Goal: Task Accomplishment & Management: Manage account settings

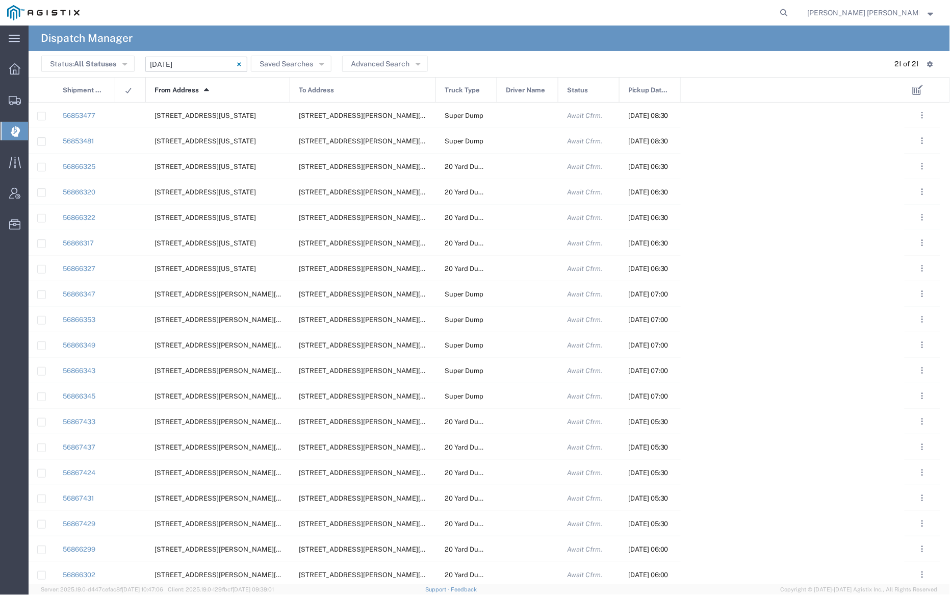
click at [211, 66] on input "[DATE] - [DATE]" at bounding box center [196, 64] width 102 height 15
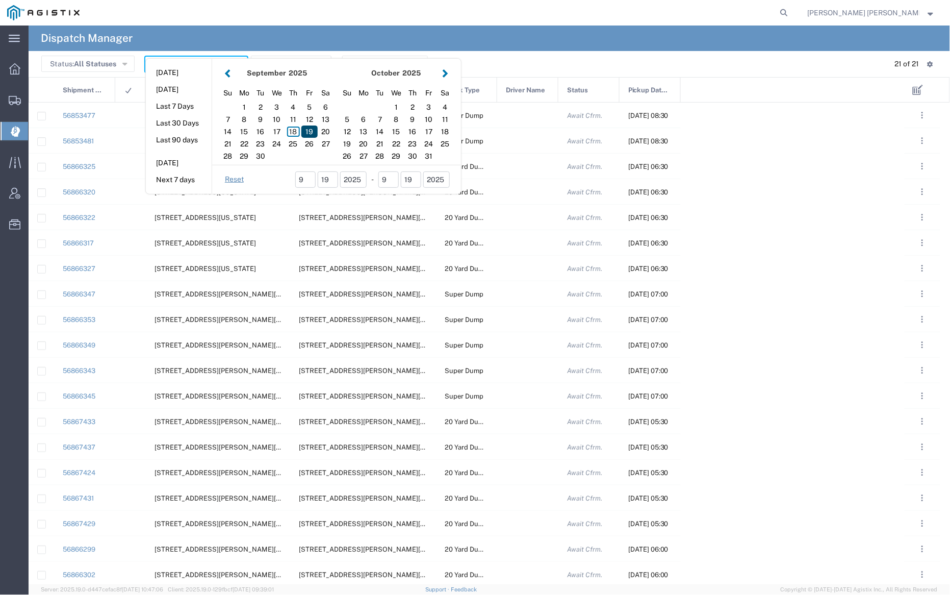
click at [309, 129] on div "19" at bounding box center [309, 131] width 16 height 12
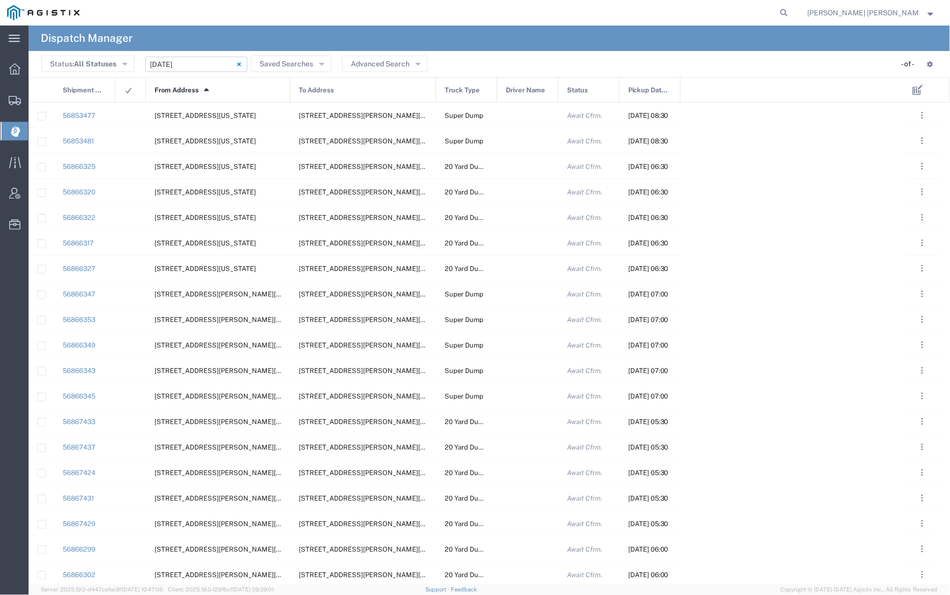
click at [226, 89] on div "From Address 1" at bounding box center [218, 91] width 144 height 26
click at [531, 118] on div at bounding box center [527, 115] width 61 height 25
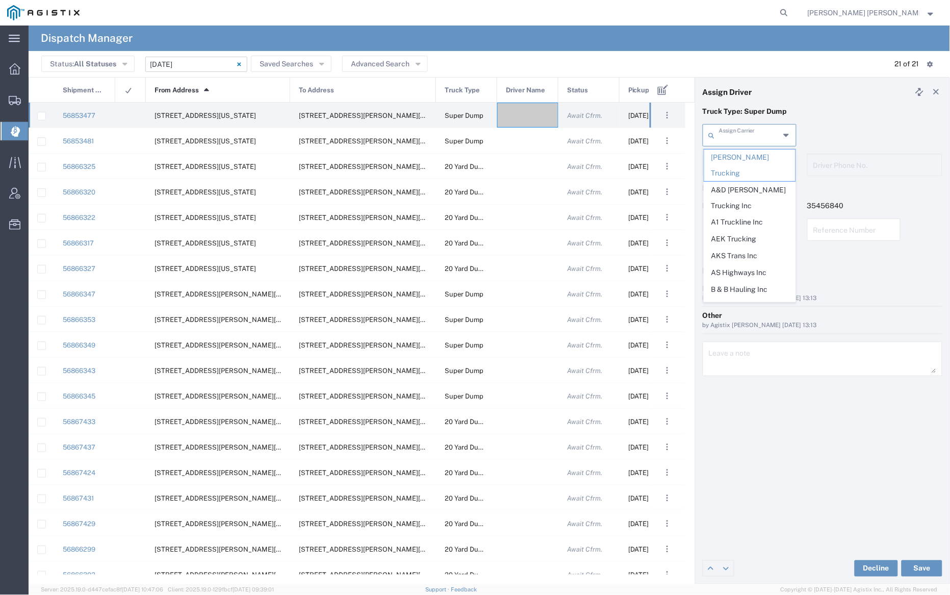
click at [750, 134] on input "text" at bounding box center [749, 134] width 61 height 18
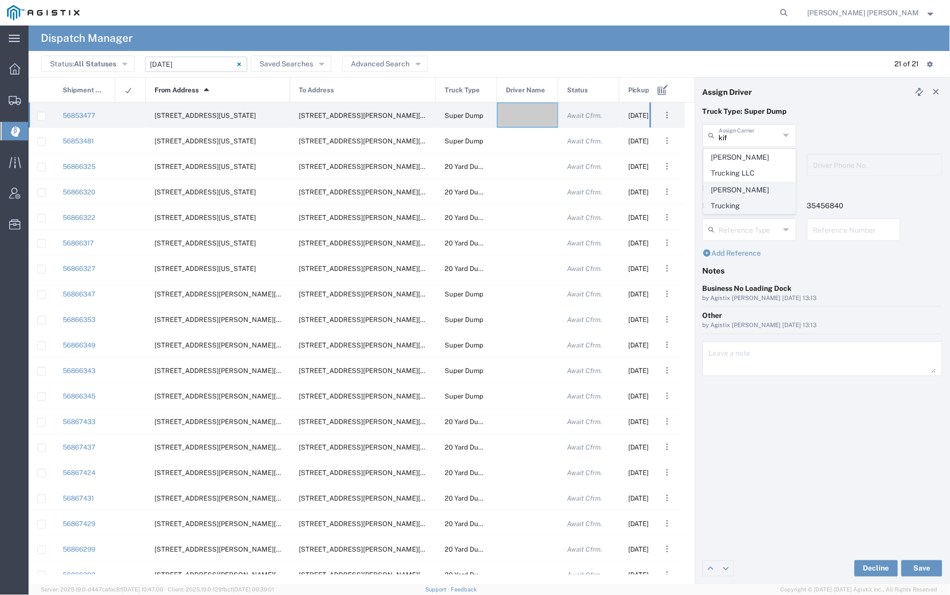
click at [750, 191] on span "[PERSON_NAME] Trucking" at bounding box center [749, 198] width 91 height 32
type input "[PERSON_NAME] Trucking"
click at [747, 158] on input "text" at bounding box center [749, 164] width 61 height 18
click at [754, 185] on span "[PERSON_NAME]" at bounding box center [749, 187] width 91 height 16
type input "[PERSON_NAME]"
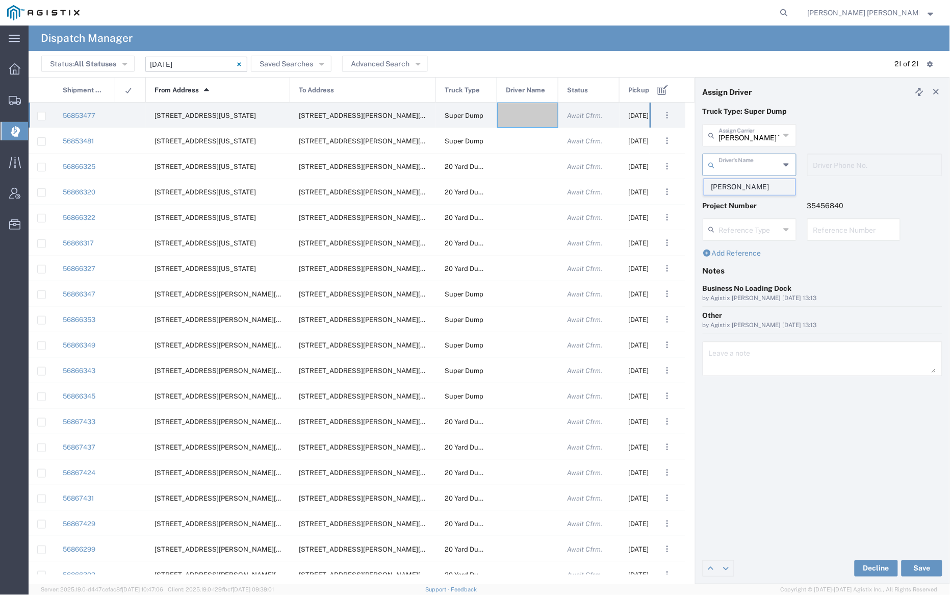
type input "9253838798"
click at [927, 564] on button "Save" at bounding box center [922, 568] width 41 height 16
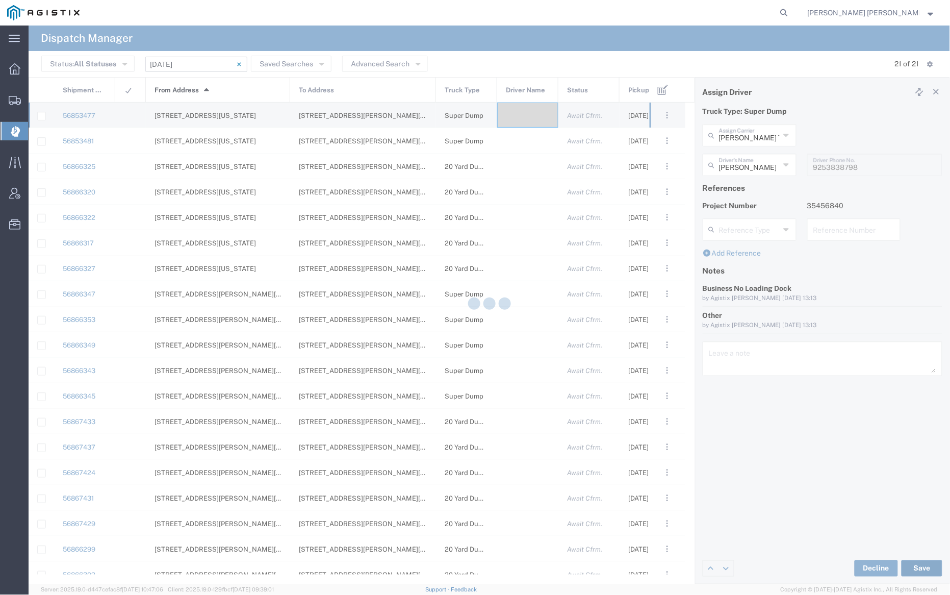
type input "[PERSON_NAME]"
type input "[PERSON_NAME] Trucking"
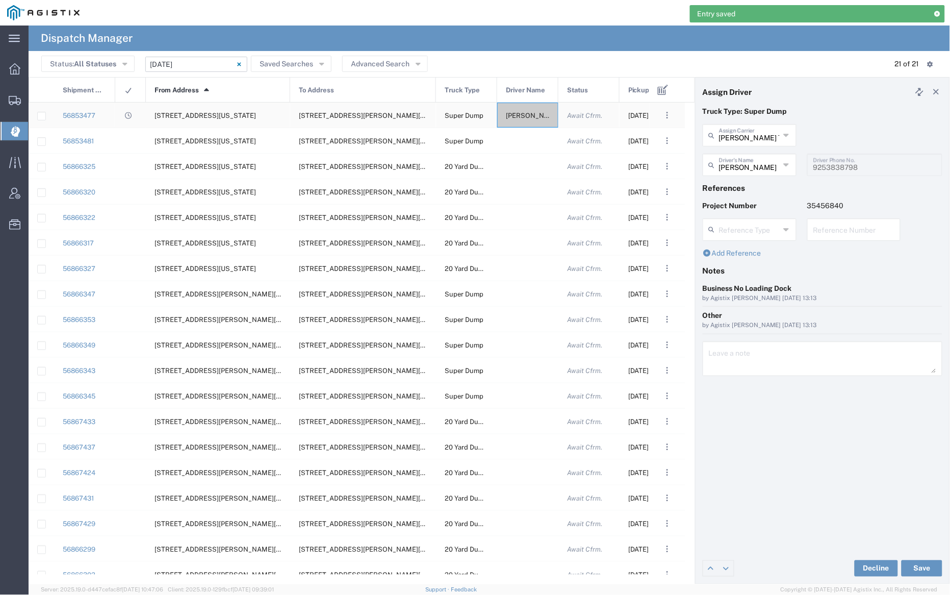
click at [527, 115] on span "[PERSON_NAME]" at bounding box center [533, 116] width 55 height 8
click at [527, 108] on div "[PERSON_NAME]" at bounding box center [527, 115] width 61 height 25
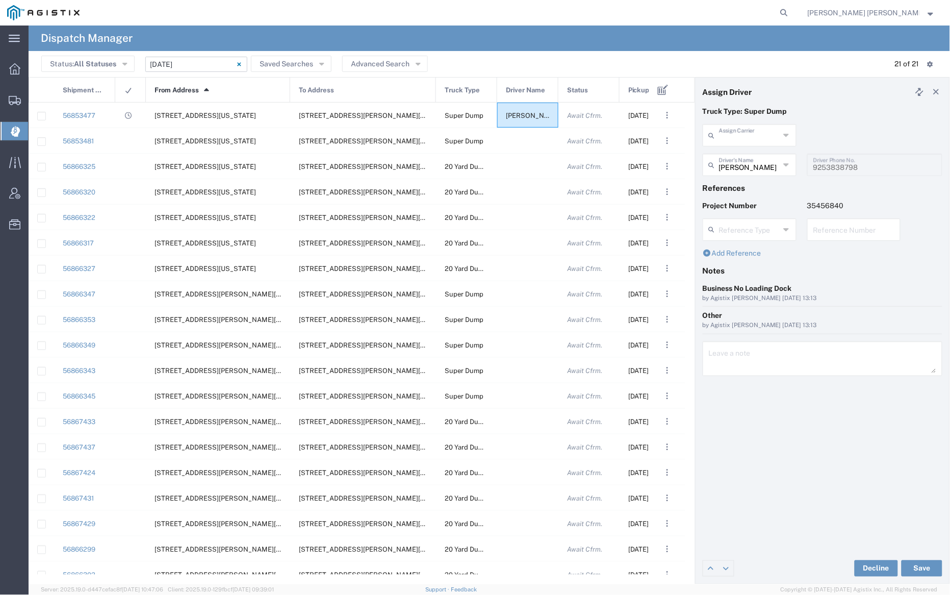
click at [749, 137] on input "text" at bounding box center [749, 134] width 61 height 18
click at [751, 154] on span "[PERSON_NAME] Trans Services" at bounding box center [749, 165] width 91 height 32
type input "[PERSON_NAME] Trans Services"
click at [752, 160] on input "text" at bounding box center [751, 164] width 64 height 18
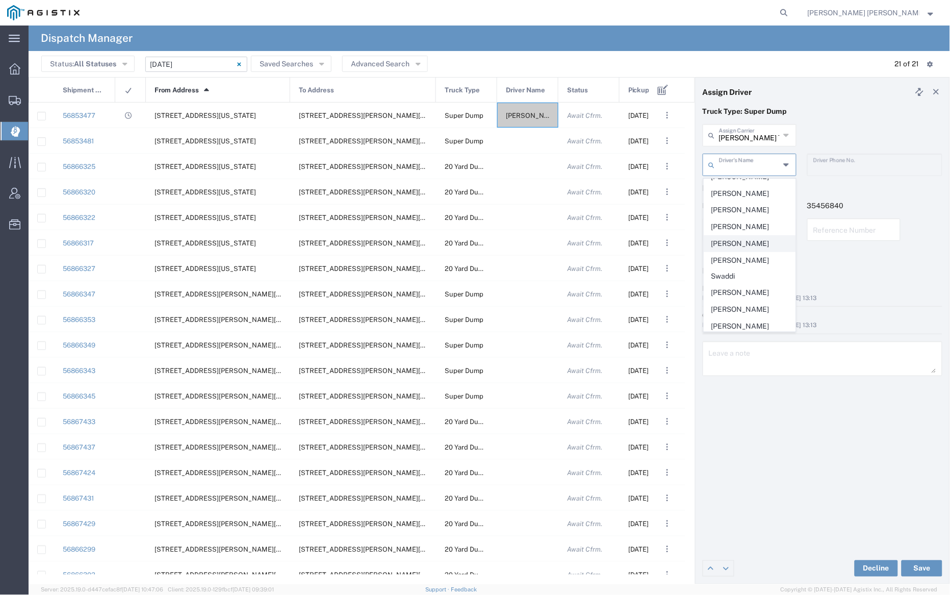
scroll to position [169, 0]
click at [738, 243] on span "[PERSON_NAME]" at bounding box center [749, 251] width 91 height 16
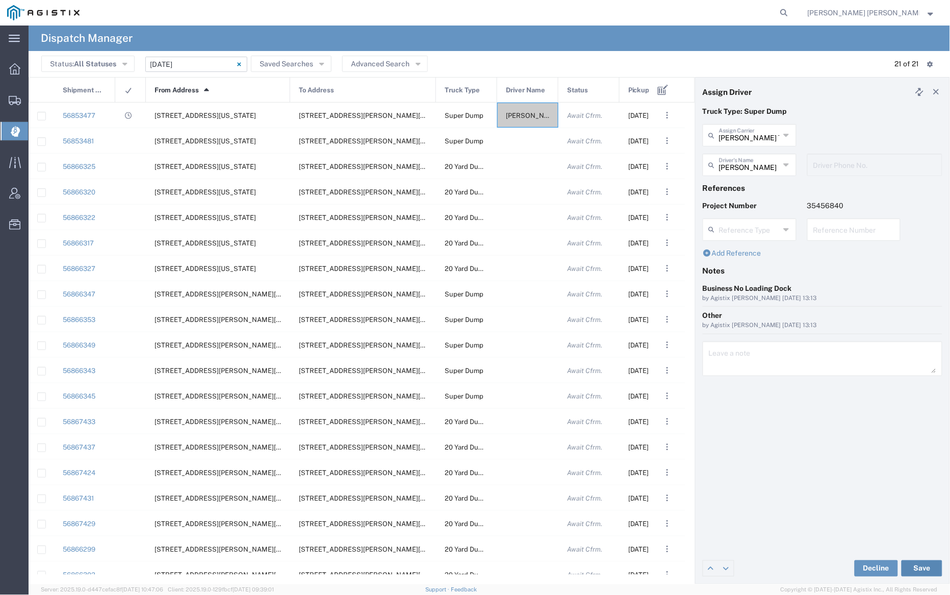
click at [924, 565] on button "Save" at bounding box center [922, 568] width 41 height 16
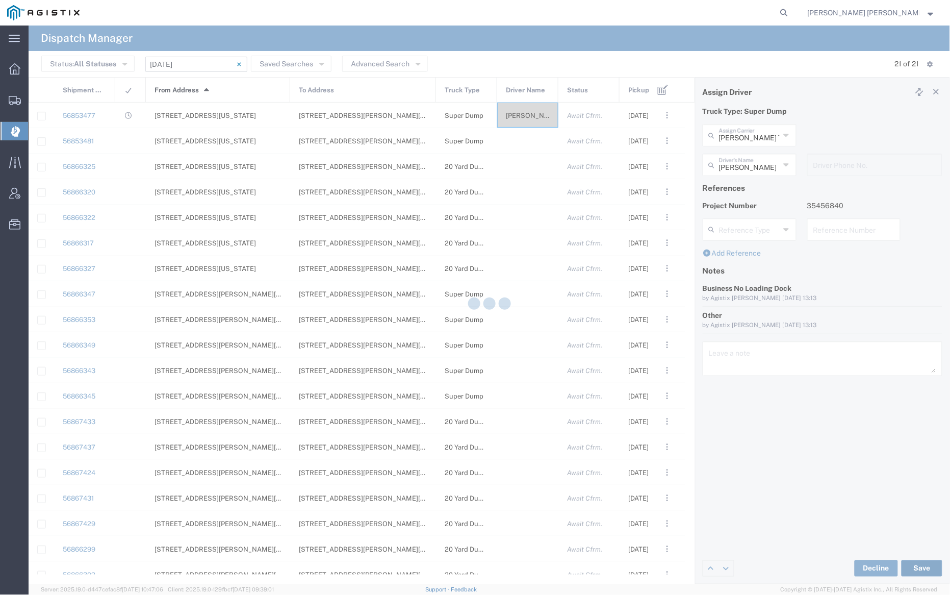
type input "[PERSON_NAME]"
type input "[PERSON_NAME] Trans Services"
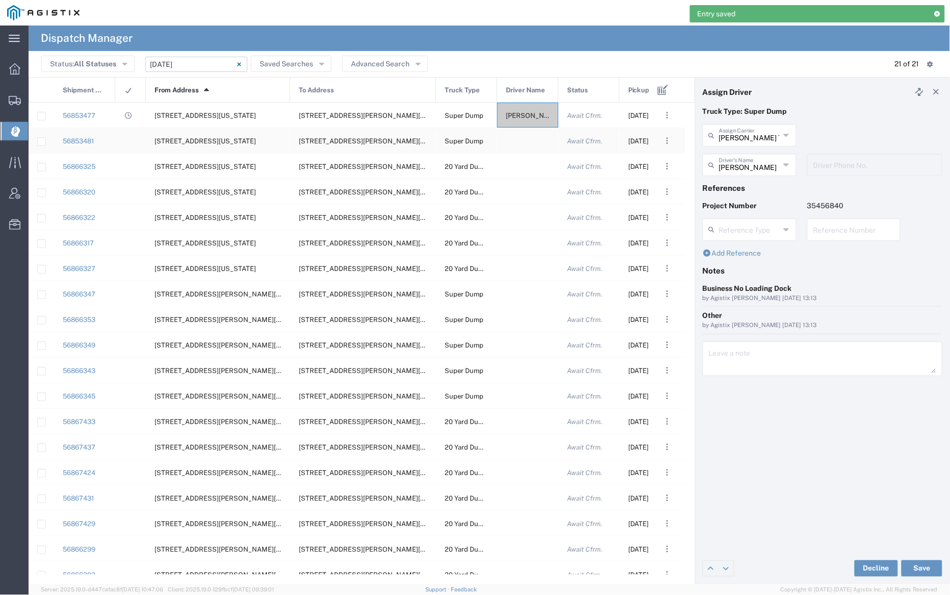
click at [521, 141] on div at bounding box center [527, 140] width 61 height 25
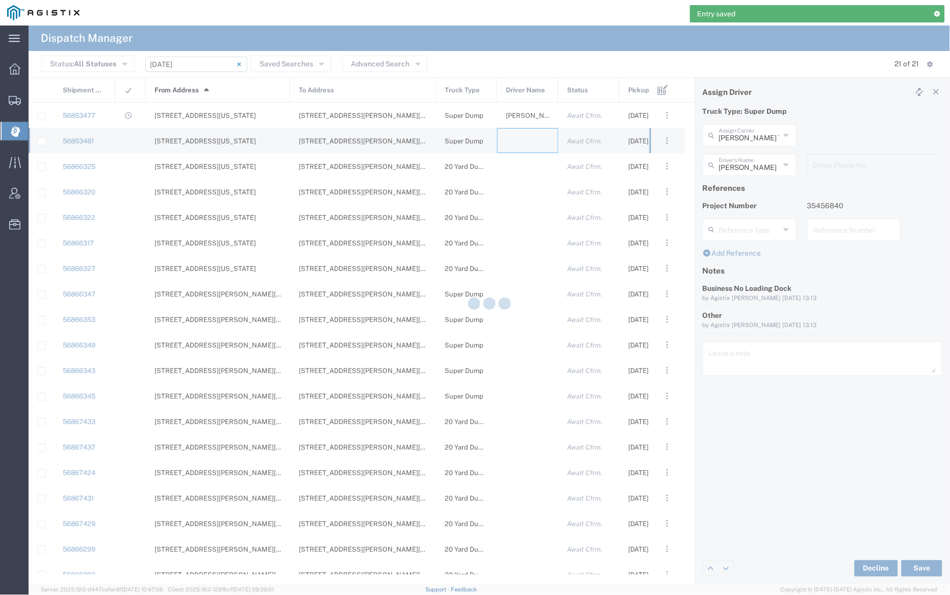
type input "[PERSON_NAME] Trucking"
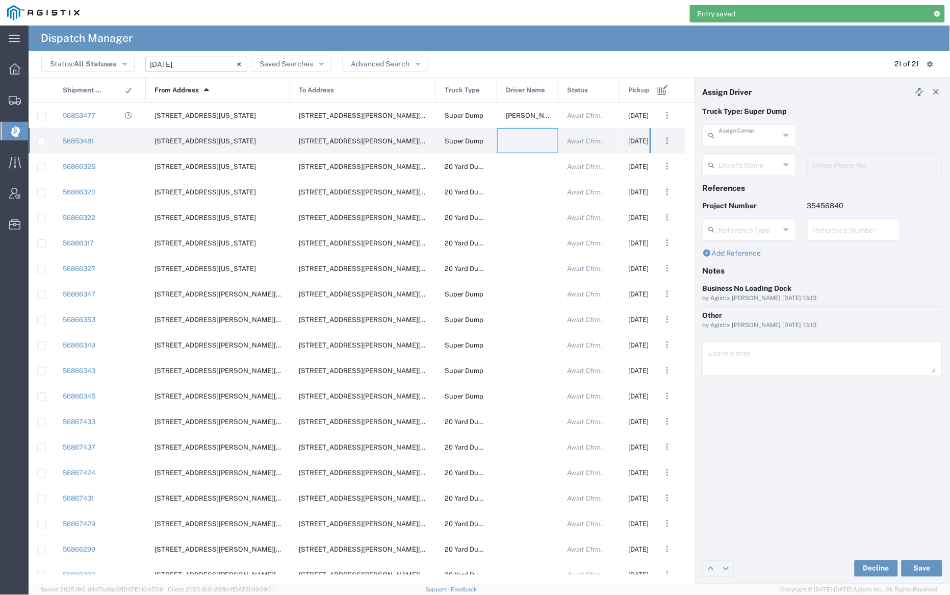
click at [730, 132] on input "text" at bounding box center [749, 134] width 61 height 18
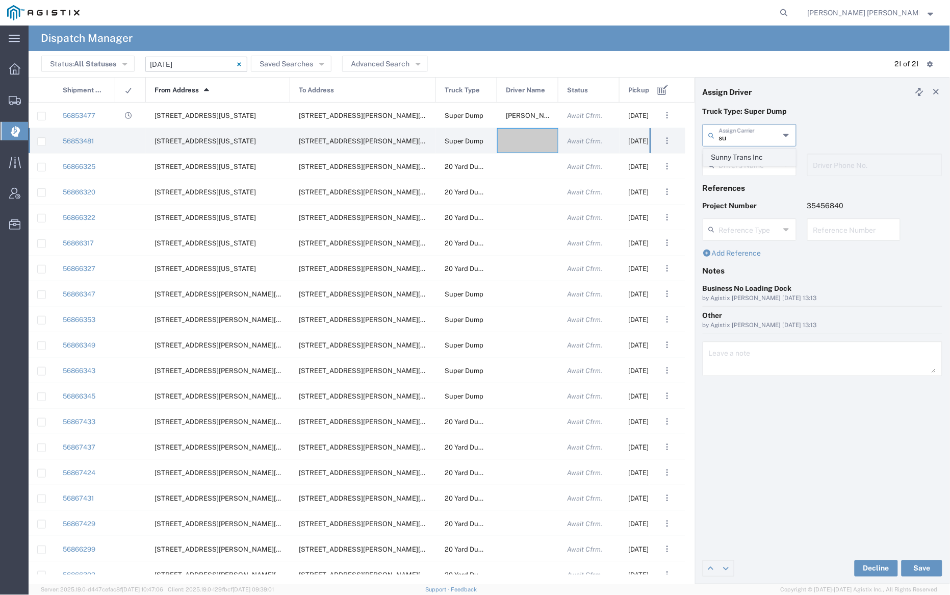
click at [747, 160] on span "Sunny Trans Inc" at bounding box center [749, 157] width 91 height 16
type input "Sunny Trans Inc"
click at [747, 161] on input "text" at bounding box center [751, 164] width 64 height 18
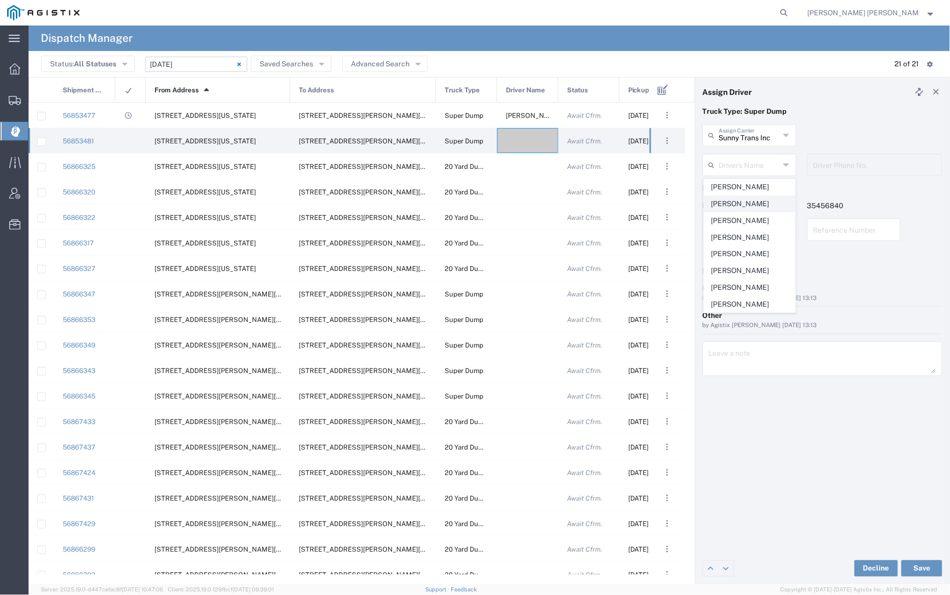
click at [749, 205] on span "[PERSON_NAME]" at bounding box center [749, 204] width 91 height 16
type input "[PERSON_NAME]"
type input "[PHONE_NUMBER]"
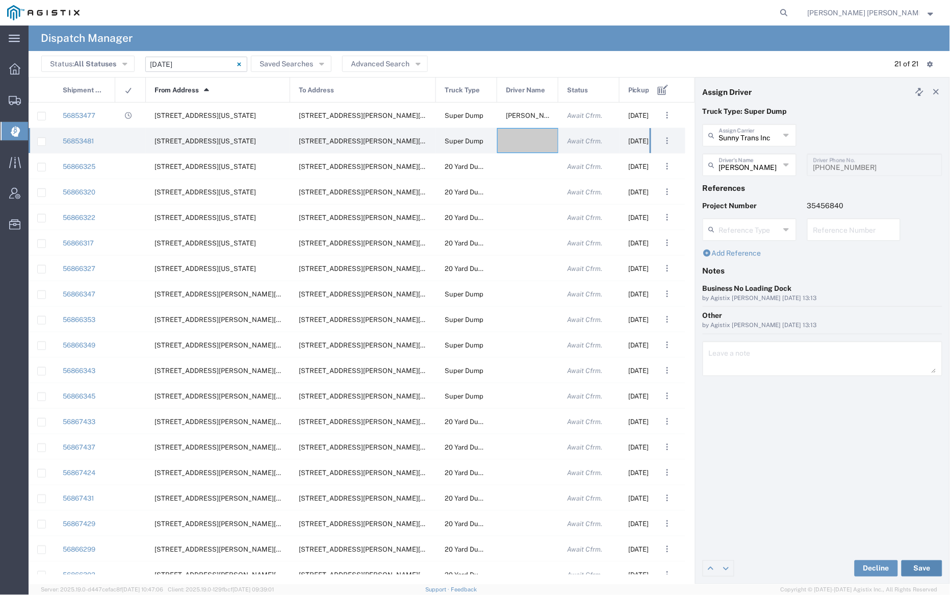
click at [925, 569] on button "Save" at bounding box center [922, 568] width 41 height 16
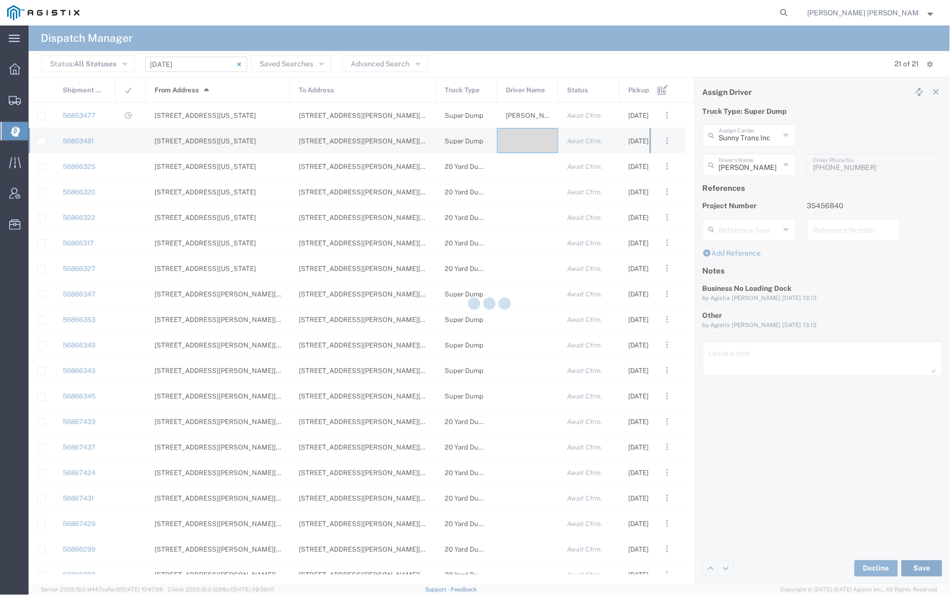
type input "[PERSON_NAME]"
type input "Sunny Trans Inc"
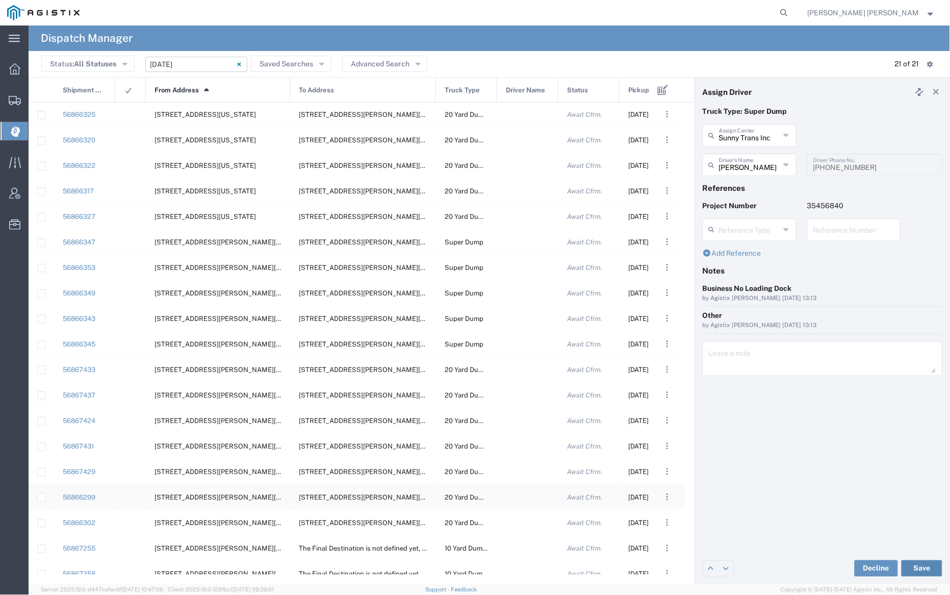
scroll to position [47, 0]
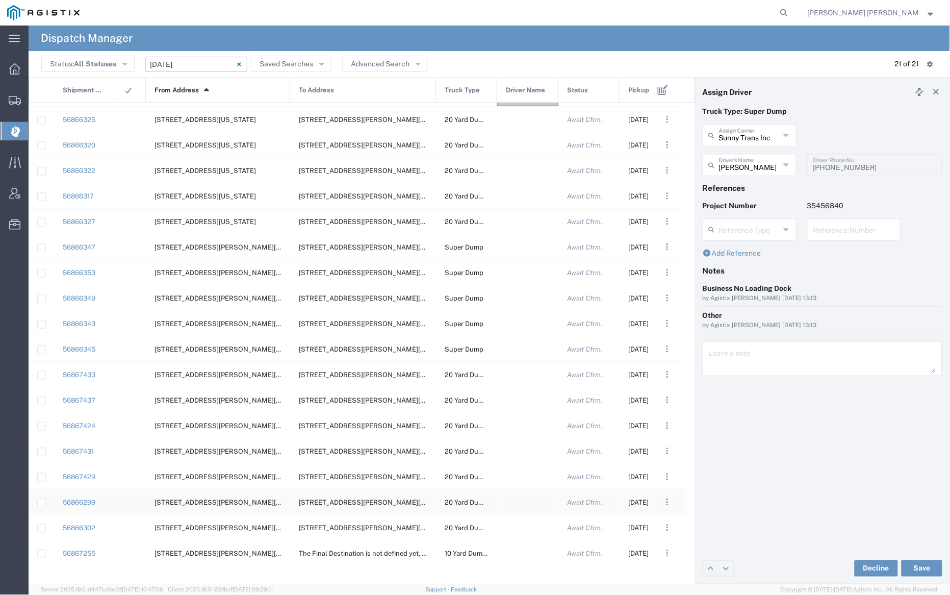
click at [522, 500] on div at bounding box center [527, 501] width 61 height 25
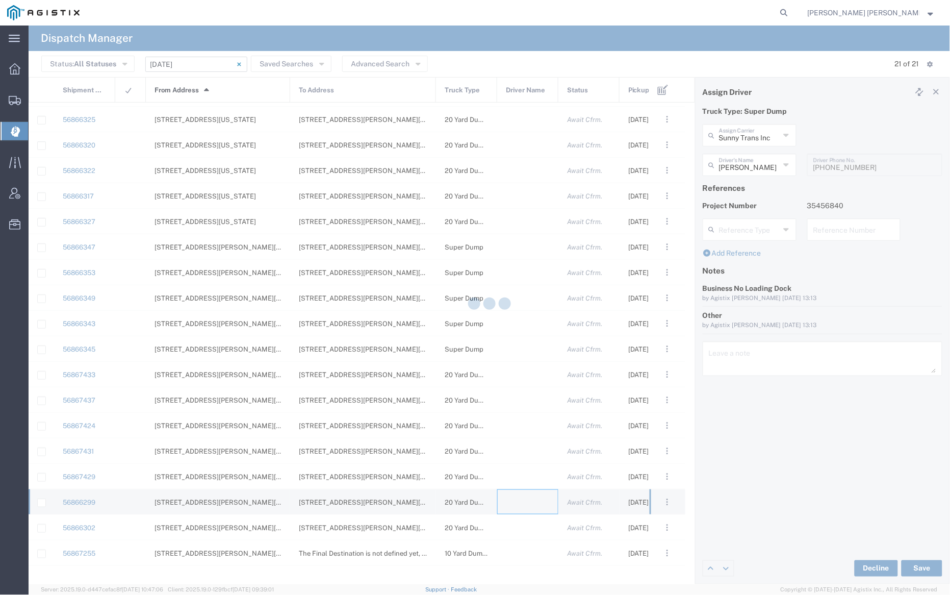
type input "[PERSON_NAME] Trucking"
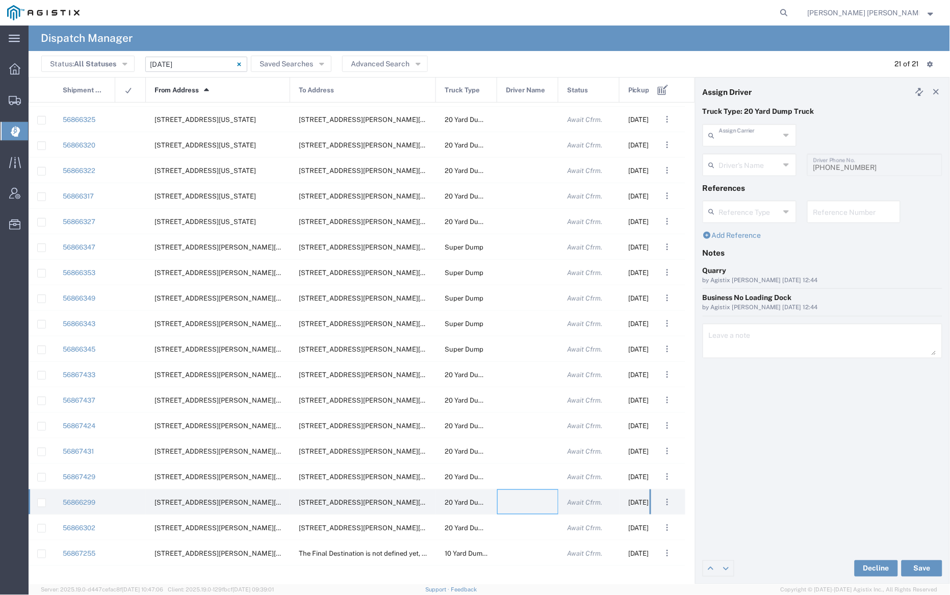
click at [758, 138] on input "text" at bounding box center [749, 134] width 61 height 18
click at [761, 192] on span "[PERSON_NAME] Trucking" at bounding box center [749, 198] width 91 height 32
type input "[PERSON_NAME] Trucking"
click at [756, 166] on input "text" at bounding box center [749, 164] width 61 height 18
click at [758, 188] on span "[PERSON_NAME]" at bounding box center [749, 187] width 91 height 16
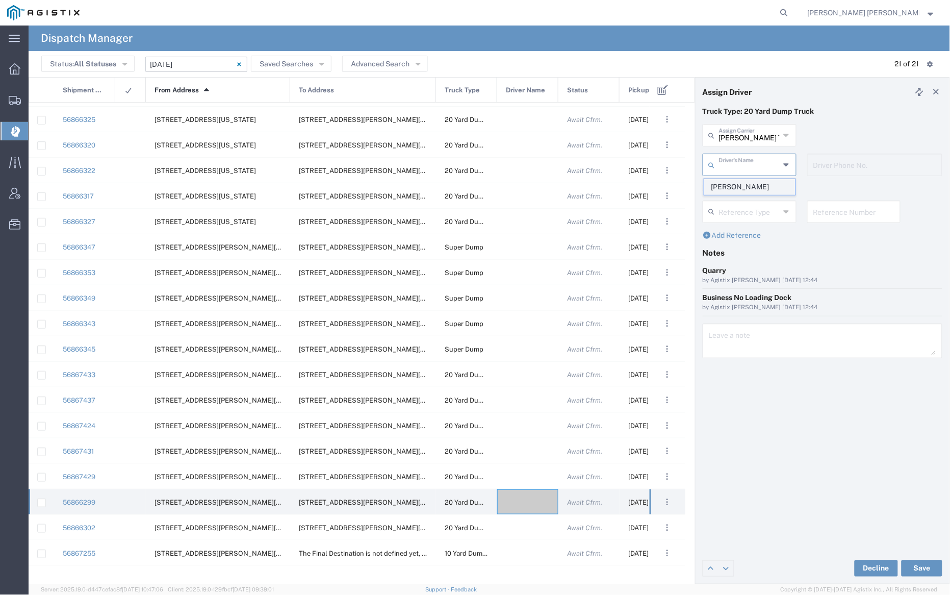
type input "[PERSON_NAME]"
type input "9253838798"
click at [923, 564] on button "Save" at bounding box center [922, 568] width 41 height 16
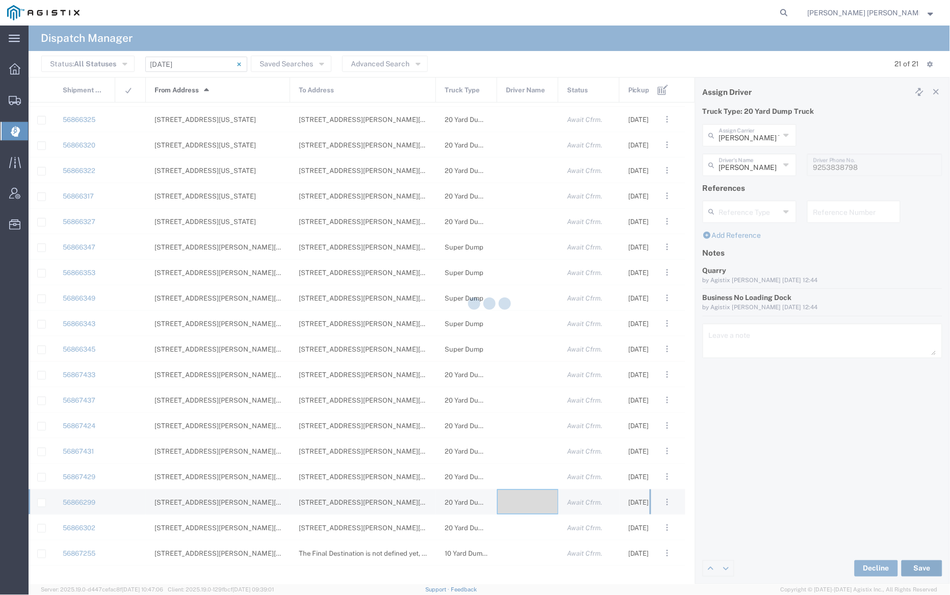
type input "[PERSON_NAME]"
type input "[PERSON_NAME] Trucking"
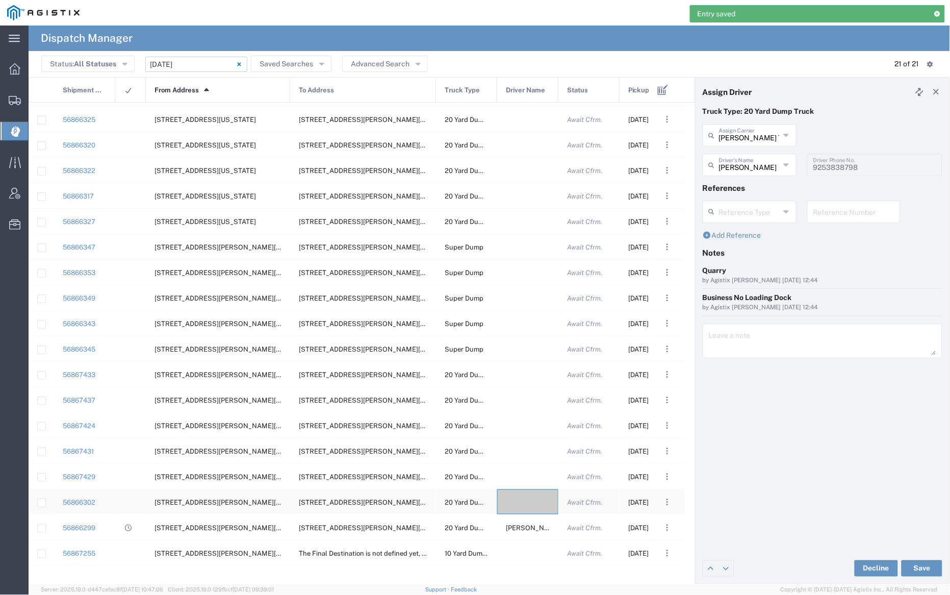
click at [528, 495] on div at bounding box center [527, 501] width 61 height 25
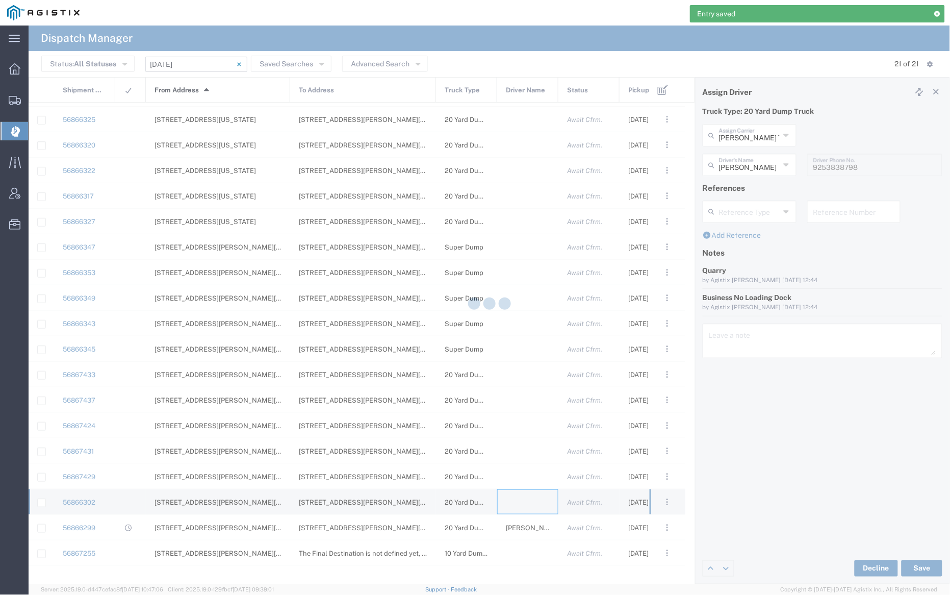
type input "[PERSON_NAME] Trucking"
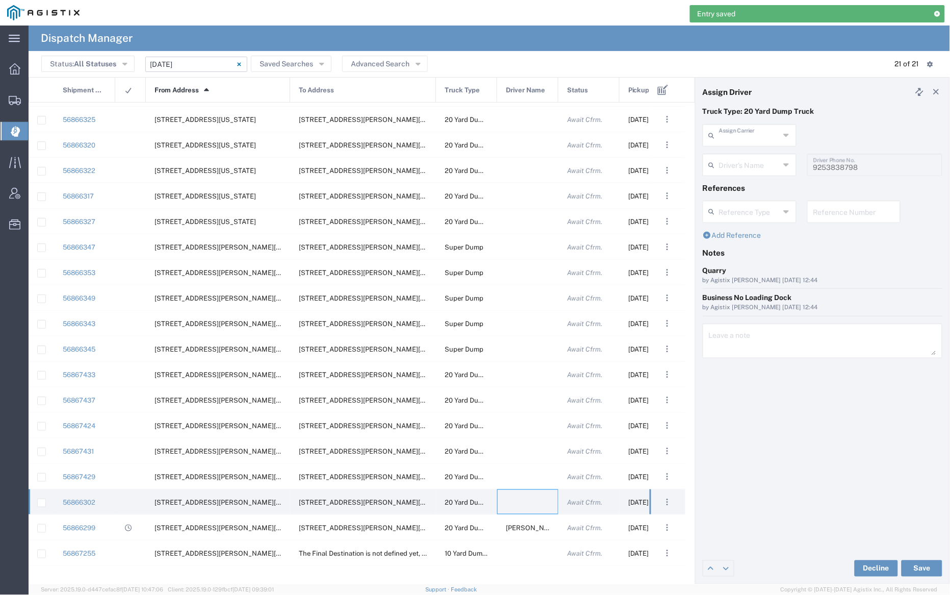
click at [755, 137] on input "text" at bounding box center [749, 134] width 61 height 18
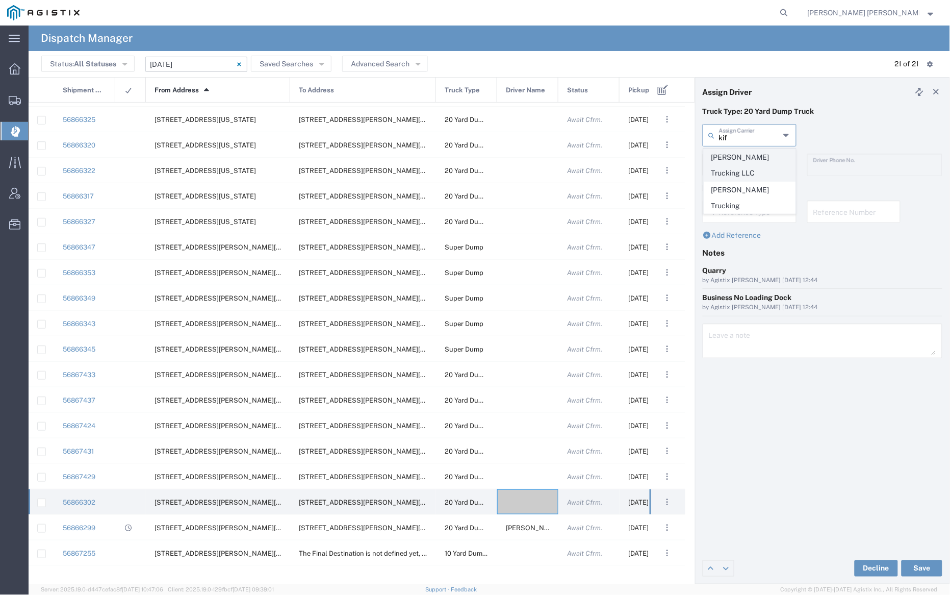
click at [764, 163] on span "[PERSON_NAME] Trucking LLC" at bounding box center [749, 165] width 91 height 32
type input "[PERSON_NAME] Trucking LLC"
click at [764, 163] on input "text" at bounding box center [751, 164] width 64 height 18
click at [762, 179] on span "[PERSON_NAME]" at bounding box center [749, 187] width 91 height 16
type input "[PERSON_NAME]"
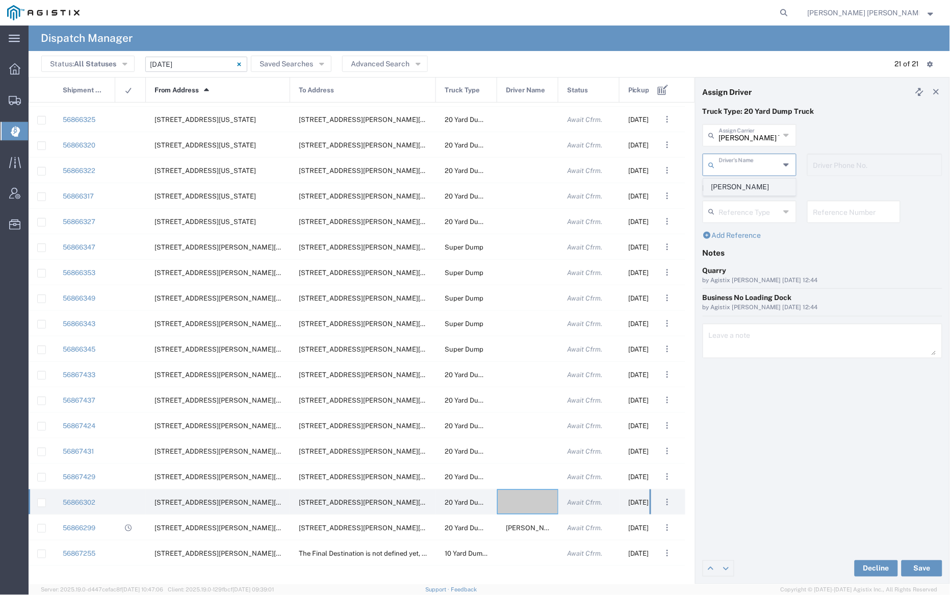
type input "9253838564"
click at [922, 567] on button "Save" at bounding box center [922, 568] width 41 height 16
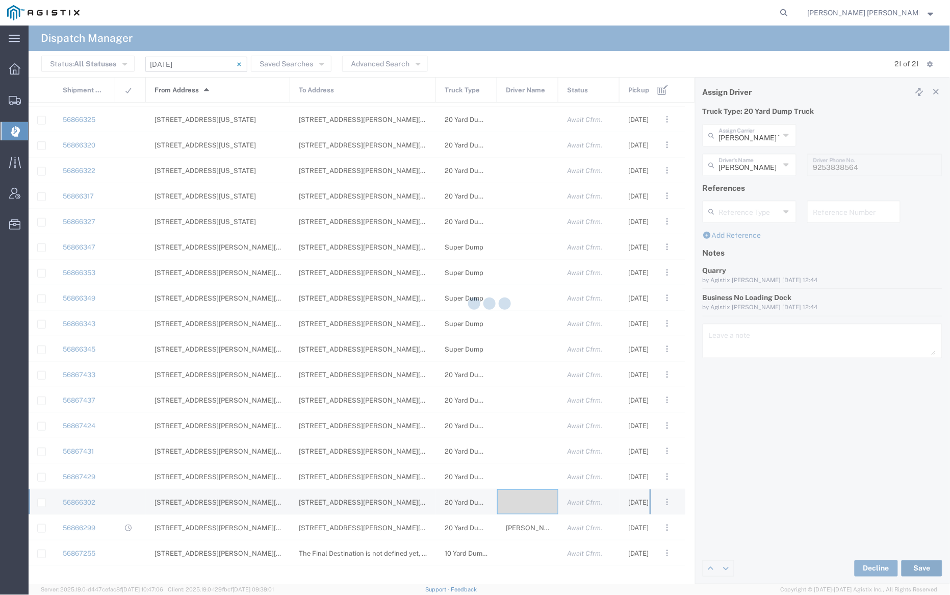
type input "[PERSON_NAME]"
type input "[PERSON_NAME] Trucking LLC"
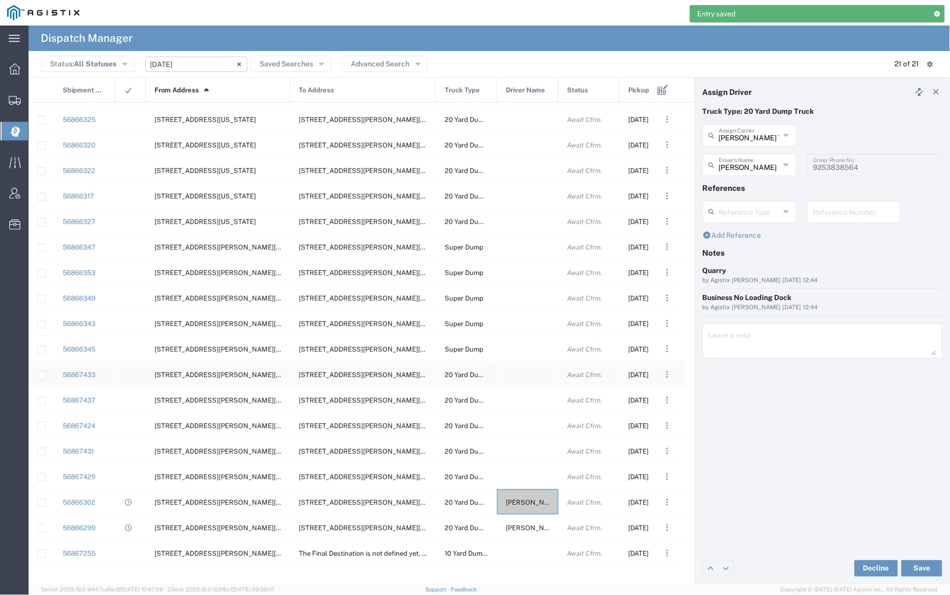
click at [520, 371] on div at bounding box center [527, 374] width 61 height 25
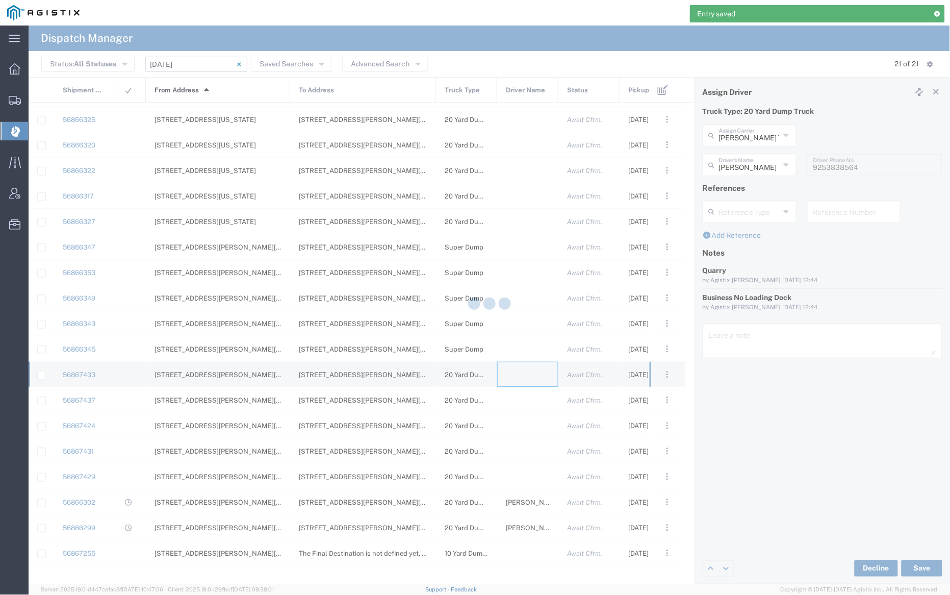
type input "[PERSON_NAME] Trucking"
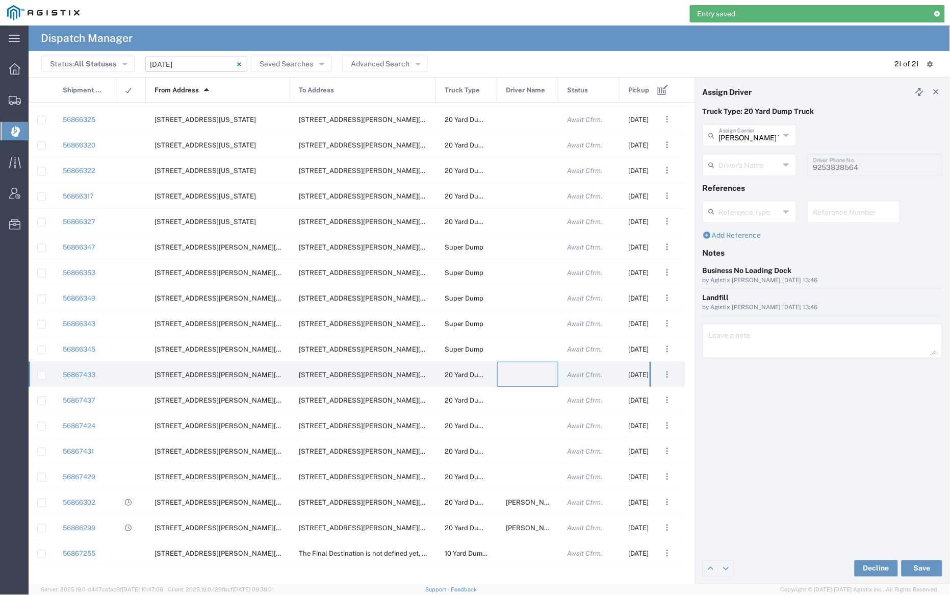
click at [735, 148] on div "[PERSON_NAME] Trucking Assign Carrier [PERSON_NAME] Trucking A&D [PERSON_NAME] …" at bounding box center [750, 139] width 105 height 30
click at [736, 135] on input "text" at bounding box center [749, 134] width 61 height 18
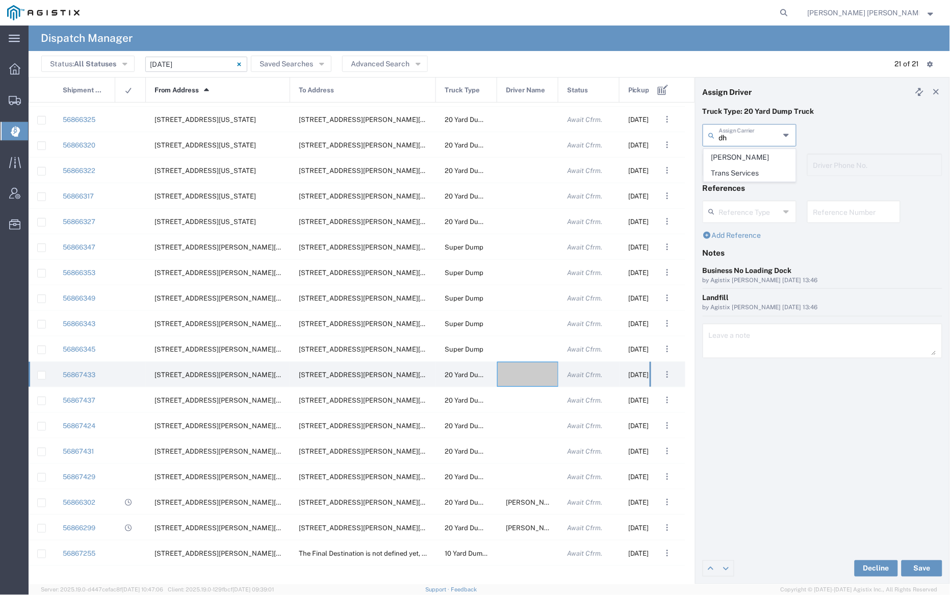
type input "dh"
drag, startPoint x: 739, startPoint y: 148, endPoint x: 739, endPoint y: 155, distance: 7.2
click at [740, 152] on div "dh Assign Carrier [PERSON_NAME] Trans Services" at bounding box center [750, 139] width 105 height 30
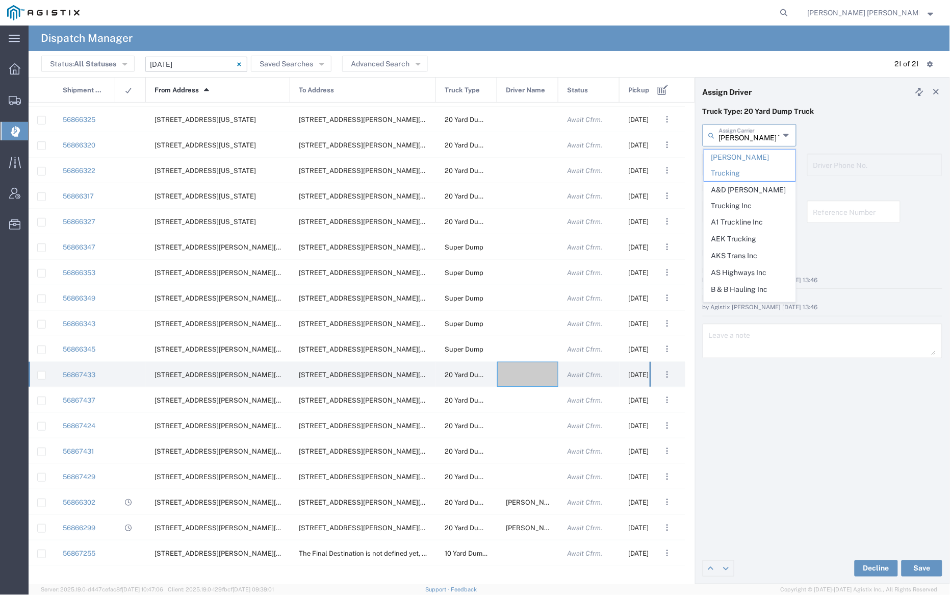
click at [739, 140] on input "[PERSON_NAME] Trucking" at bounding box center [749, 134] width 61 height 18
click at [740, 132] on input "[PERSON_NAME] Trucking" at bounding box center [749, 134] width 61 height 18
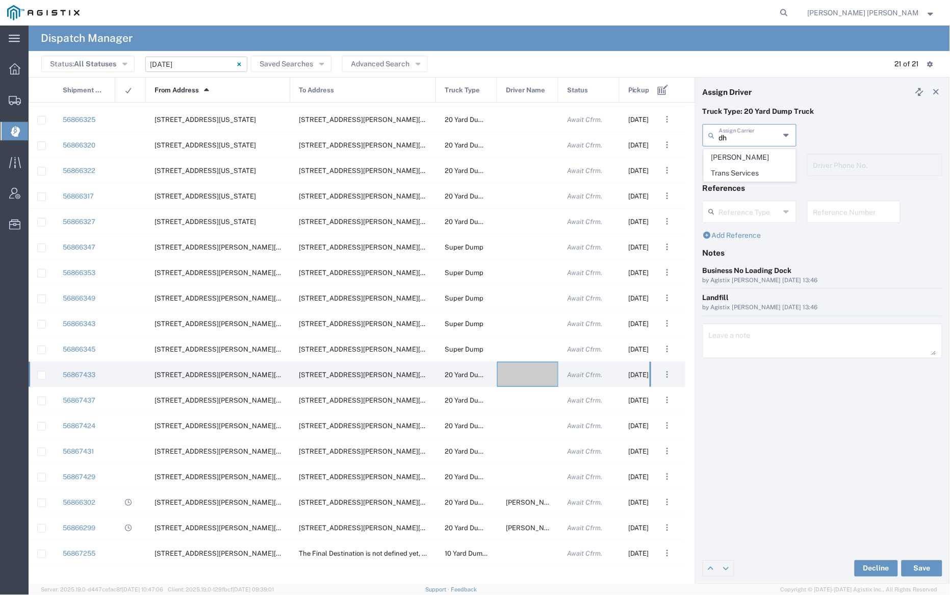
click at [741, 153] on span "[PERSON_NAME] Trans Services" at bounding box center [749, 165] width 91 height 32
type input "[PERSON_NAME] Trans Services"
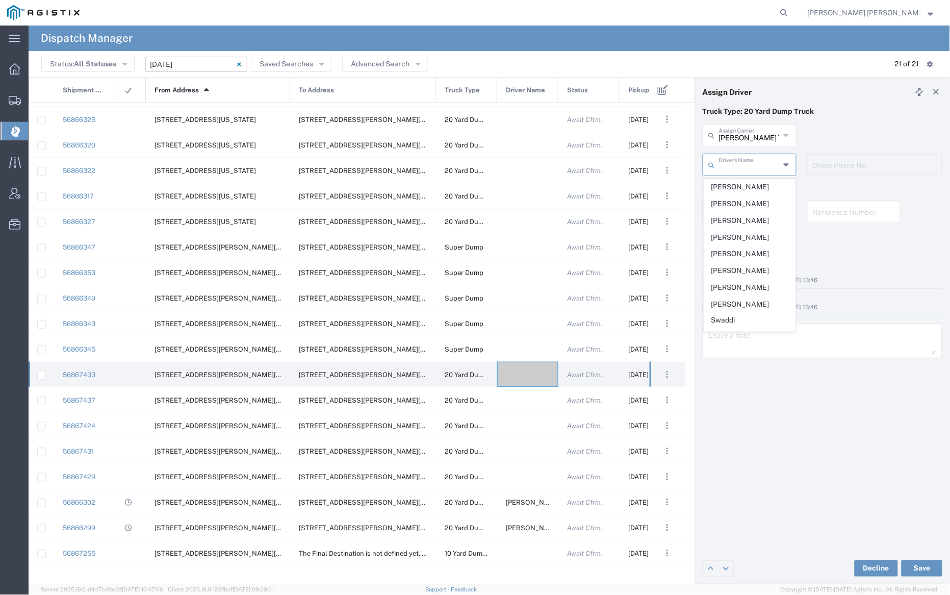
drag, startPoint x: 740, startPoint y: 160, endPoint x: 742, endPoint y: 165, distance: 5.8
click at [741, 160] on input "text" at bounding box center [749, 164] width 61 height 18
click at [744, 283] on span "[PERSON_NAME]" at bounding box center [749, 288] width 91 height 16
type input "[PERSON_NAME]"
type input "9255650374"
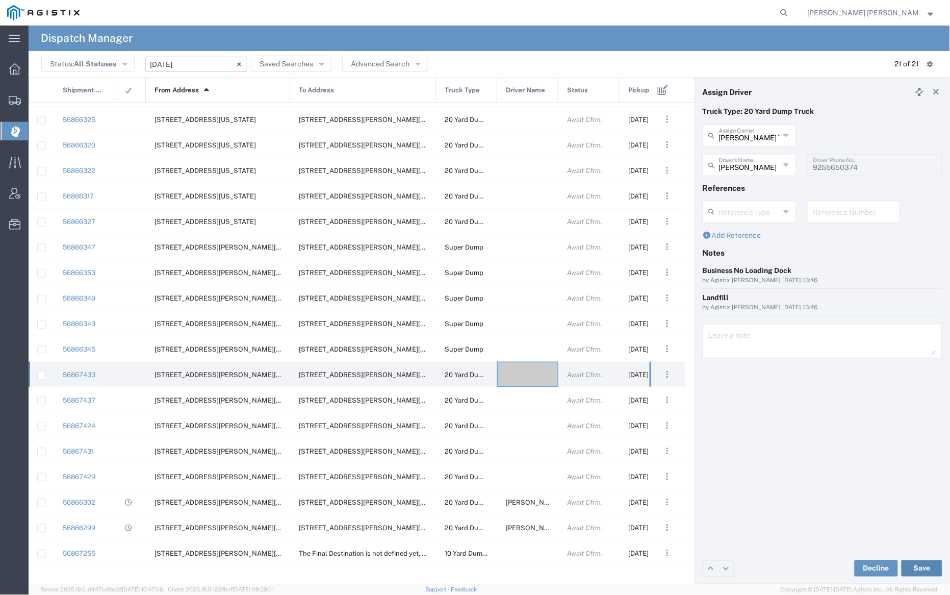
click at [926, 566] on button "Save" at bounding box center [922, 568] width 41 height 16
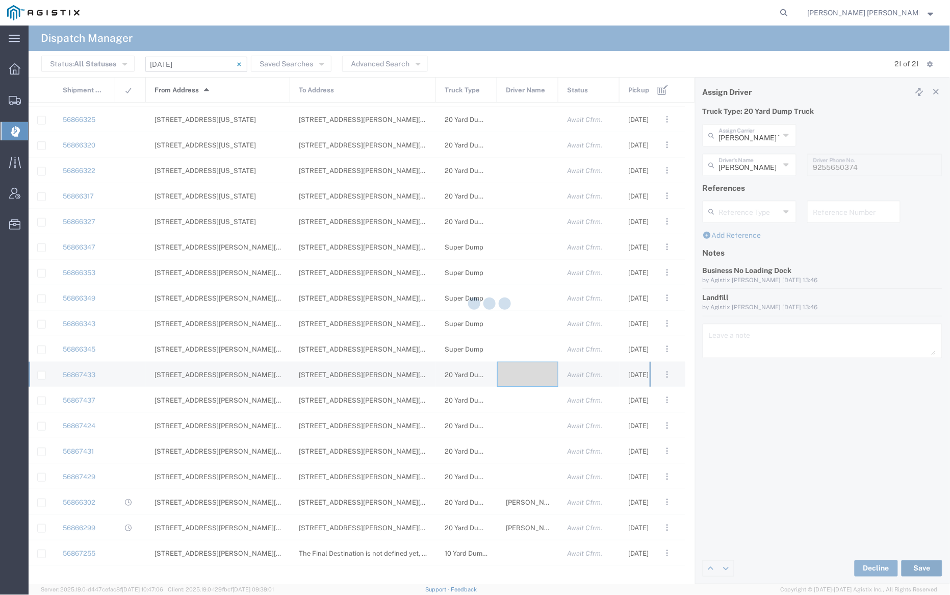
type input "[PERSON_NAME]"
type input "[PERSON_NAME] Trans Services"
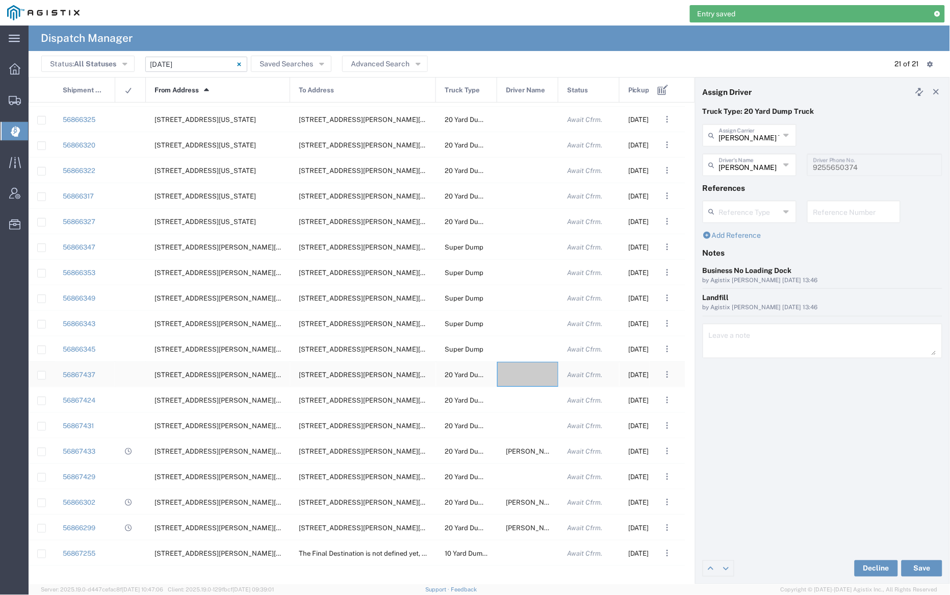
click at [529, 375] on div at bounding box center [527, 374] width 61 height 25
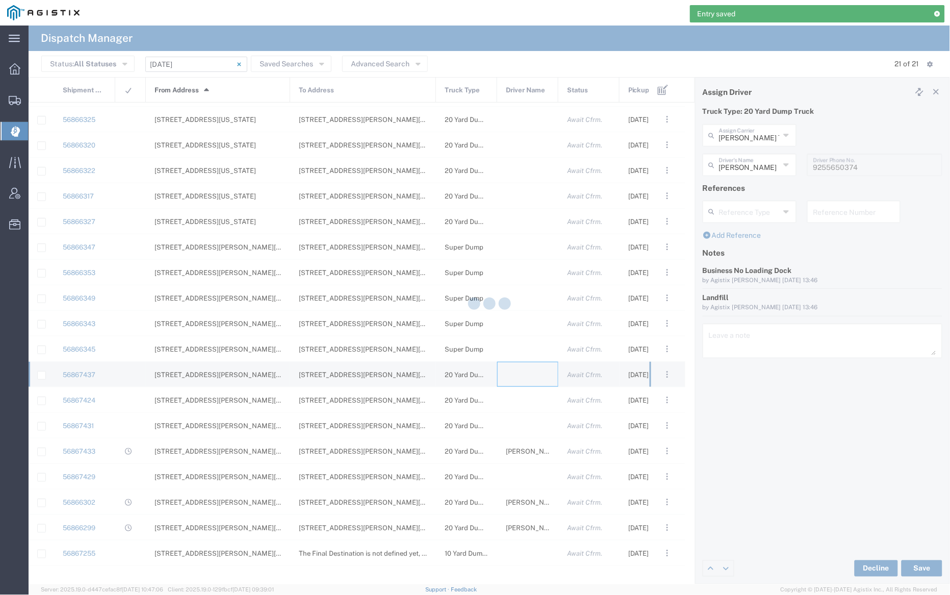
type input "[PERSON_NAME] Trucking"
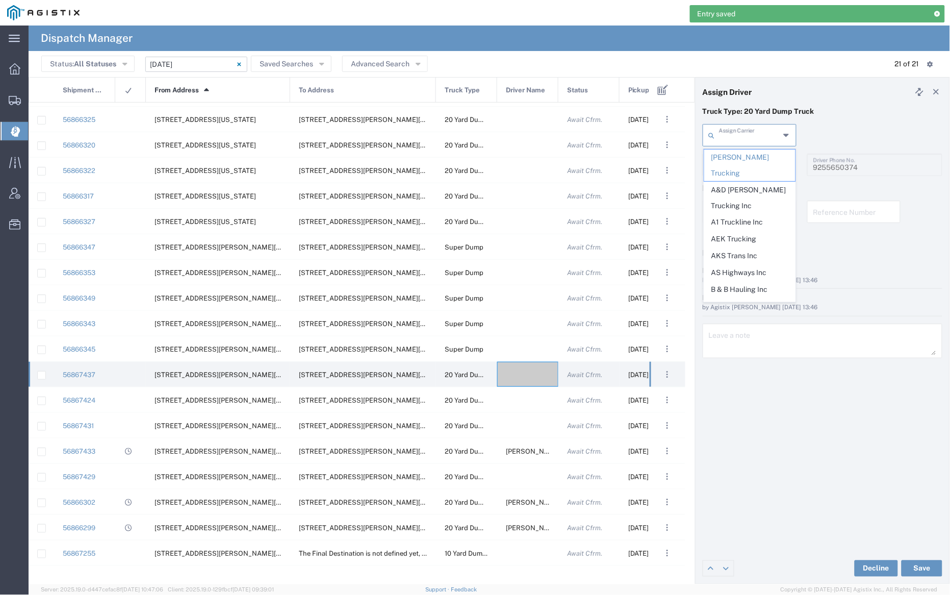
click at [740, 132] on input "text" at bounding box center [749, 134] width 61 height 18
type input "d"
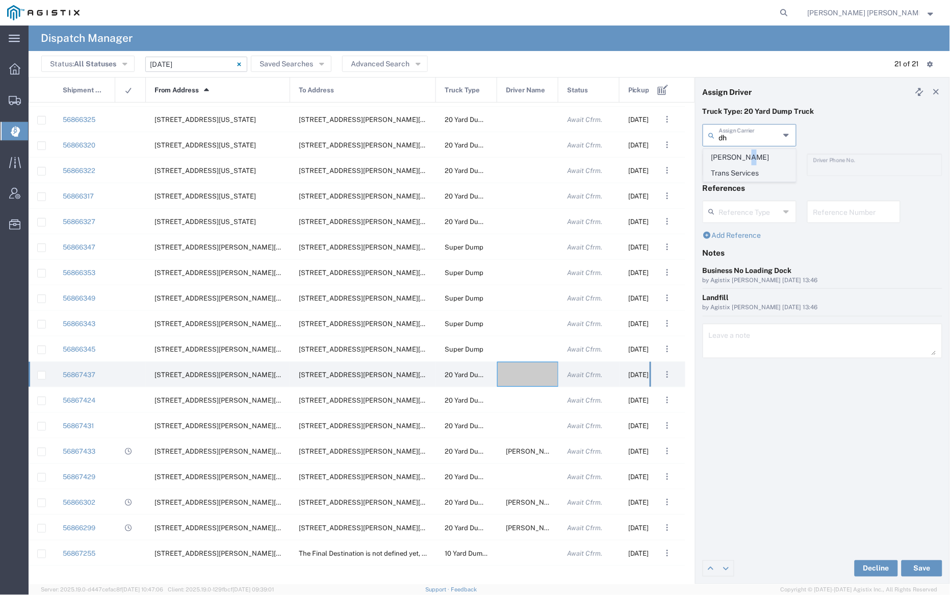
click at [742, 153] on span "[PERSON_NAME] Trans Services" at bounding box center [749, 165] width 91 height 32
type input "[PERSON_NAME] Trans Services"
click at [743, 162] on input "text" at bounding box center [751, 164] width 64 height 18
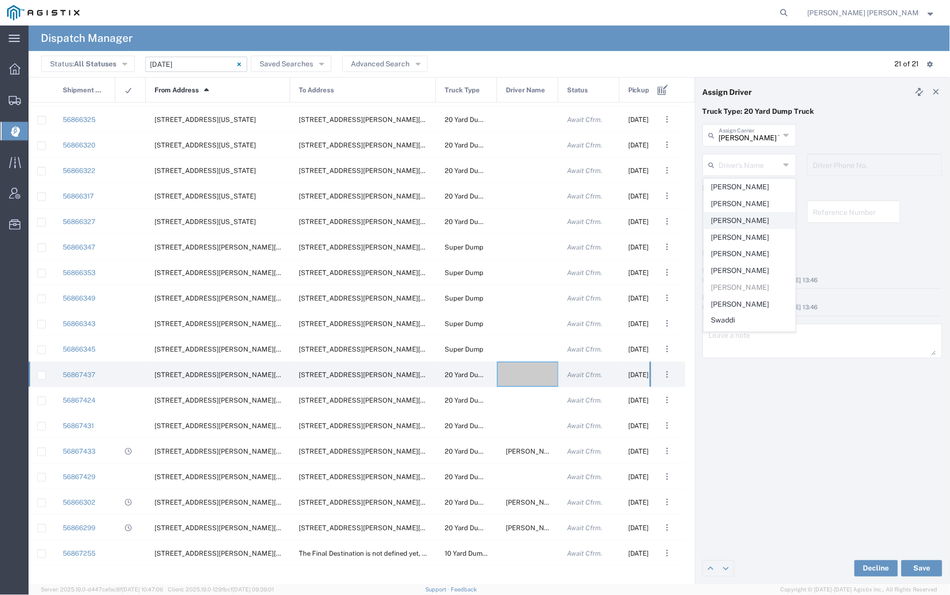
click at [748, 218] on span "[PERSON_NAME]" at bounding box center [749, 221] width 91 height 16
type input "[PERSON_NAME]"
type input "9255656443"
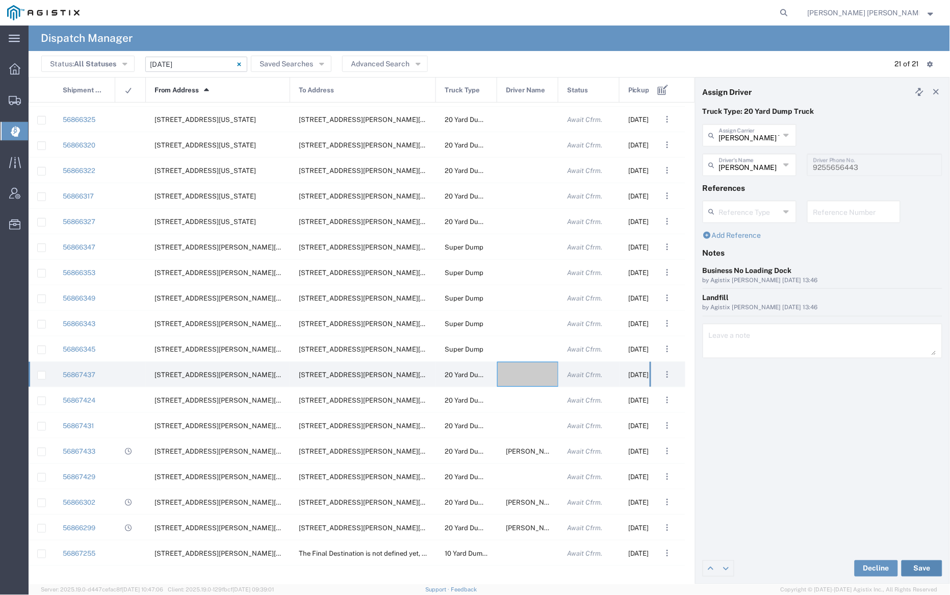
click at [923, 567] on button "Save" at bounding box center [922, 568] width 41 height 16
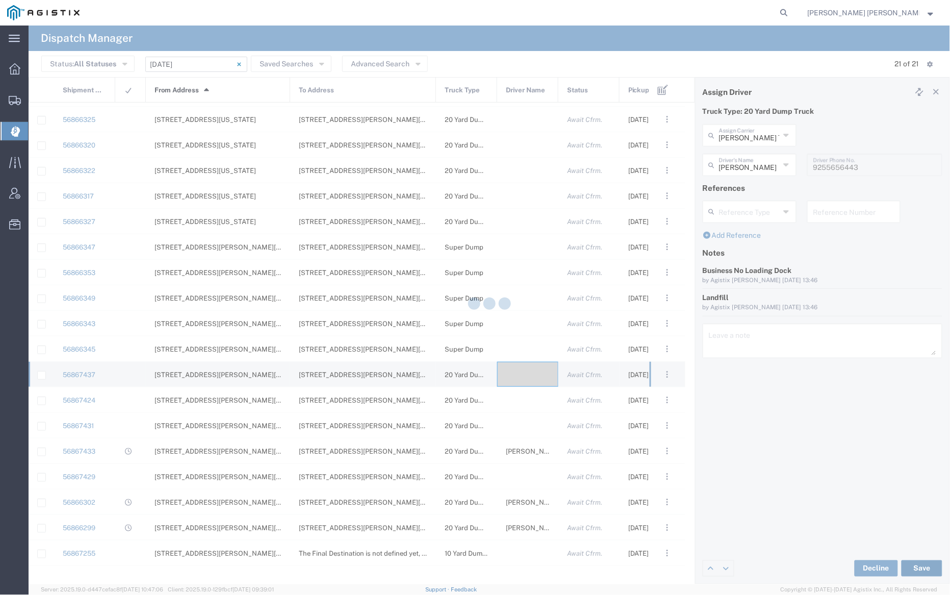
type input "[PERSON_NAME]"
type input "[PERSON_NAME] Trans Services"
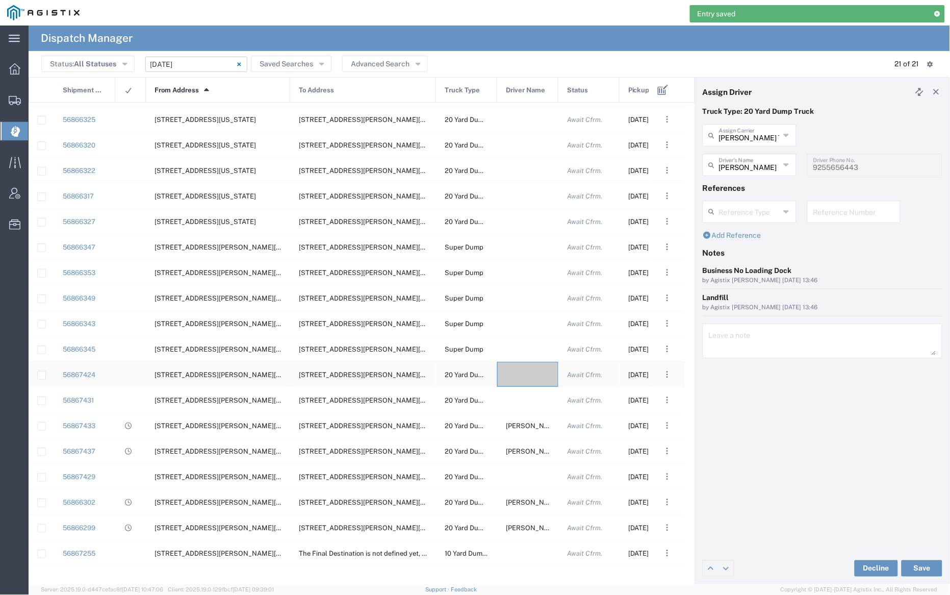
click at [521, 379] on div at bounding box center [527, 374] width 61 height 25
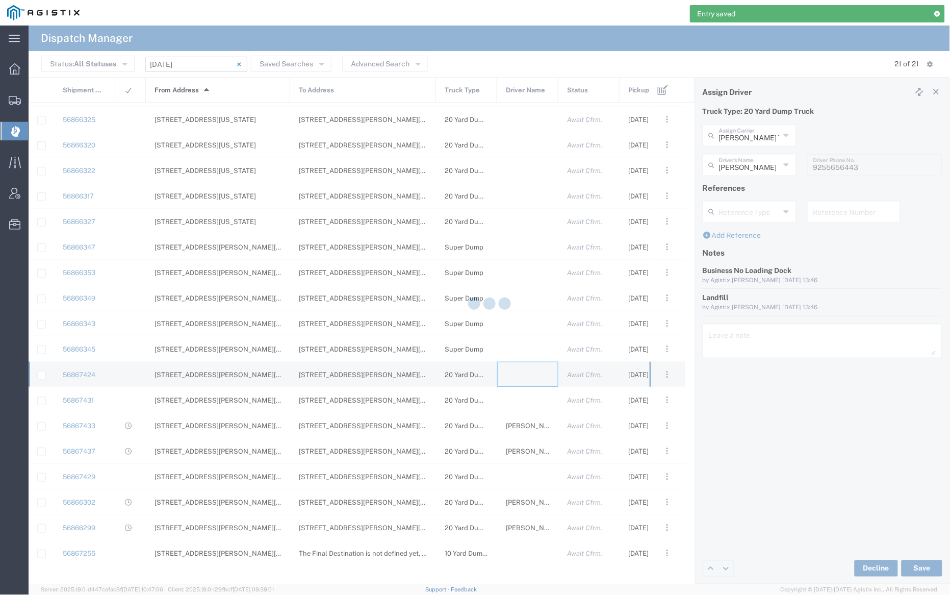
type input "[PERSON_NAME] Trucking"
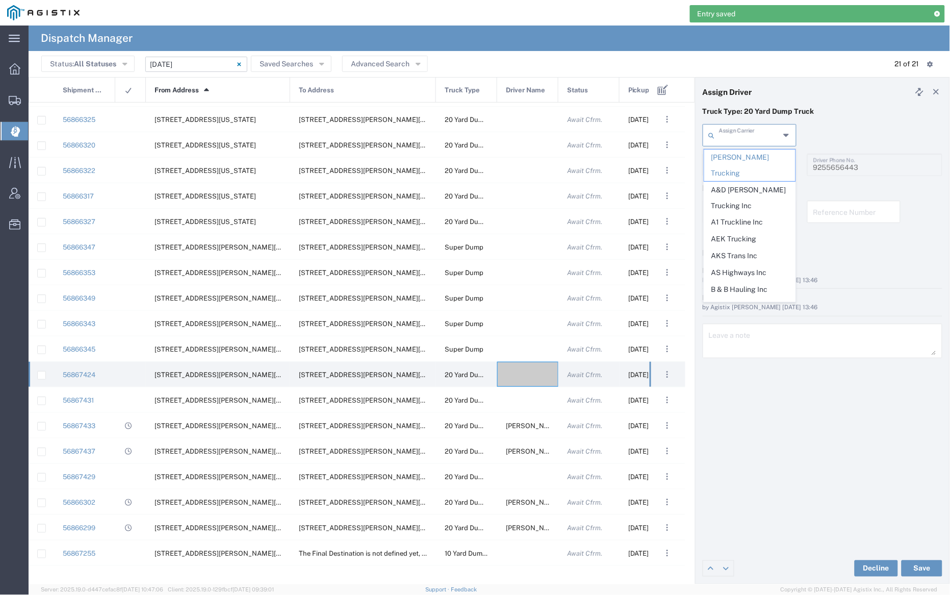
click at [740, 136] on input "text" at bounding box center [749, 134] width 61 height 18
click at [751, 248] on span "AKS Trans Inc" at bounding box center [749, 256] width 91 height 16
type input "AKS Trans Inc"
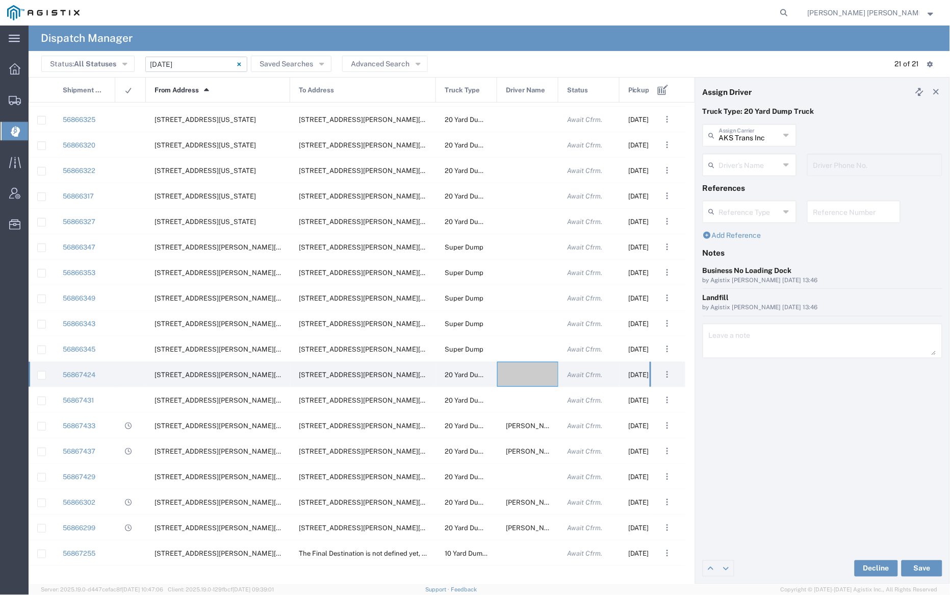
click at [747, 164] on input "text" at bounding box center [749, 164] width 61 height 18
click at [745, 191] on span "Ak Rohit" at bounding box center [749, 187] width 91 height 16
type input "Ak Rohit"
type input "7077313133"
click at [922, 566] on button "Save" at bounding box center [922, 568] width 41 height 16
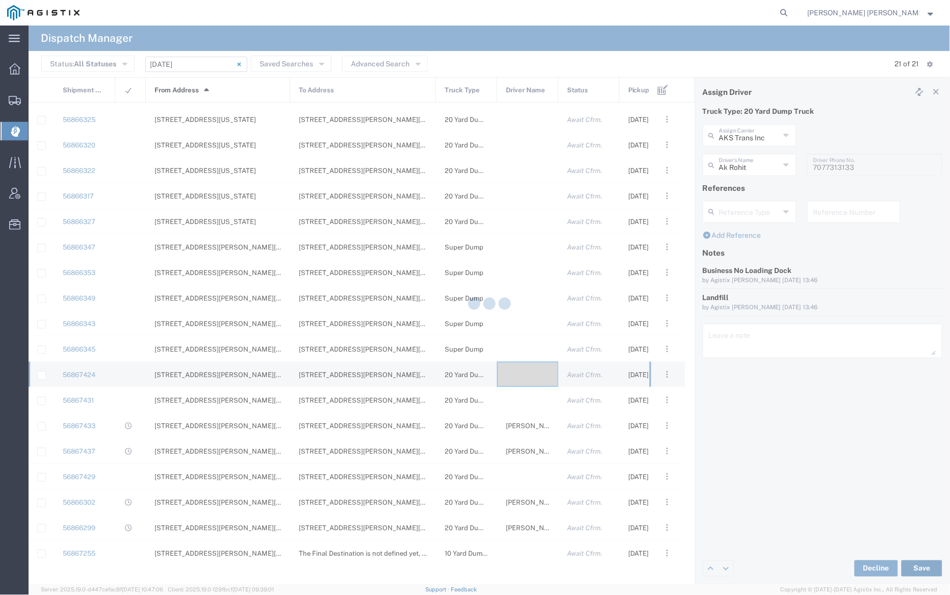
type input "Ak Rohit"
type input "AKS Trans Inc"
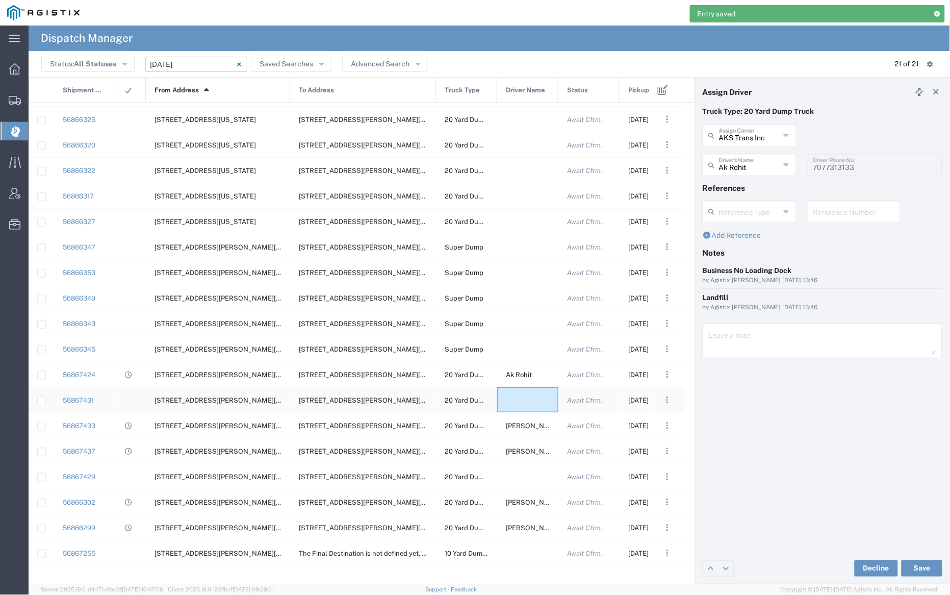
click at [522, 401] on div at bounding box center [527, 399] width 61 height 25
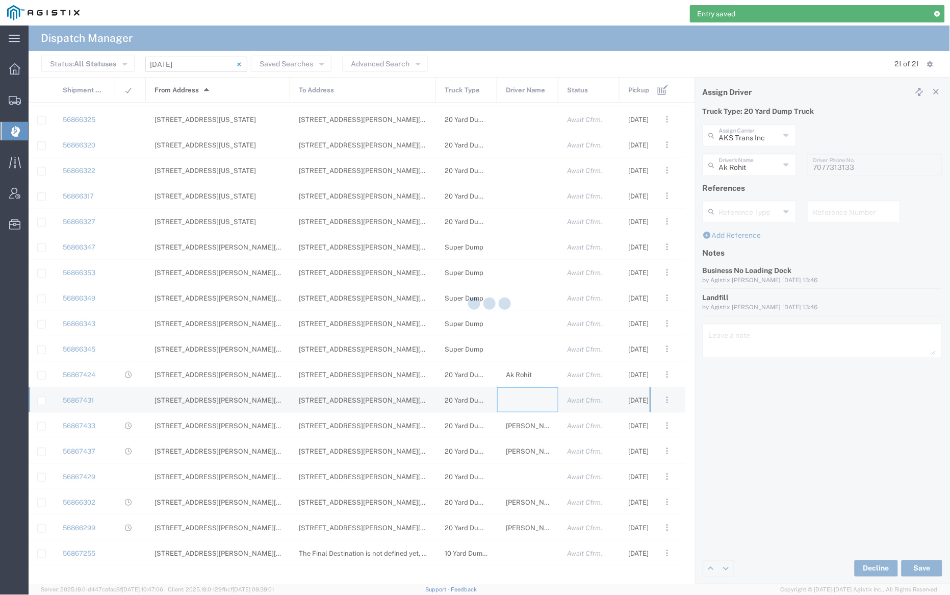
type input "[PERSON_NAME] Trucking"
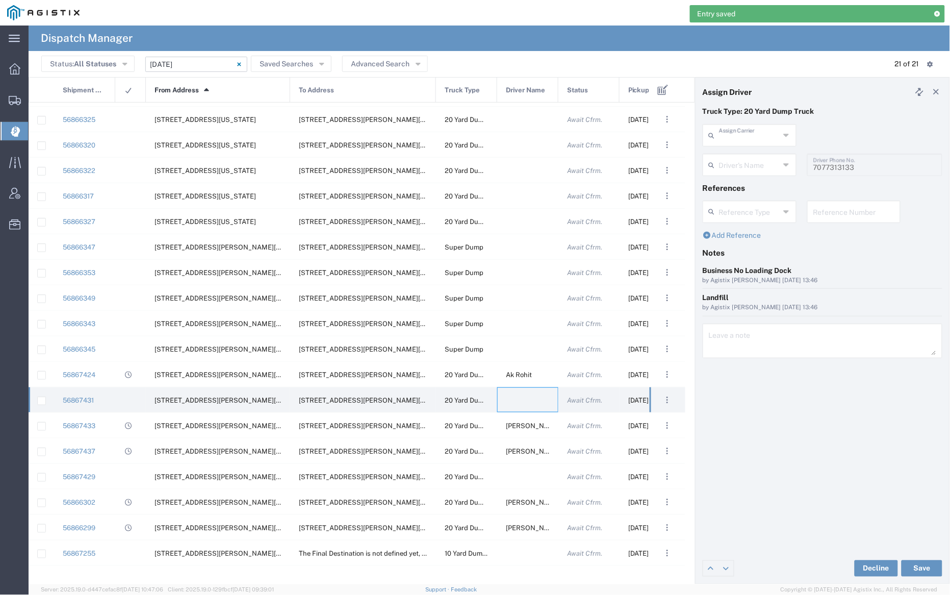
click at [737, 136] on input "text" at bounding box center [749, 134] width 61 height 18
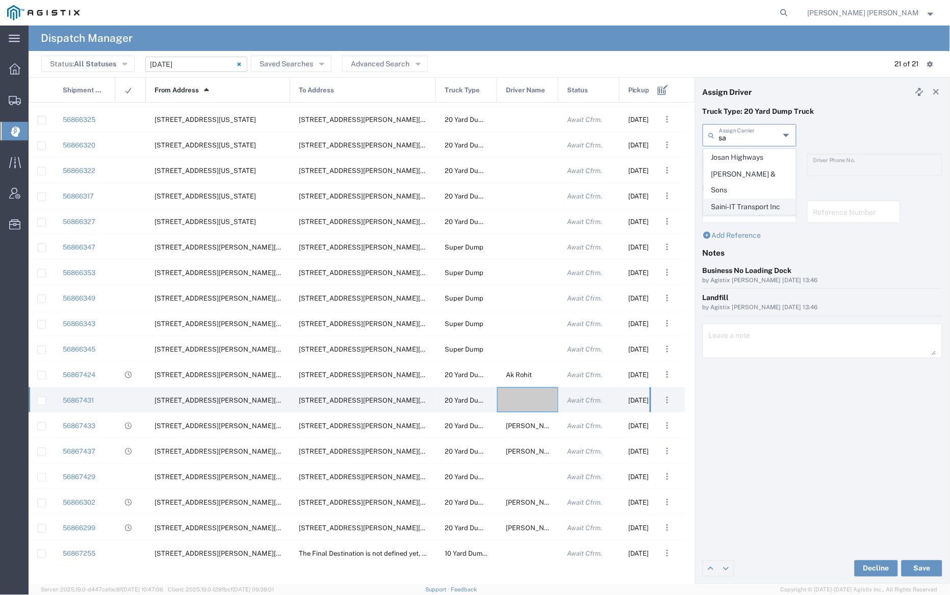
click at [740, 199] on span "Saini-IT Transport Inc" at bounding box center [749, 207] width 91 height 16
type input "Saini-IT Transport Inc"
click at [744, 159] on input "text" at bounding box center [749, 164] width 61 height 18
click at [750, 183] on span "[PERSON_NAME]" at bounding box center [749, 187] width 91 height 16
type input "[PERSON_NAME]"
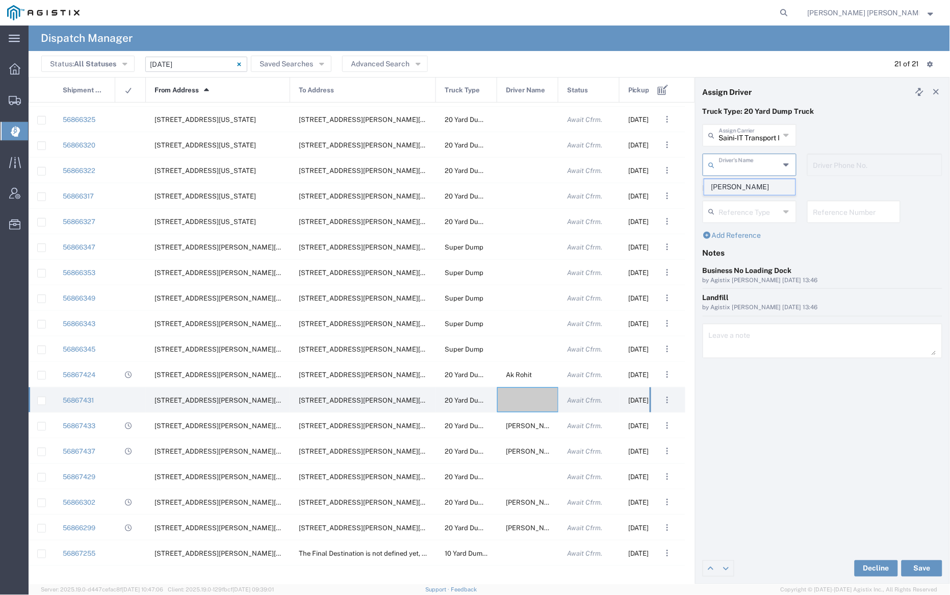
type input "7076486708"
click at [920, 571] on button "Save" at bounding box center [922, 568] width 41 height 16
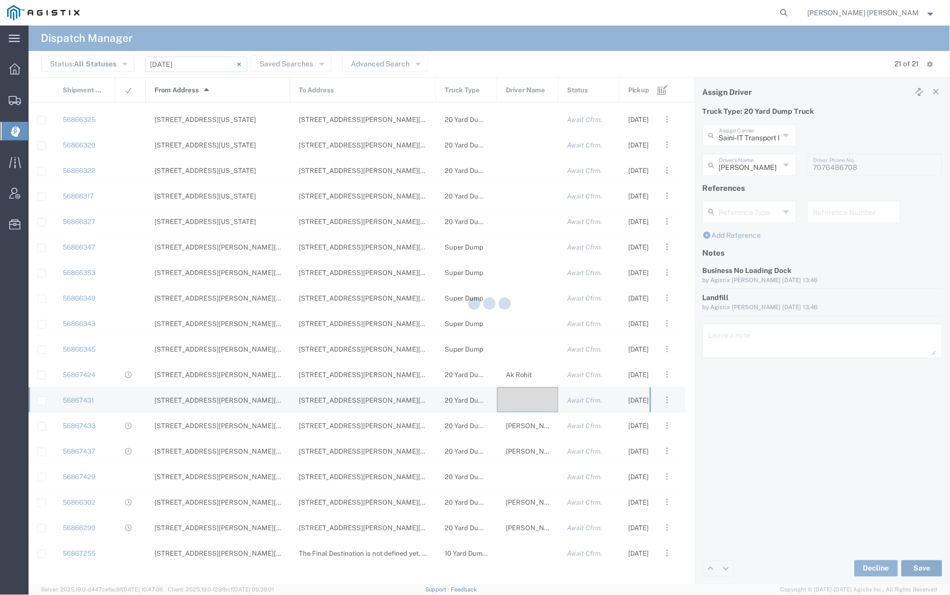
type input "[PERSON_NAME]"
type input "Saini-IT Transport Inc"
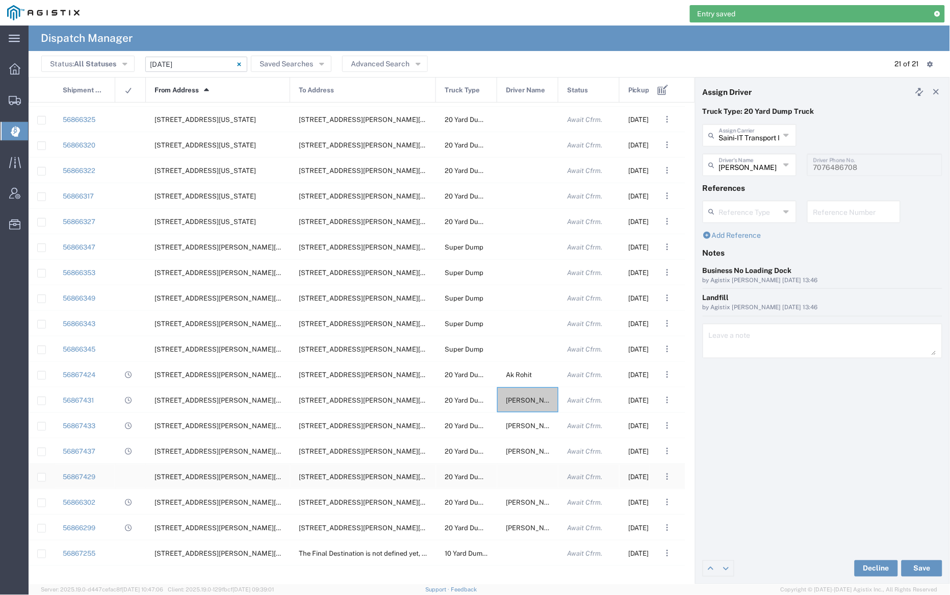
click at [521, 474] on div at bounding box center [527, 476] width 61 height 25
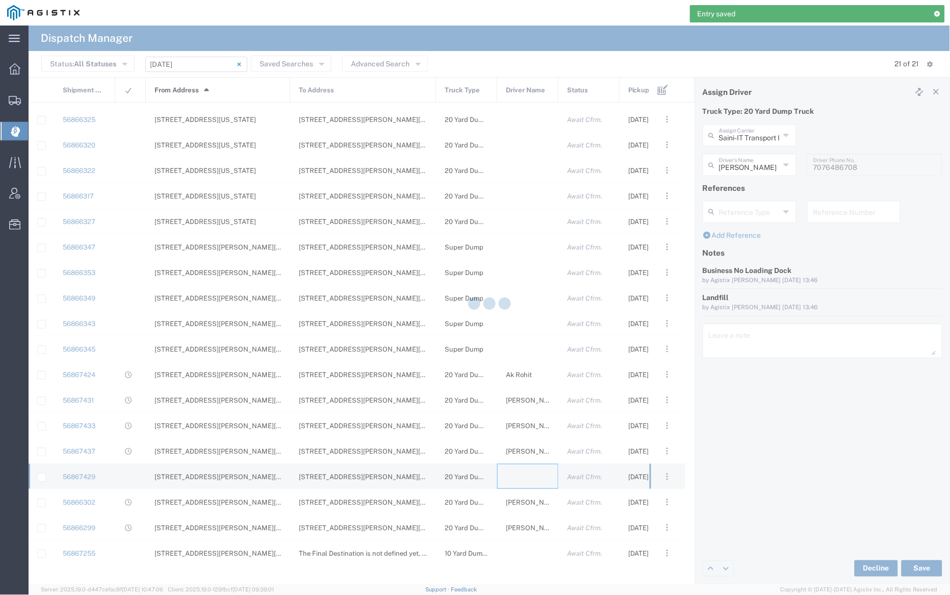
type input "[PERSON_NAME] Trucking"
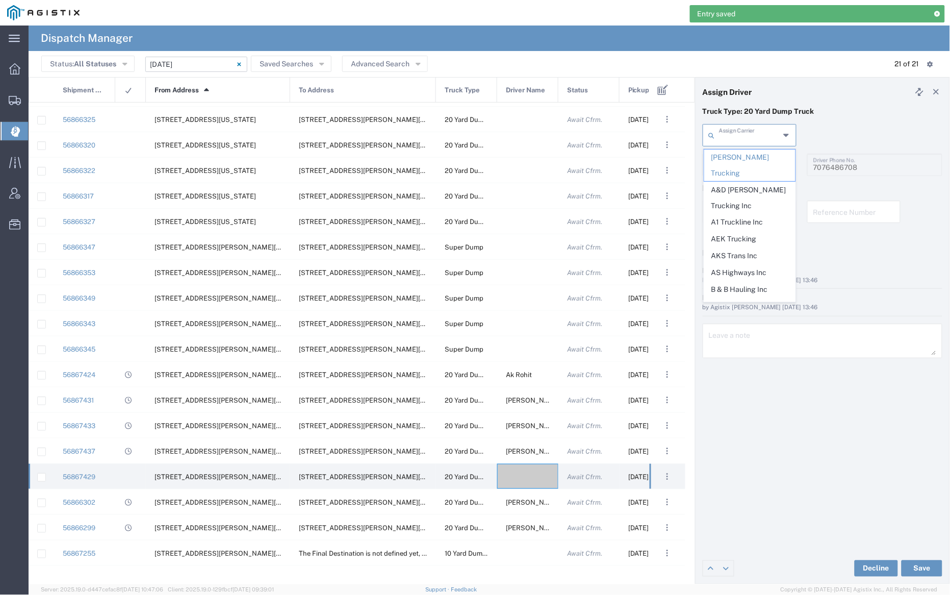
click at [741, 136] on input "text" at bounding box center [749, 134] width 61 height 18
click at [747, 214] on span "A1 Truckline Inc" at bounding box center [749, 222] width 91 height 16
type input "A1 Truckline Inc"
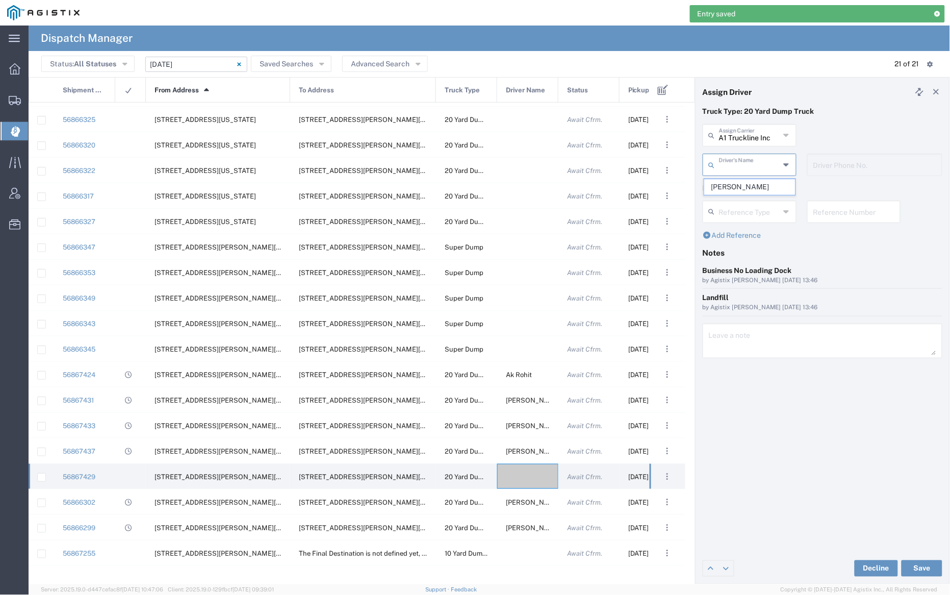
click at [749, 161] on input "text" at bounding box center [749, 164] width 61 height 18
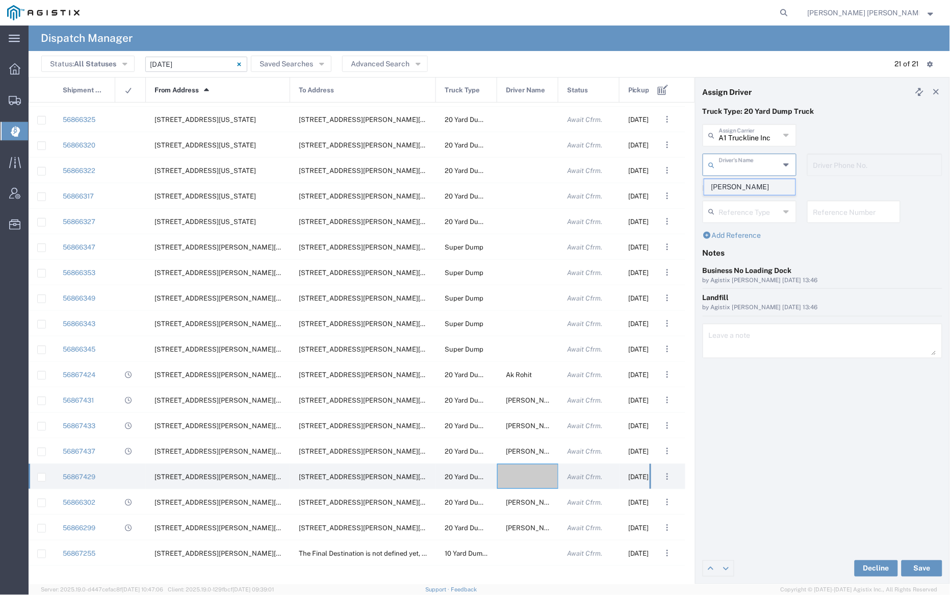
click at [750, 181] on span "[PERSON_NAME]" at bounding box center [749, 187] width 91 height 16
type input "[PERSON_NAME]"
type input "7076997422"
click at [927, 568] on button "Save" at bounding box center [922, 568] width 41 height 16
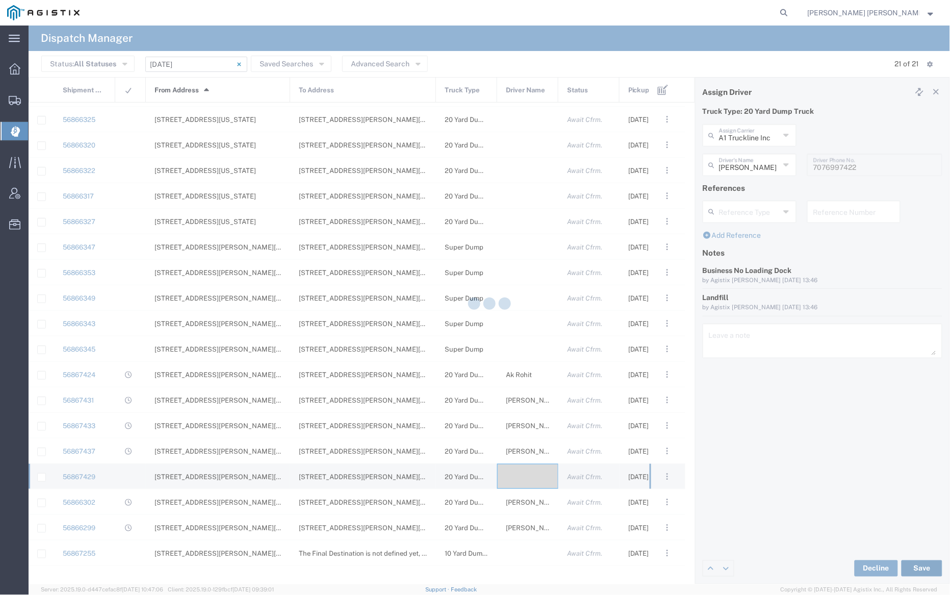
type input "[PERSON_NAME]"
type input "A1 Truckline Inc"
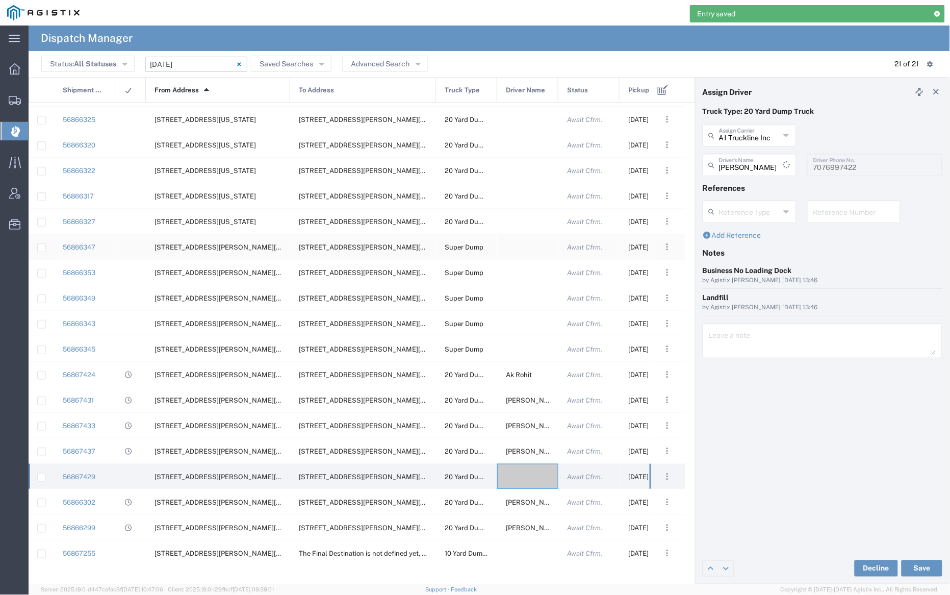
click at [524, 248] on div at bounding box center [527, 246] width 61 height 25
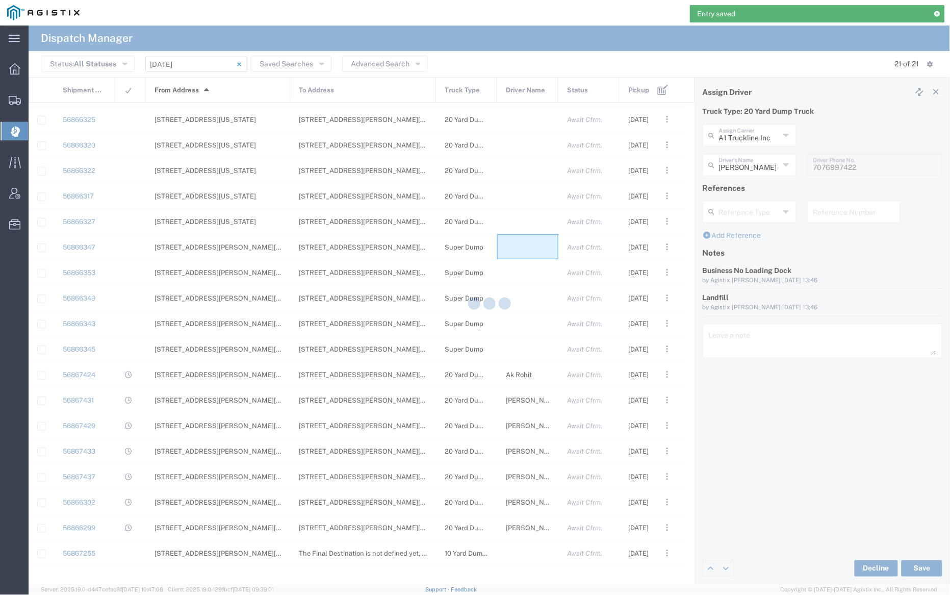
type input "[PERSON_NAME] Trucking"
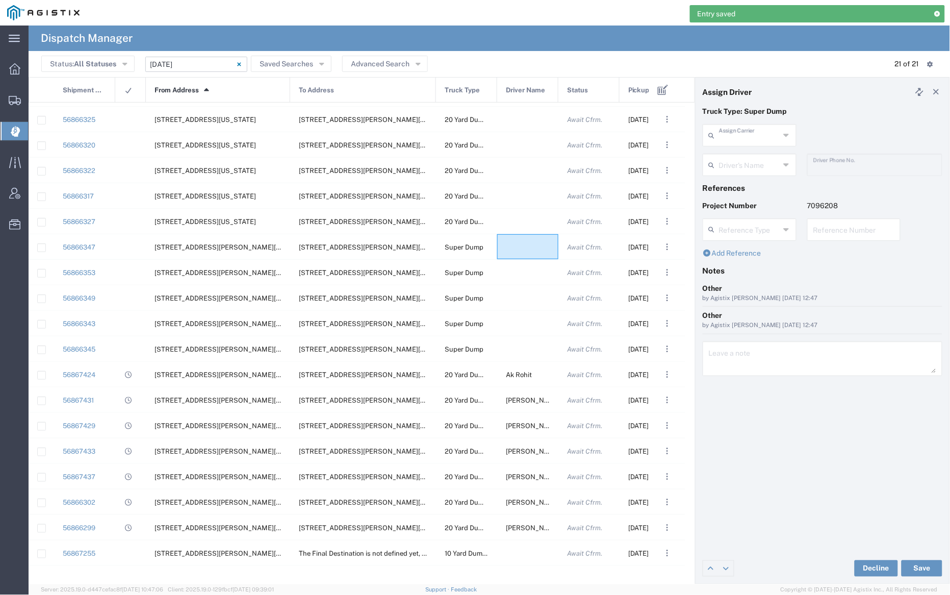
click at [737, 135] on input "text" at bounding box center [749, 134] width 61 height 18
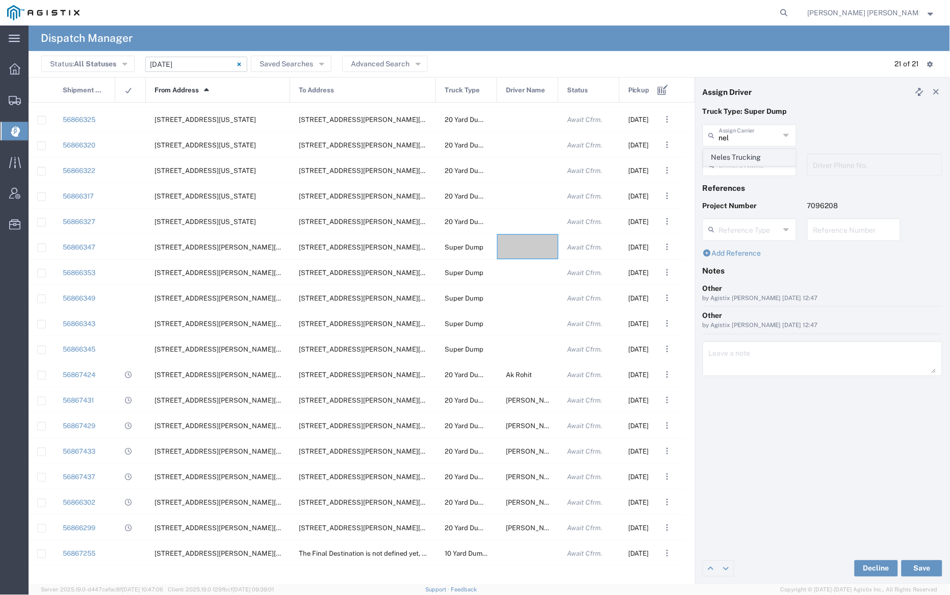
click at [740, 154] on span "Neles Trucking" at bounding box center [749, 157] width 91 height 16
type input "Neles Trucking"
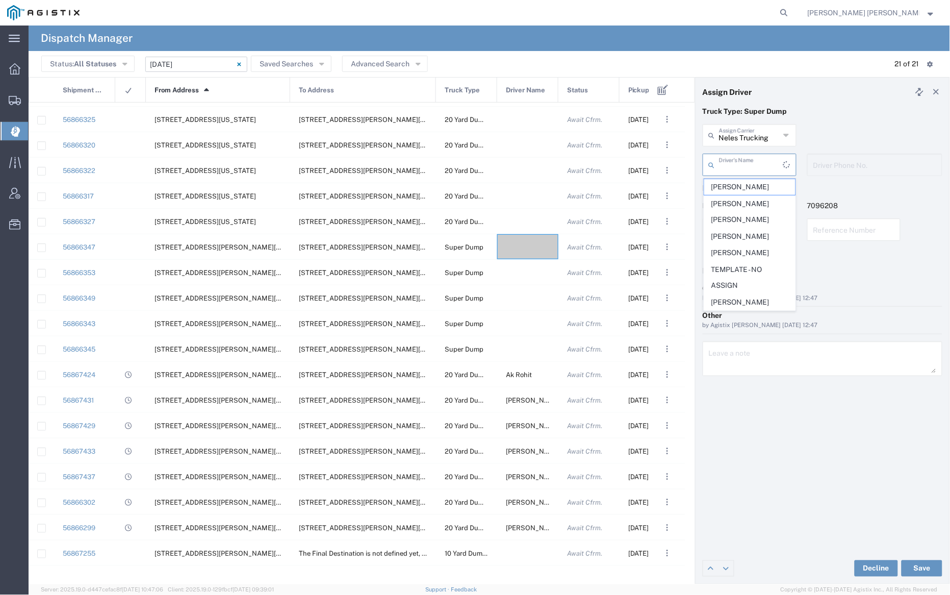
click at [745, 164] on input "text" at bounding box center [751, 164] width 64 height 18
click at [739, 243] on span "[PERSON_NAME]" at bounding box center [749, 235] width 91 height 16
type input "[PERSON_NAME]"
type input "[PHONE_NUMBER]"
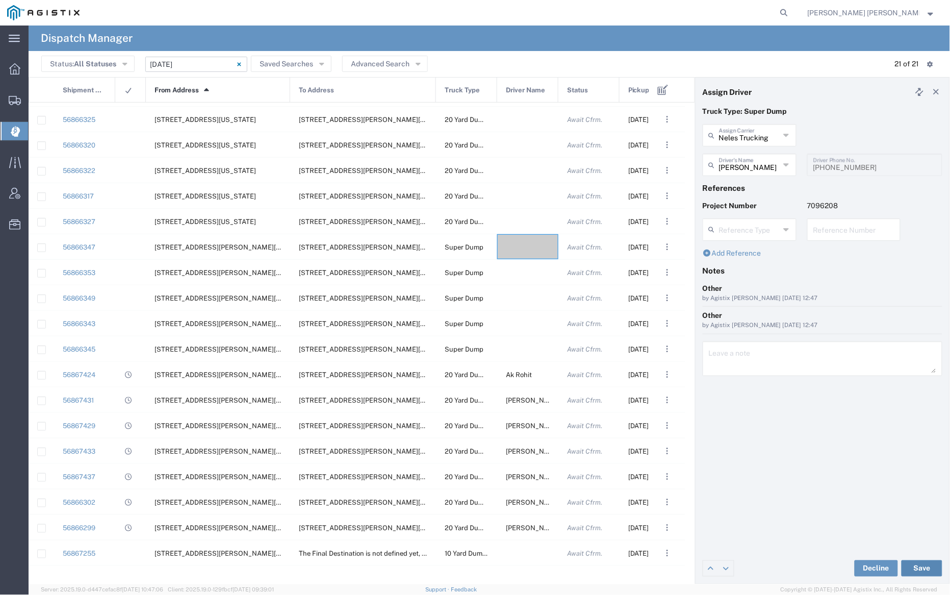
click at [925, 568] on button "Save" at bounding box center [922, 568] width 41 height 16
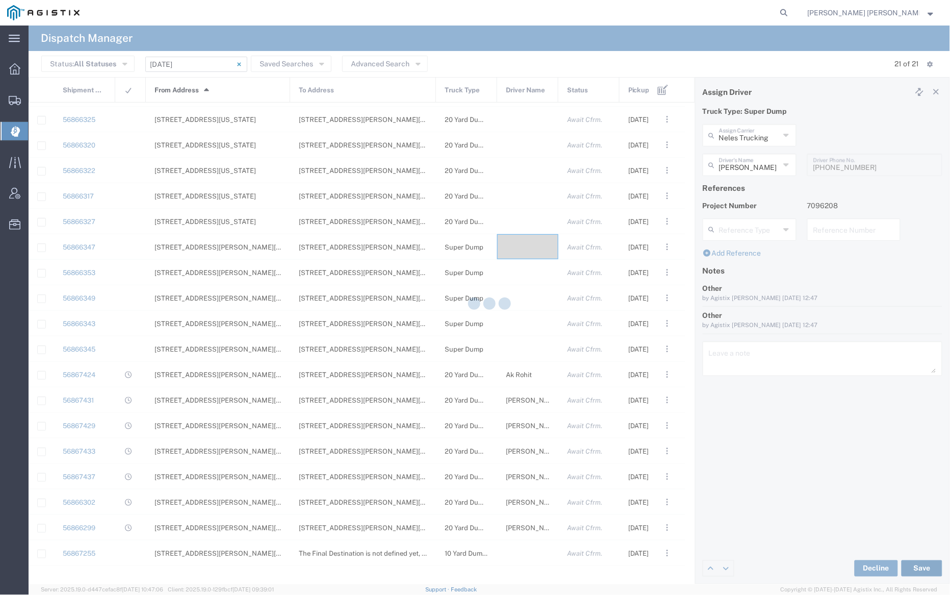
type input "[PERSON_NAME]"
type input "Neles Trucking"
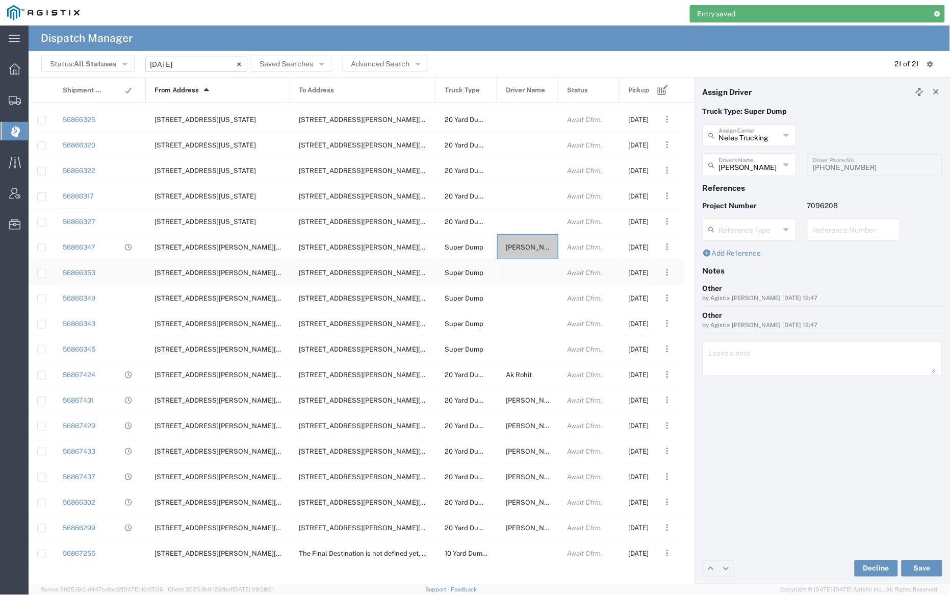
click at [525, 272] on div at bounding box center [527, 272] width 61 height 25
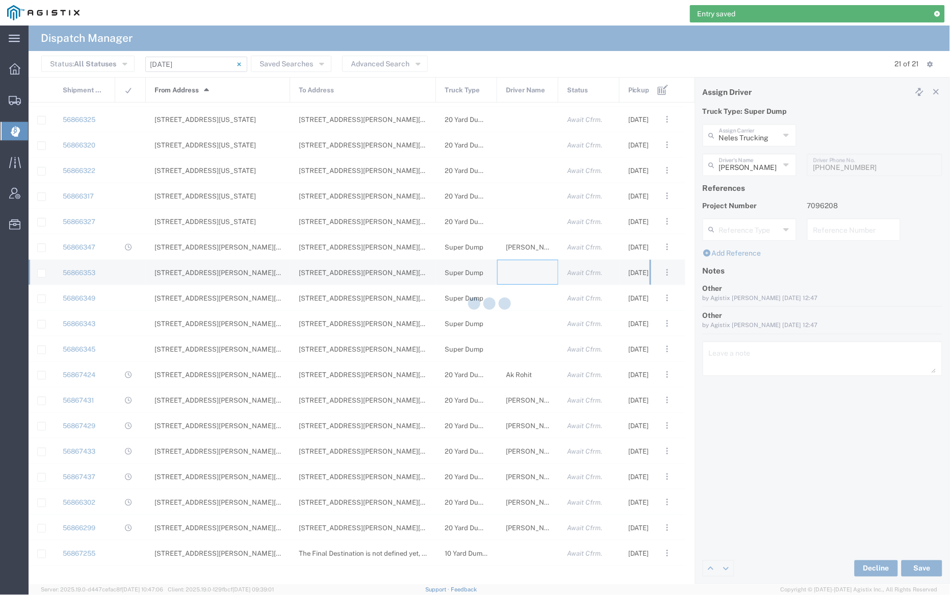
type input "[PERSON_NAME] Trucking"
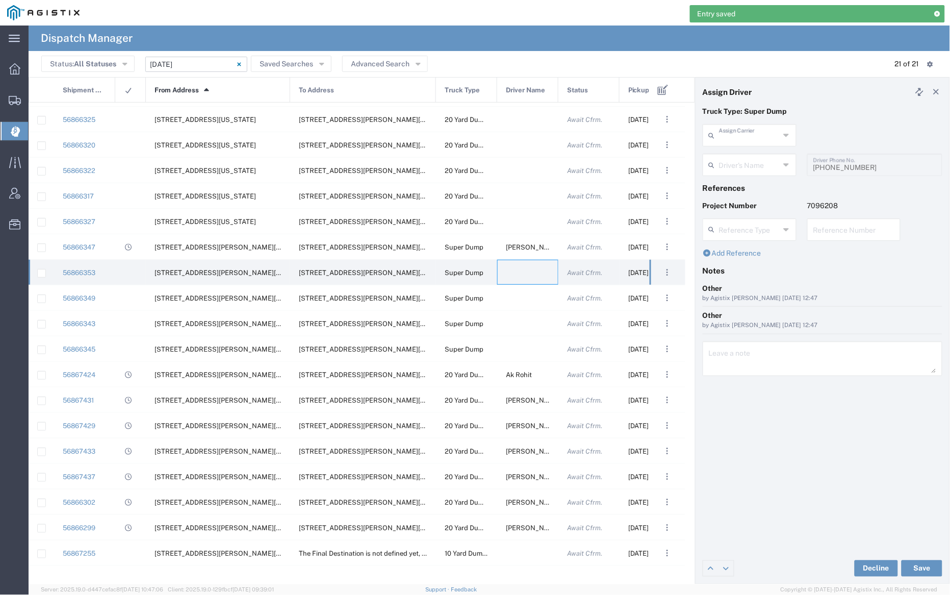
click at [735, 135] on input "text" at bounding box center [749, 134] width 61 height 18
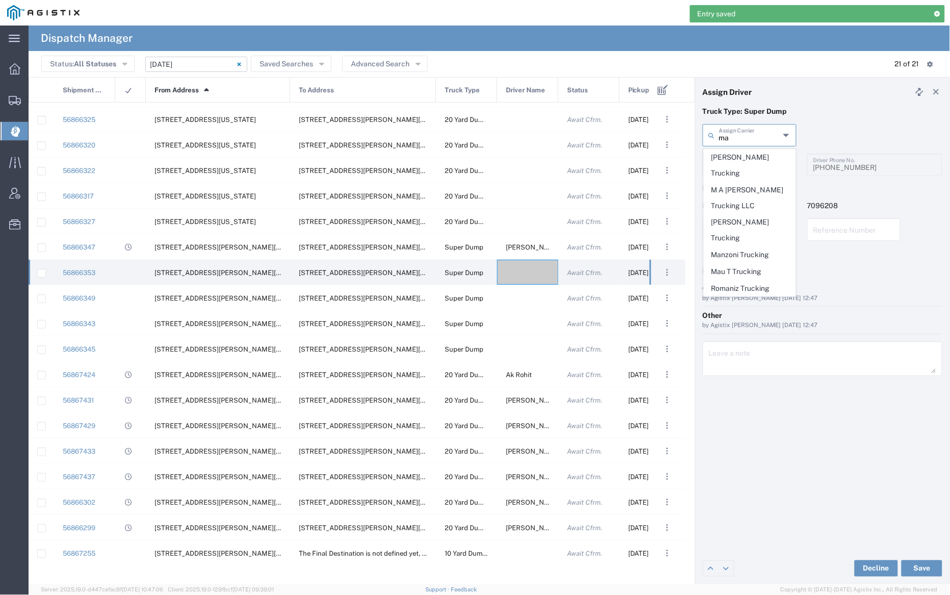
type input "man"
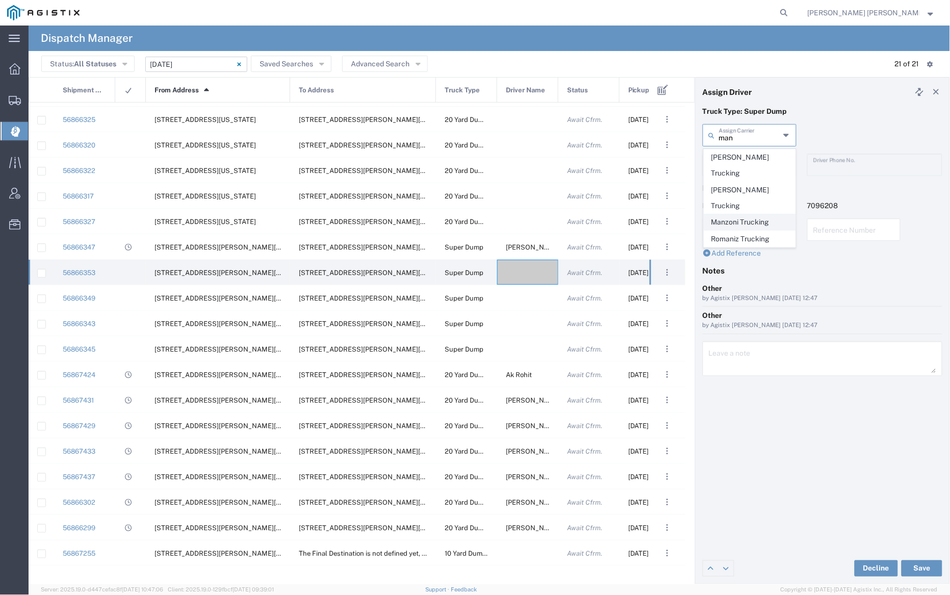
click at [736, 214] on span "Manzoni Trucking" at bounding box center [749, 222] width 91 height 16
type input "Manzoni Trucking"
click at [735, 164] on input "text" at bounding box center [751, 164] width 64 height 18
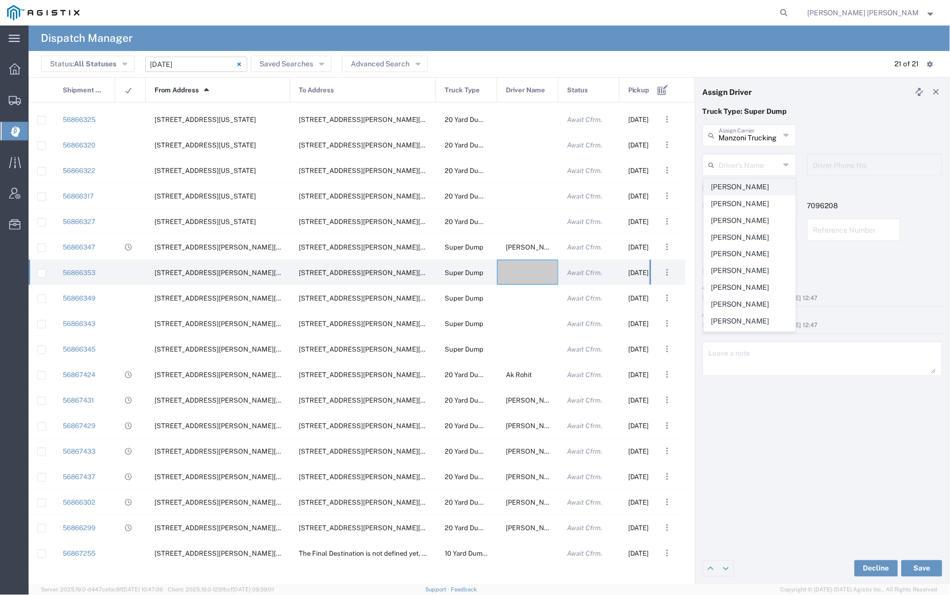
click at [740, 189] on span "[PERSON_NAME]" at bounding box center [749, 187] width 91 height 16
type input "[PERSON_NAME]"
type input "[PHONE_NUMBER]"
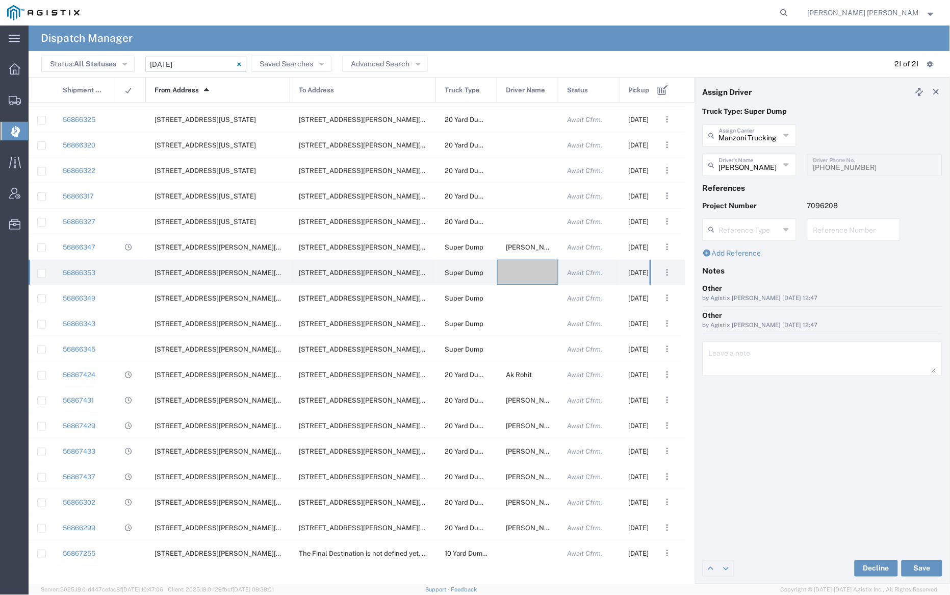
click at [741, 166] on input "[PERSON_NAME]" at bounding box center [749, 164] width 61 height 18
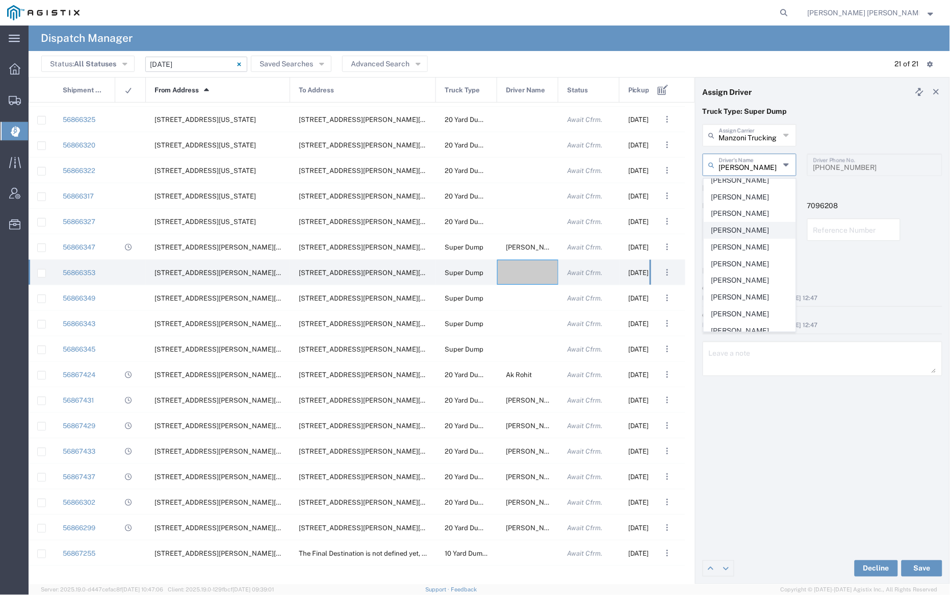
click at [748, 238] on span "[PERSON_NAME]" at bounding box center [749, 230] width 91 height 16
type input "[PERSON_NAME]"
type input "[PHONE_NUMBER]"
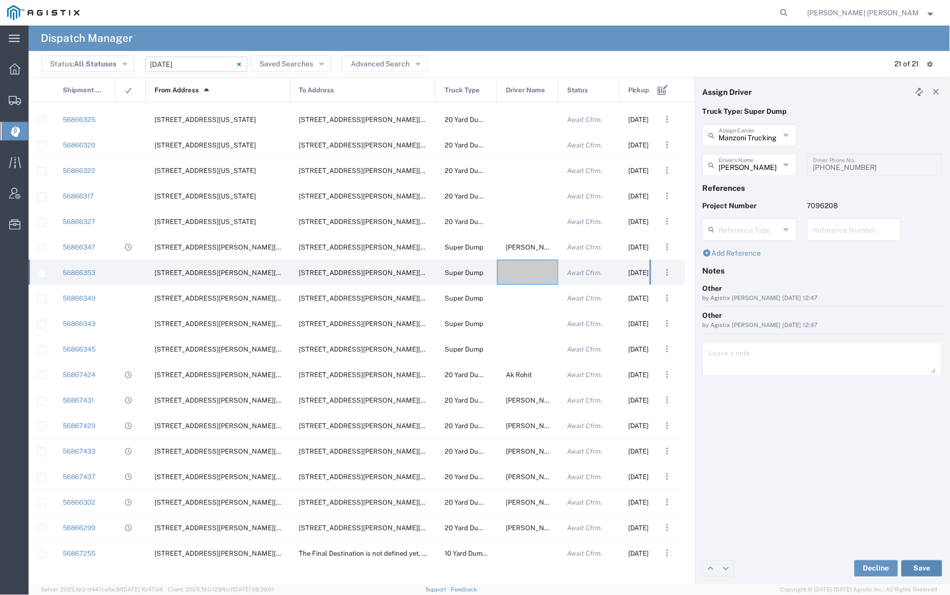
click at [914, 568] on button "Save" at bounding box center [922, 568] width 41 height 16
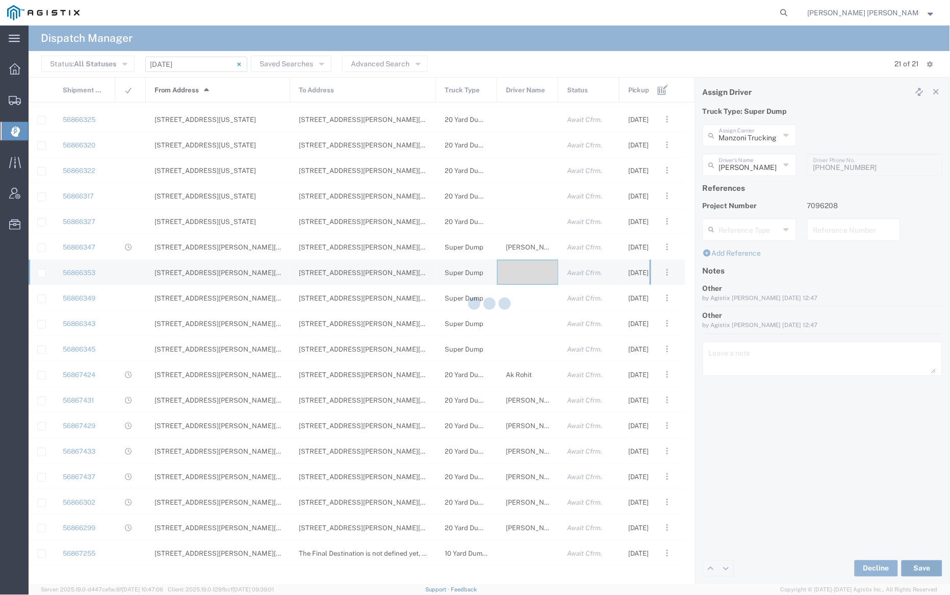
type input "[PERSON_NAME]"
type input "Manzoni Trucking"
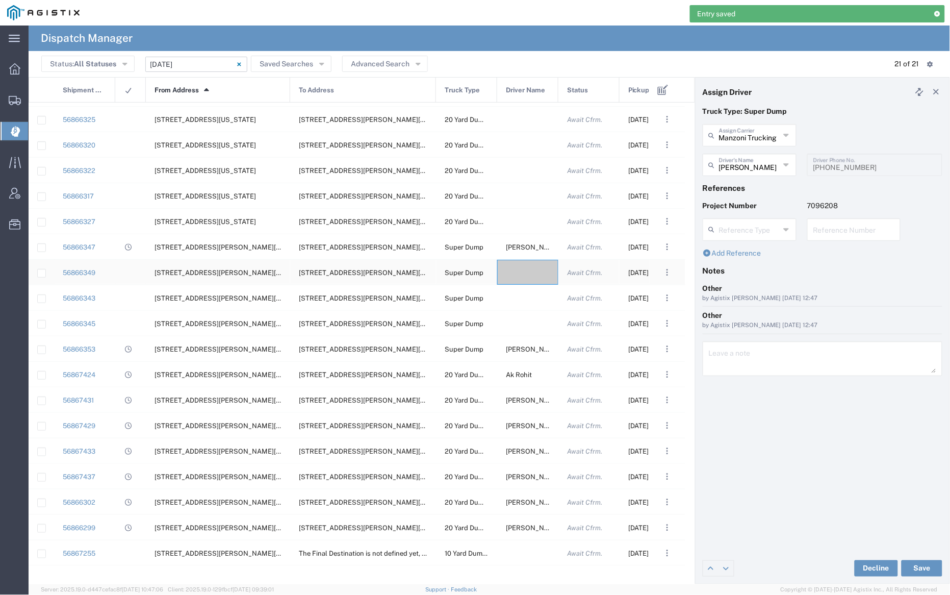
click at [527, 270] on div at bounding box center [527, 272] width 61 height 25
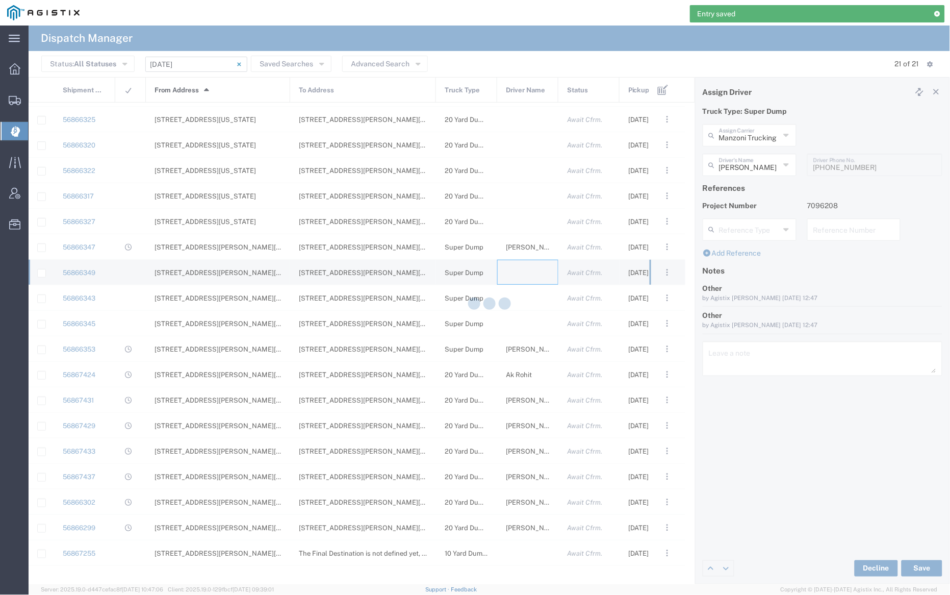
type input "[PERSON_NAME] Trucking"
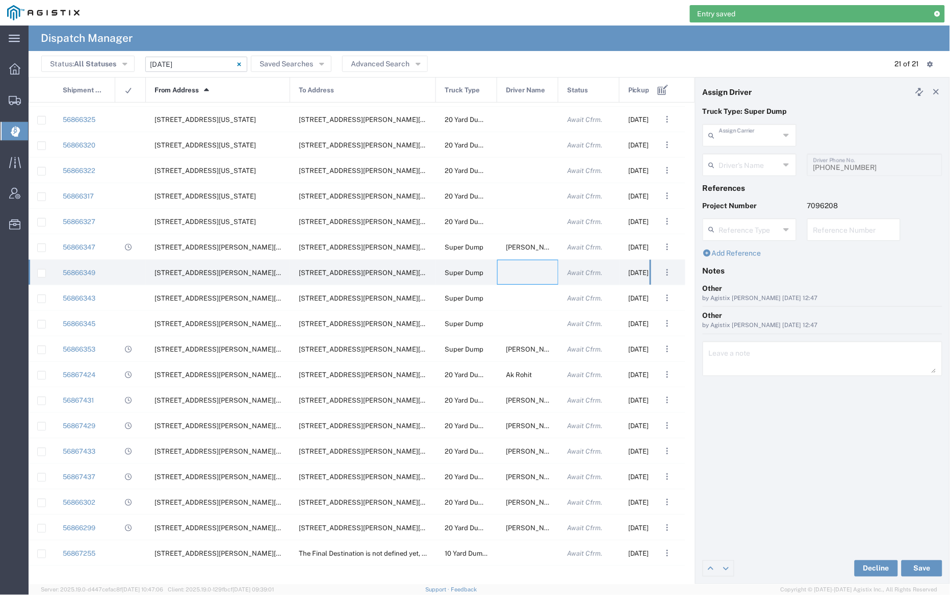
click at [741, 141] on input "text" at bounding box center [749, 134] width 61 height 18
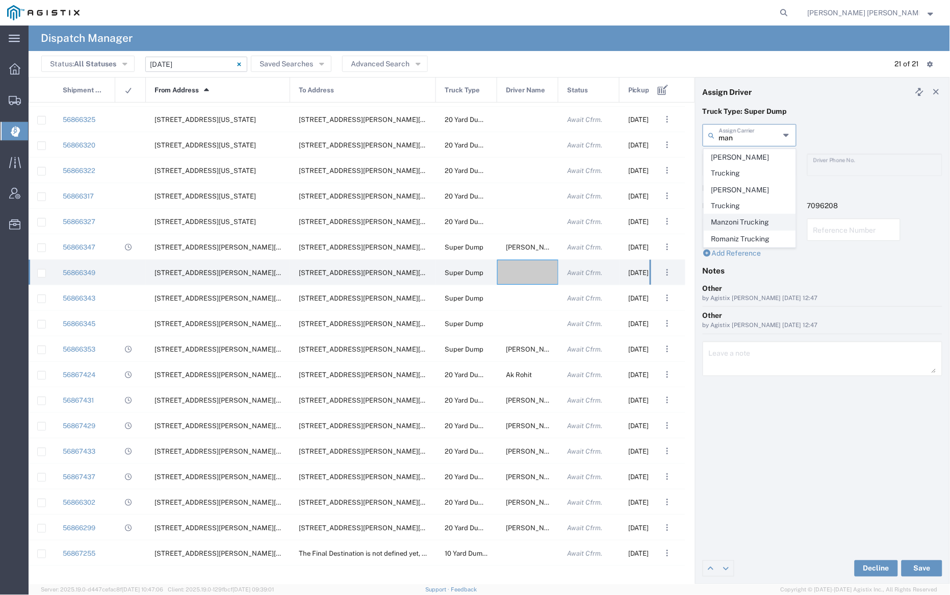
click at [747, 214] on span "Manzoni Trucking" at bounding box center [749, 222] width 91 height 16
type input "Manzoni Trucking"
click at [744, 163] on input "text" at bounding box center [749, 164] width 61 height 18
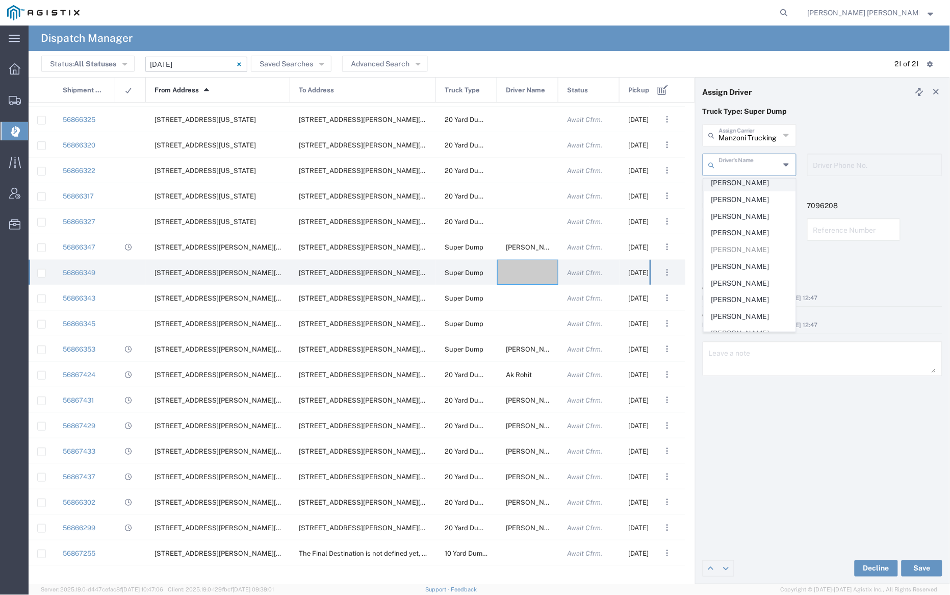
scroll to position [180, 0]
click at [737, 266] on span "[PERSON_NAME]" at bounding box center [749, 258] width 91 height 16
type input "[PERSON_NAME]"
type input "7079345664"
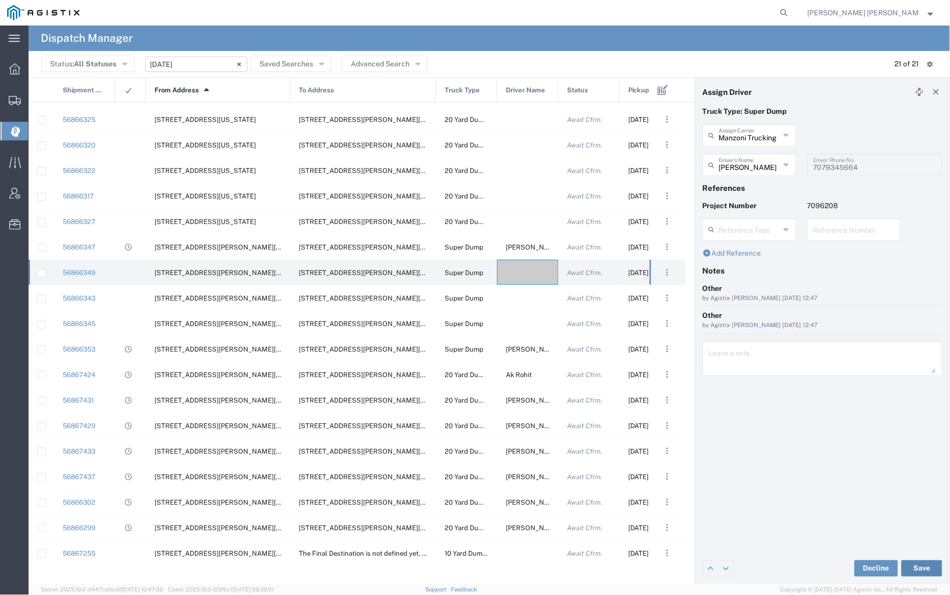
click at [925, 570] on button "Save" at bounding box center [922, 568] width 41 height 16
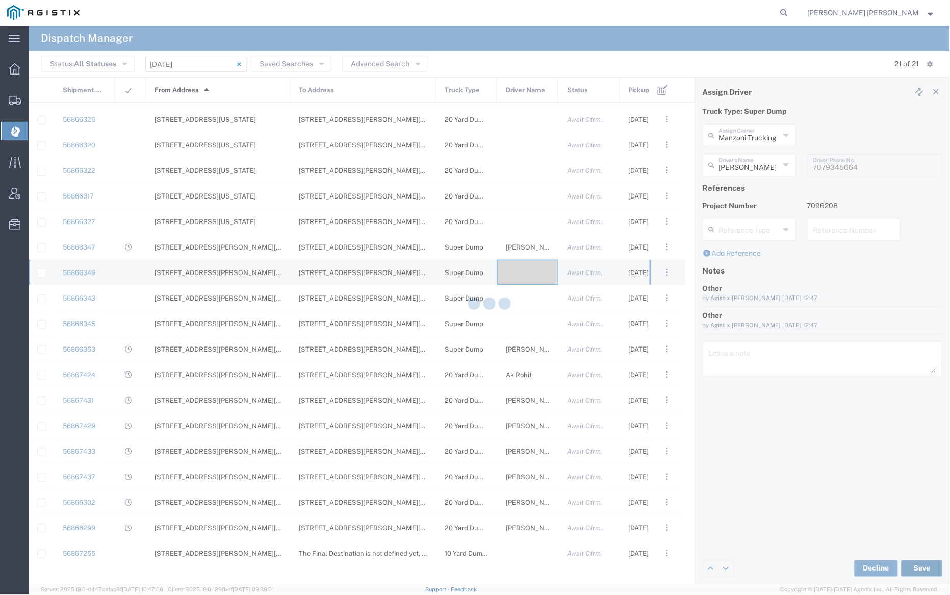
type input "[PERSON_NAME]"
type input "Manzoni Trucking"
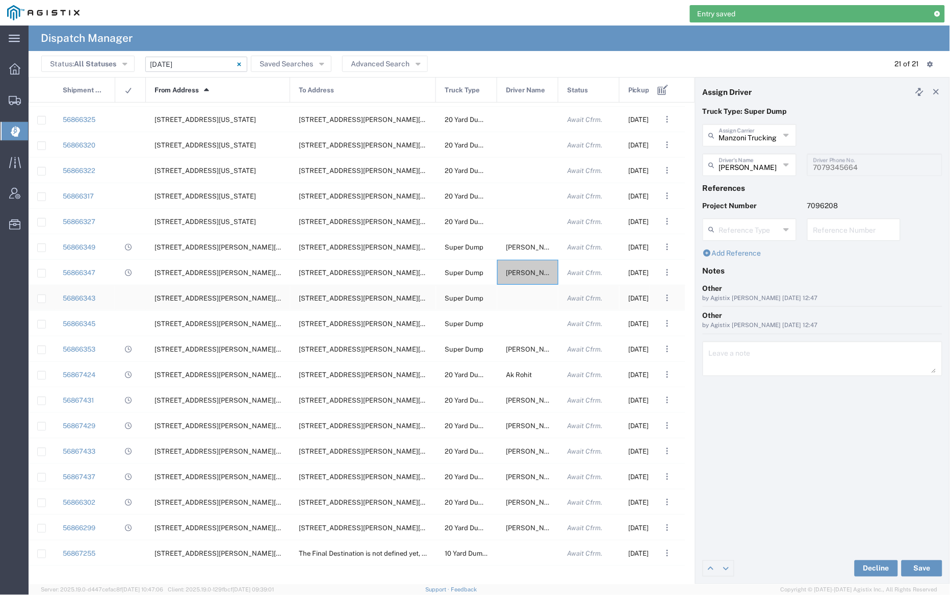
click at [522, 299] on div at bounding box center [527, 297] width 61 height 25
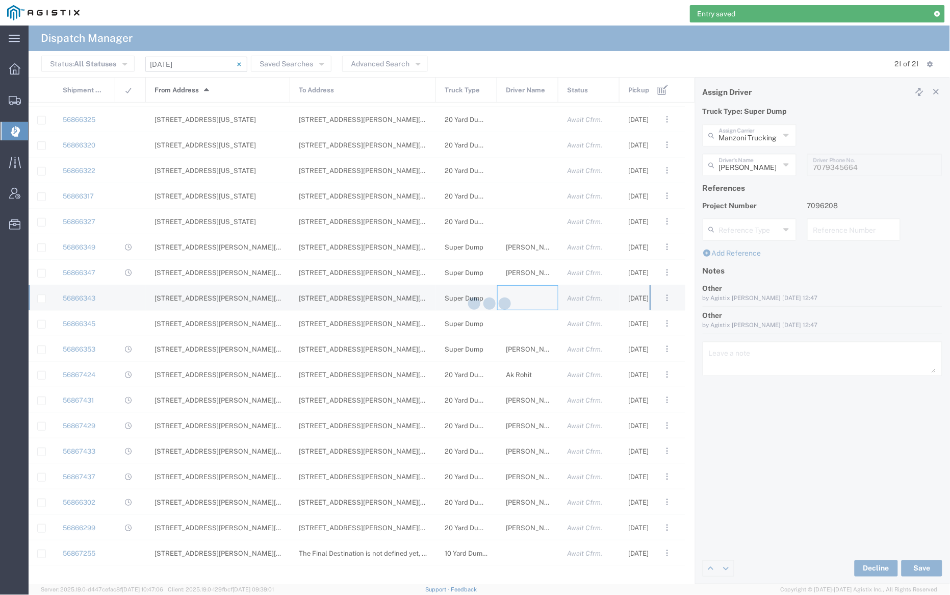
type input "[PERSON_NAME] Trucking"
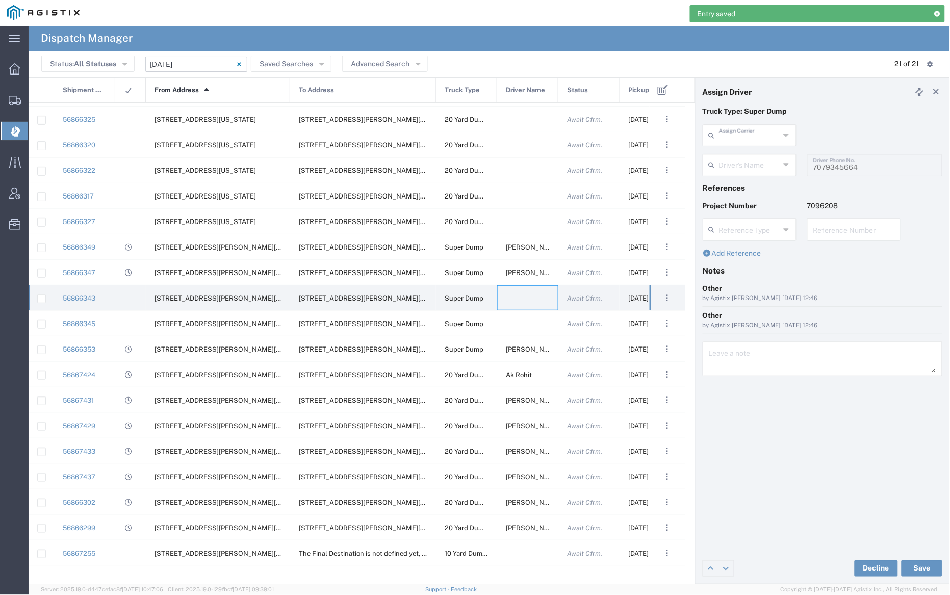
click at [744, 132] on input "text" at bounding box center [749, 134] width 61 height 18
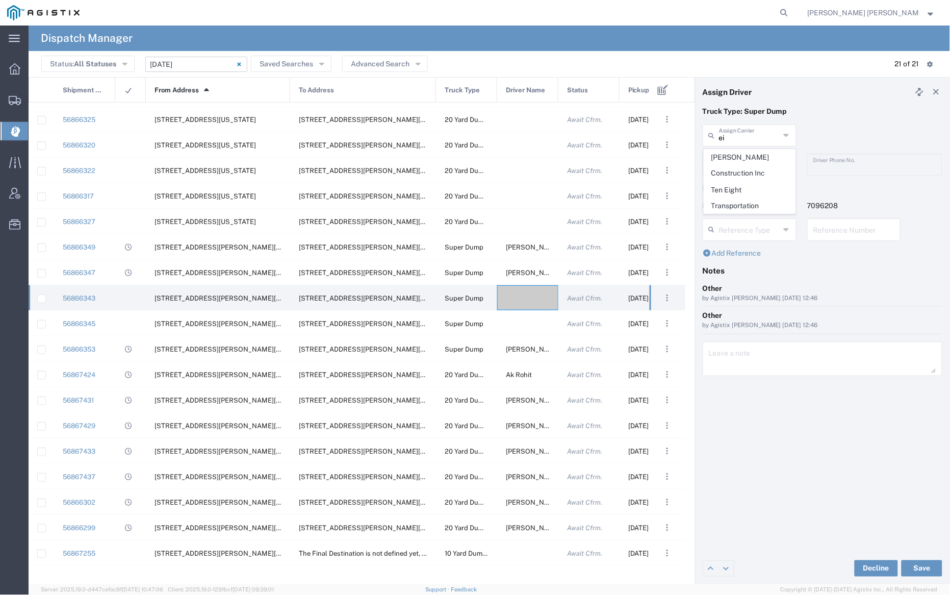
drag, startPoint x: 745, startPoint y: 156, endPoint x: 745, endPoint y: 168, distance: 11.7
click at [745, 157] on span "[PERSON_NAME] Construction Inc" at bounding box center [749, 165] width 91 height 32
type input "[PERSON_NAME] Construction Inc"
click at [745, 169] on input "text" at bounding box center [751, 164] width 64 height 18
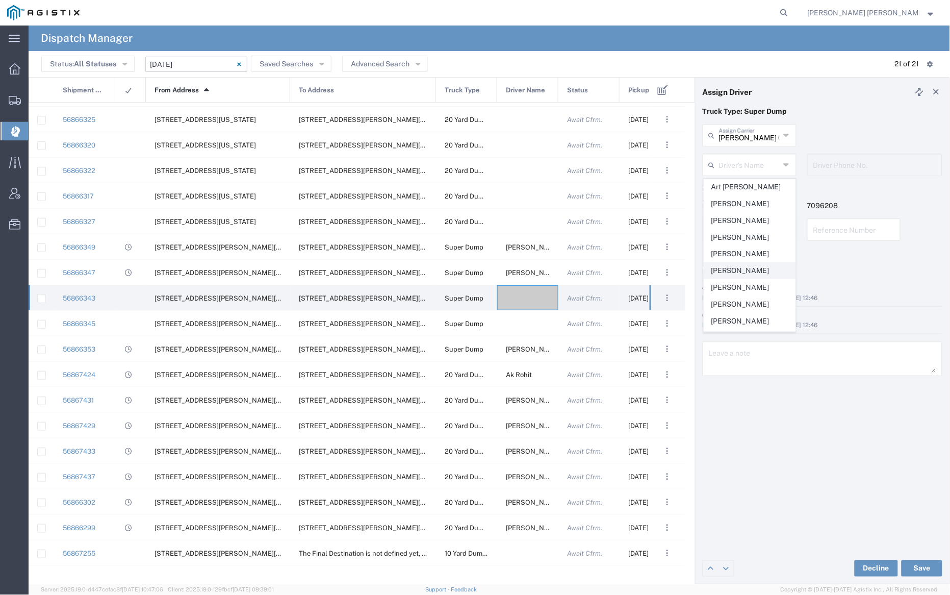
click at [747, 271] on span "[PERSON_NAME]" at bounding box center [749, 271] width 91 height 16
type input "[PERSON_NAME]"
type input "[PHONE_NUMBER]"
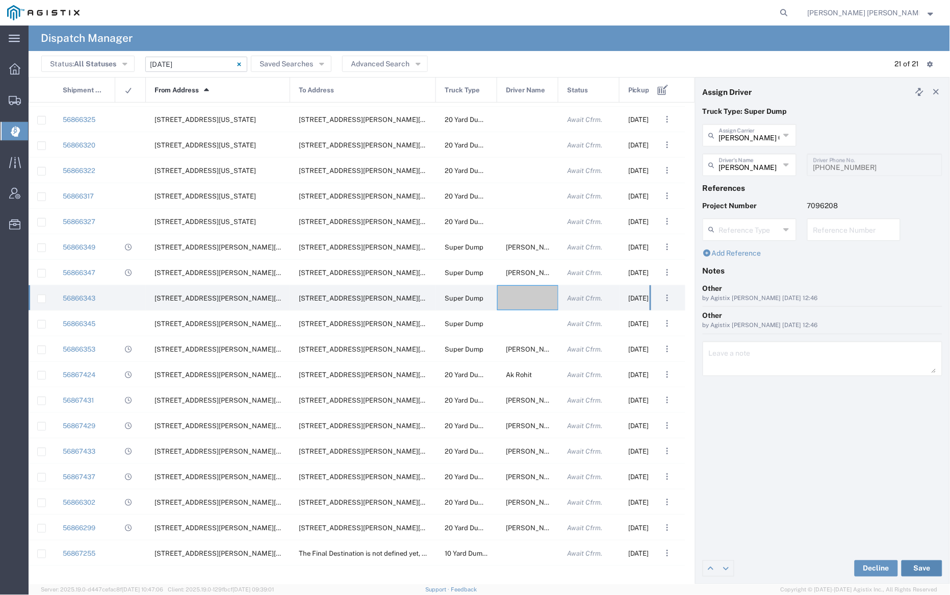
click at [926, 566] on button "Save" at bounding box center [922, 568] width 41 height 16
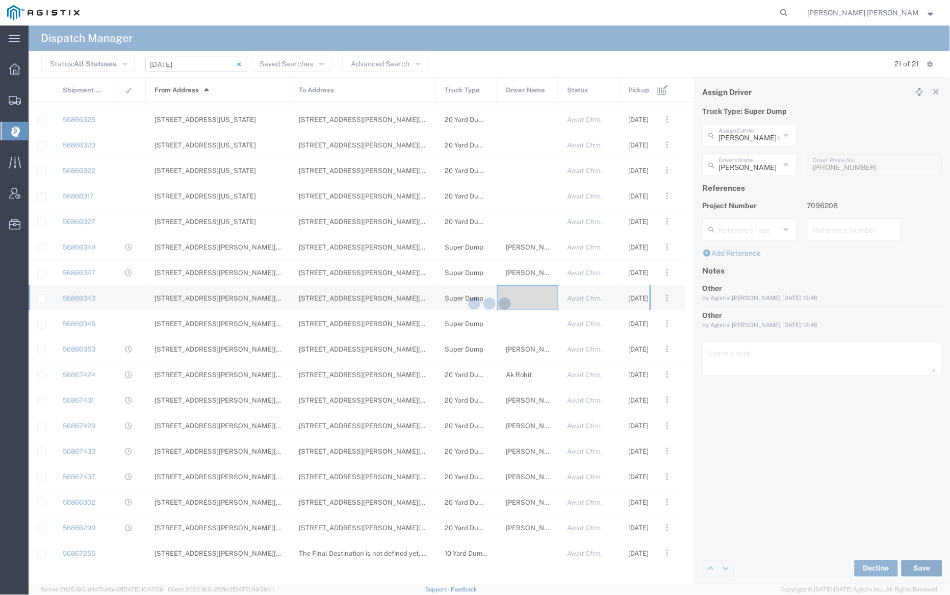
type input "[PERSON_NAME]"
type input "[PERSON_NAME] Construction Inc"
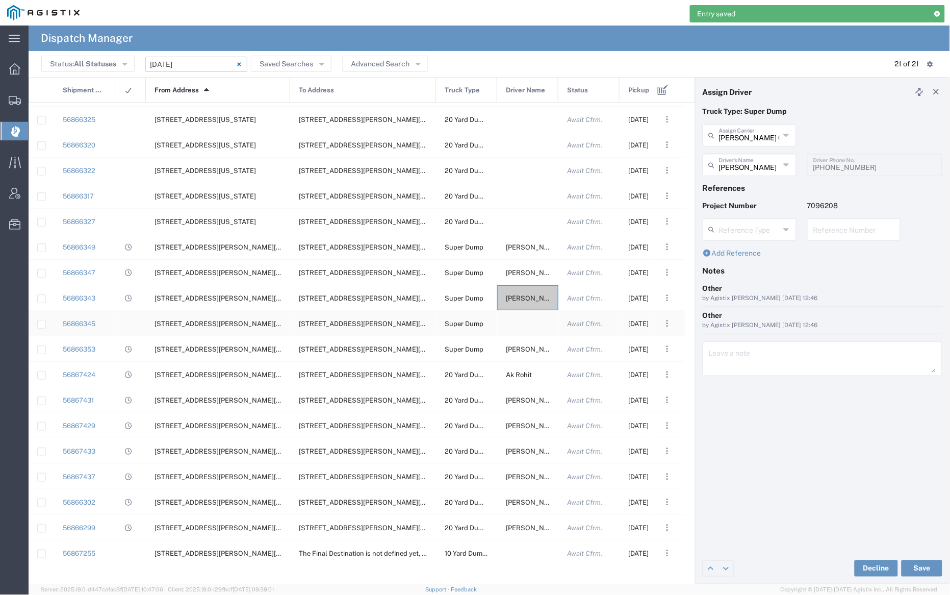
click at [524, 323] on div at bounding box center [527, 323] width 61 height 25
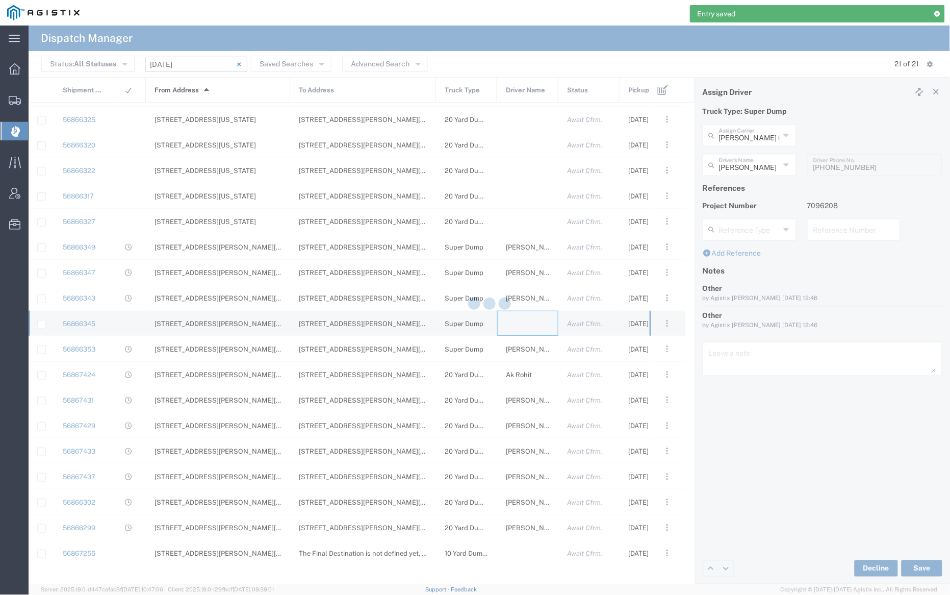
type input "[PERSON_NAME] Trucking"
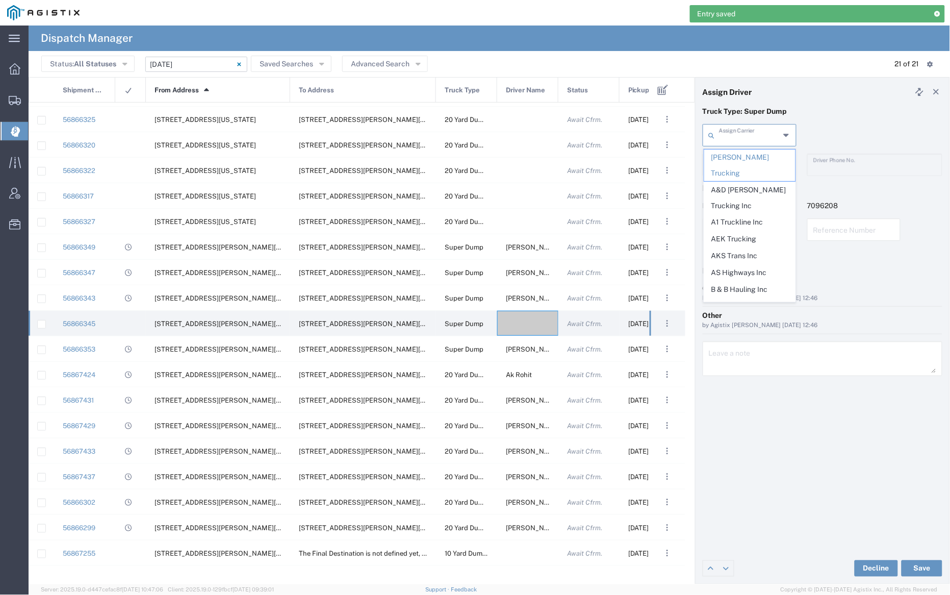
click at [744, 139] on input "text" at bounding box center [749, 134] width 61 height 18
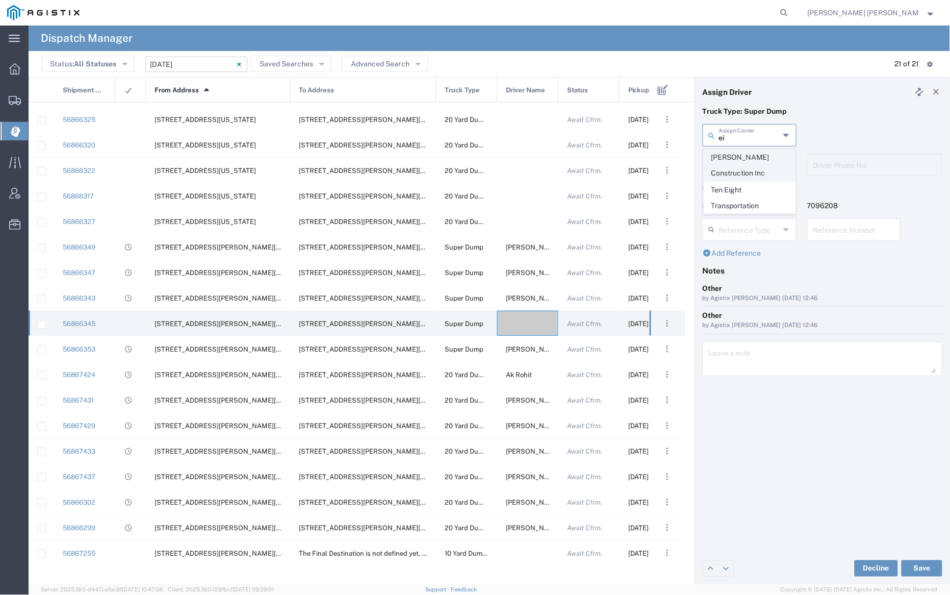
click at [749, 160] on span "[PERSON_NAME] Construction Inc" at bounding box center [749, 165] width 91 height 32
type input "[PERSON_NAME] Construction Inc"
click at [749, 167] on input "text" at bounding box center [751, 164] width 64 height 18
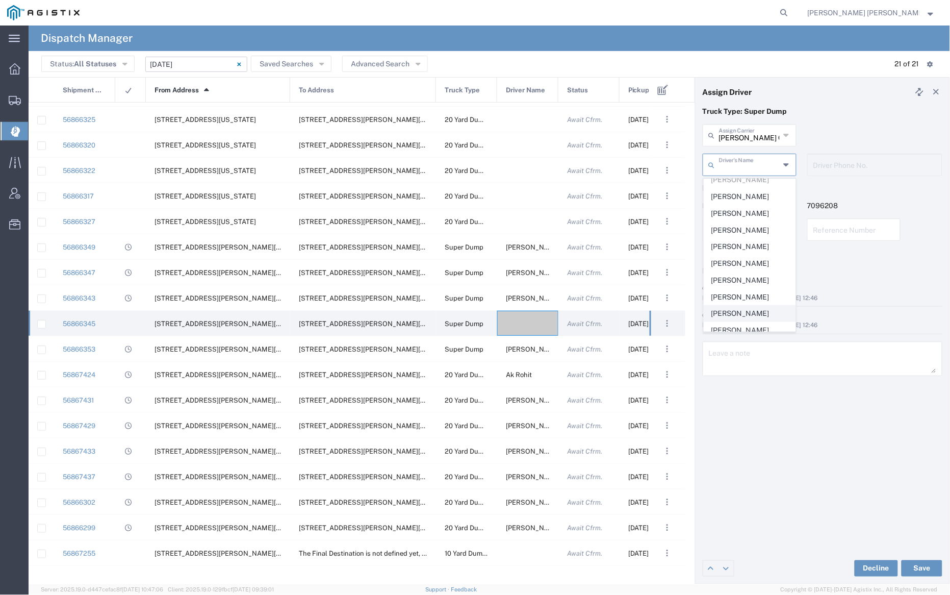
scroll to position [92, 0]
click at [748, 316] on span "[PERSON_NAME]" at bounding box center [749, 313] width 91 height 16
type input "[PERSON_NAME]"
type input "[PHONE_NUMBER]"
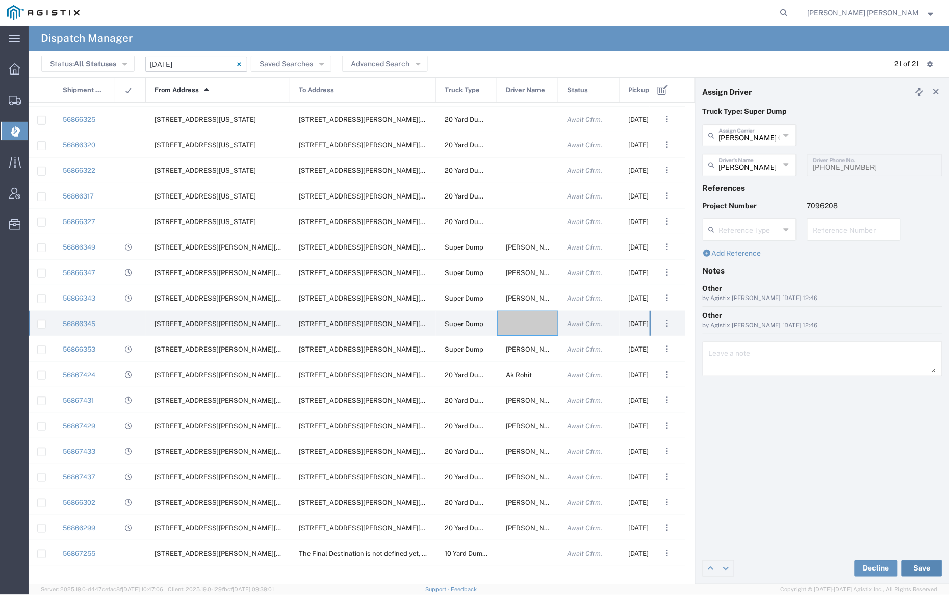
click at [927, 566] on button "Save" at bounding box center [922, 568] width 41 height 16
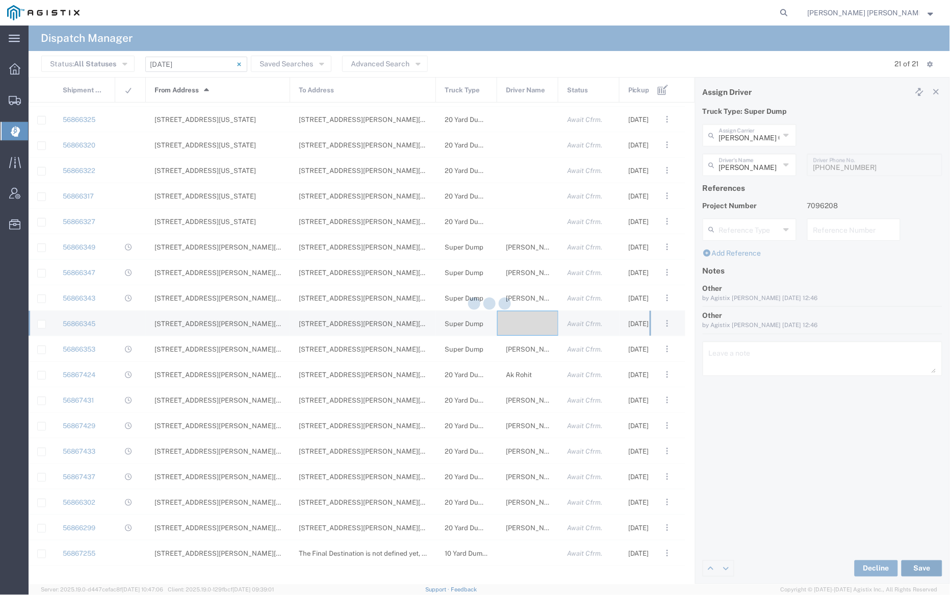
type input "[PERSON_NAME]"
type input "[PERSON_NAME] Construction Inc"
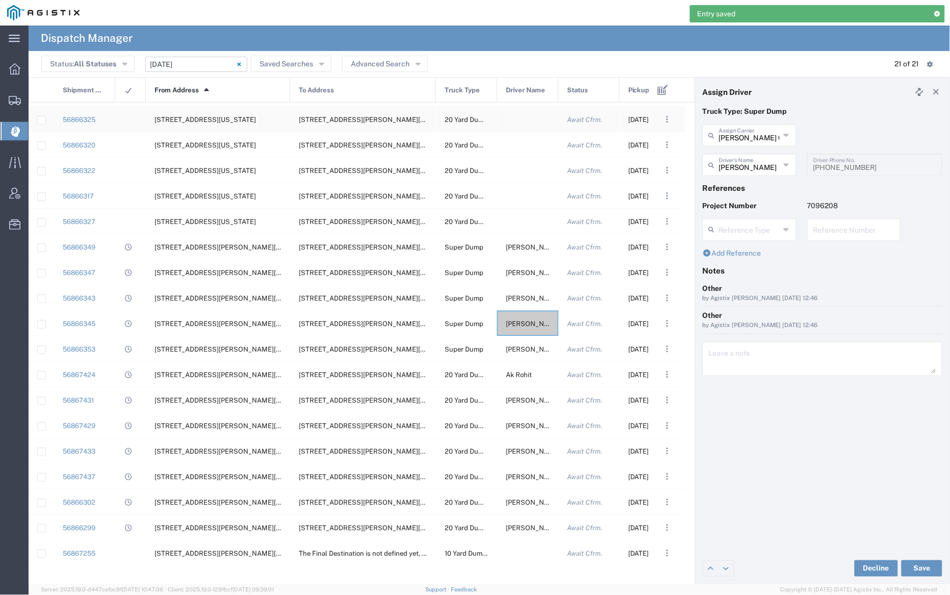
click at [523, 121] on div at bounding box center [527, 119] width 61 height 25
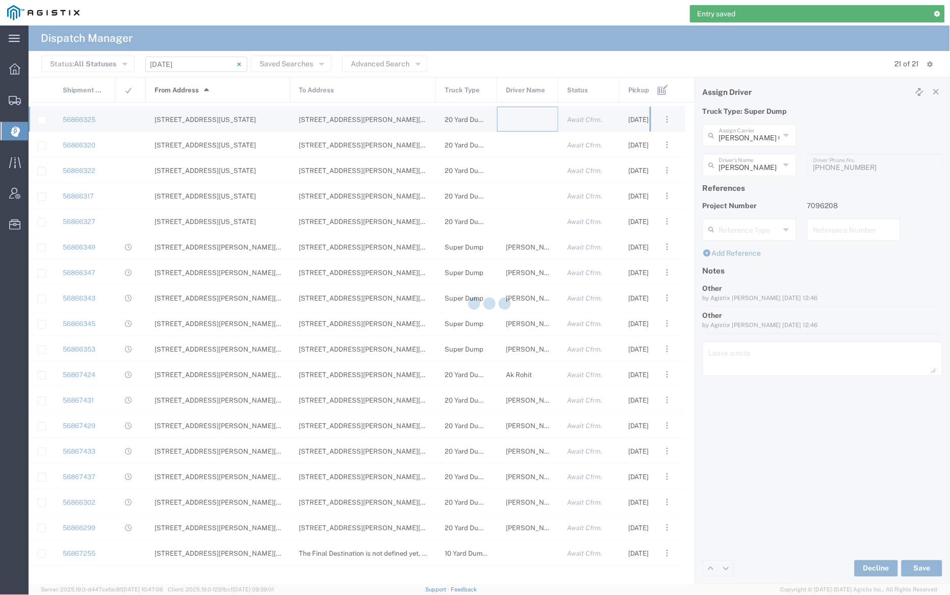
type input "[PERSON_NAME] Trucking"
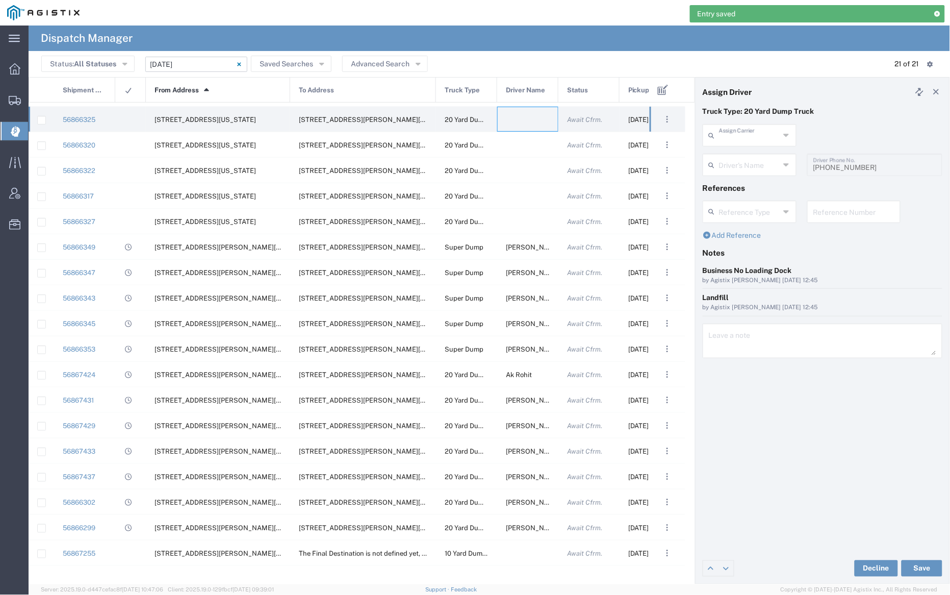
click at [739, 131] on input "text" at bounding box center [749, 134] width 61 height 18
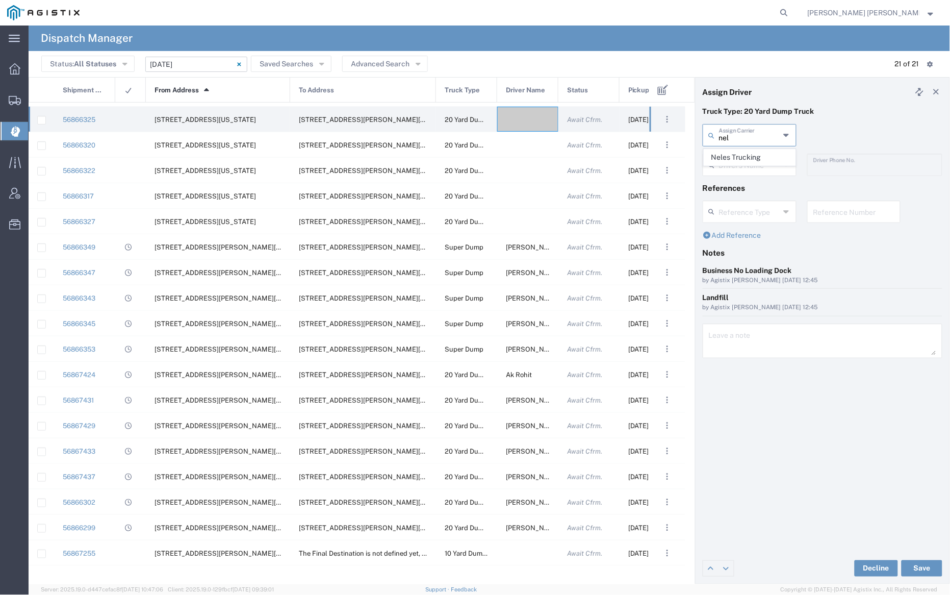
click at [743, 154] on span "Neles Trucking" at bounding box center [749, 157] width 91 height 16
type input "Neles Trucking"
click at [746, 168] on input "text" at bounding box center [751, 164] width 64 height 18
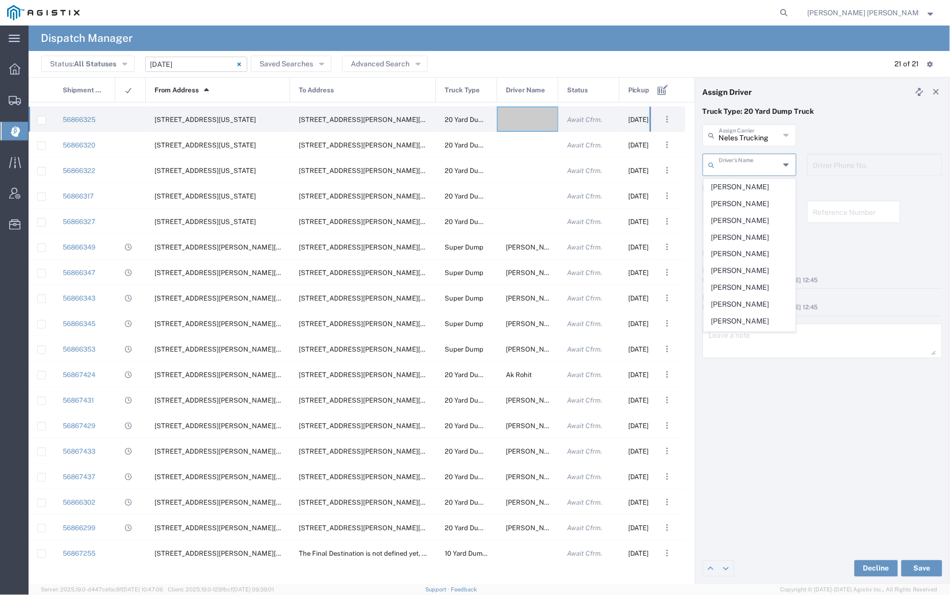
click at [745, 303] on span "[PERSON_NAME]" at bounding box center [749, 304] width 91 height 16
type input "[PERSON_NAME]"
type input "7076415781"
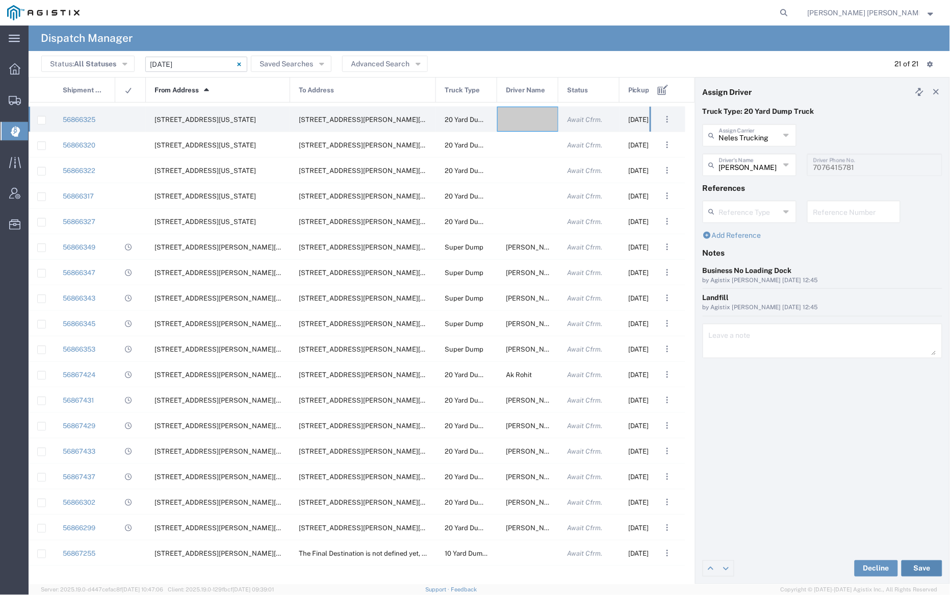
click at [923, 567] on button "Save" at bounding box center [922, 568] width 41 height 16
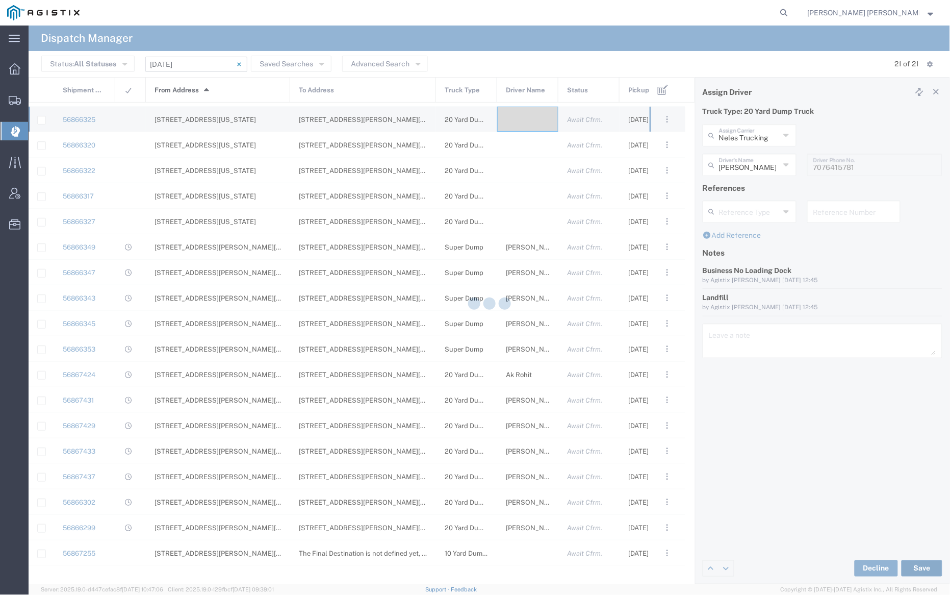
type input "[PERSON_NAME]"
type input "Neles Trucking"
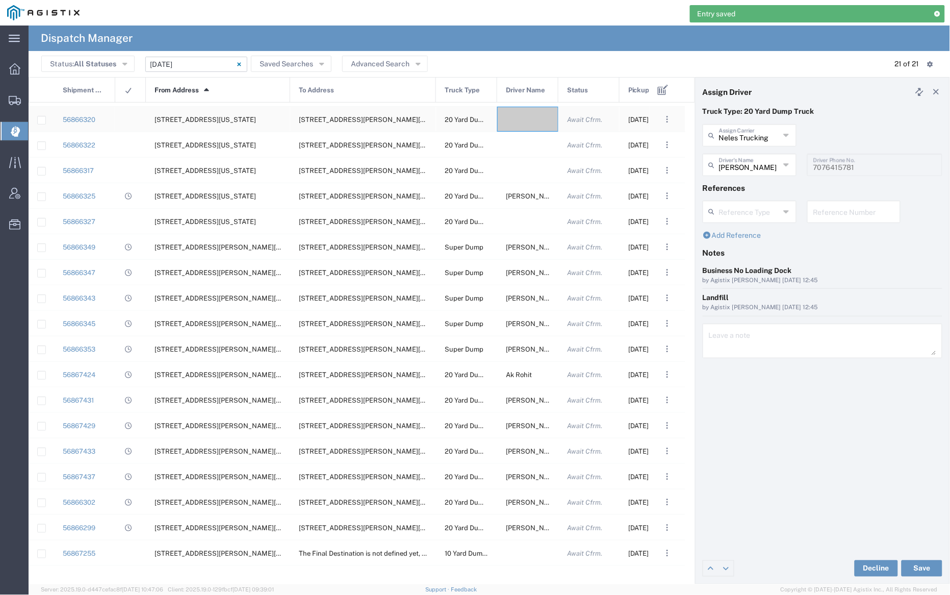
click at [526, 124] on div at bounding box center [527, 119] width 61 height 25
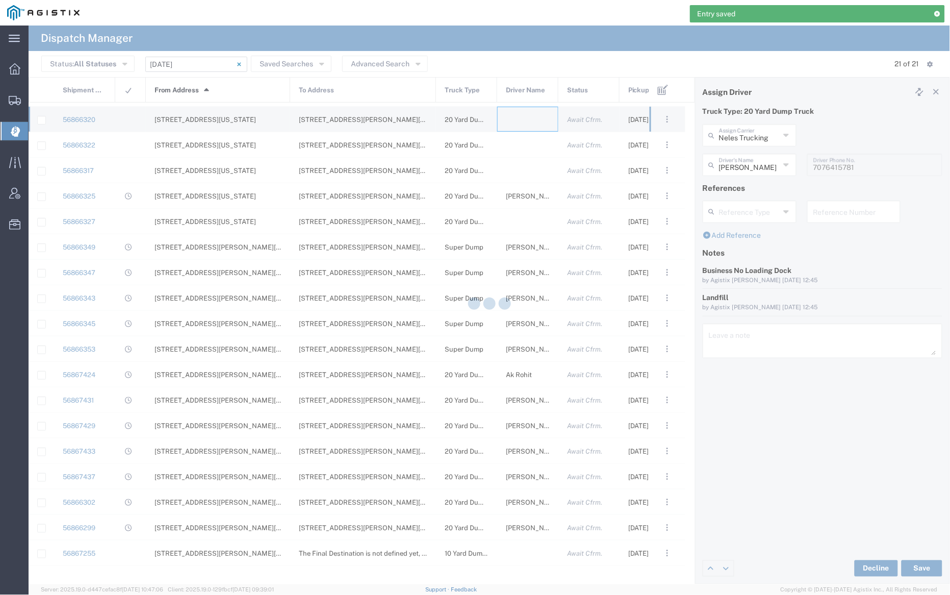
type input "[PERSON_NAME] Trucking"
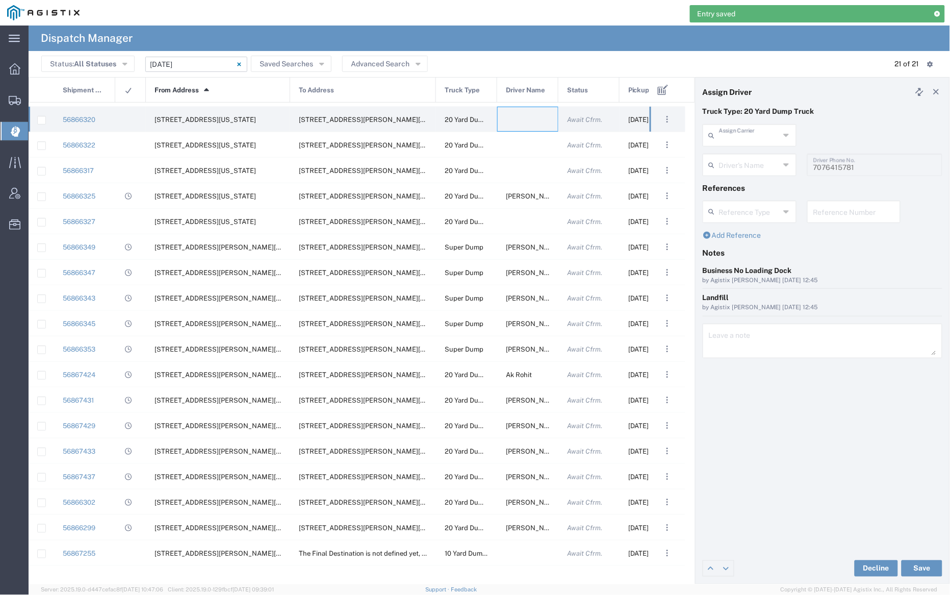
click at [734, 131] on input "text" at bounding box center [749, 134] width 61 height 18
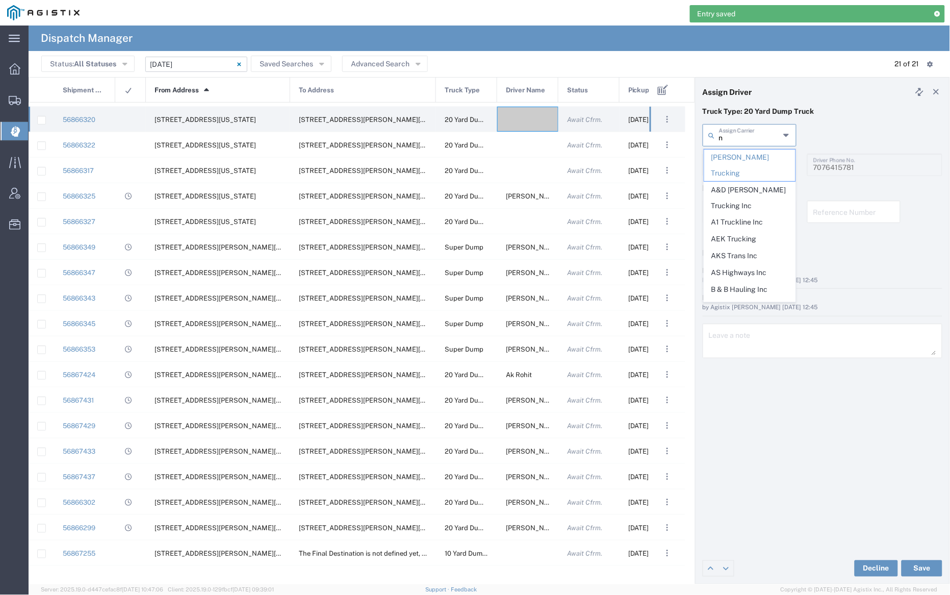
type input "no"
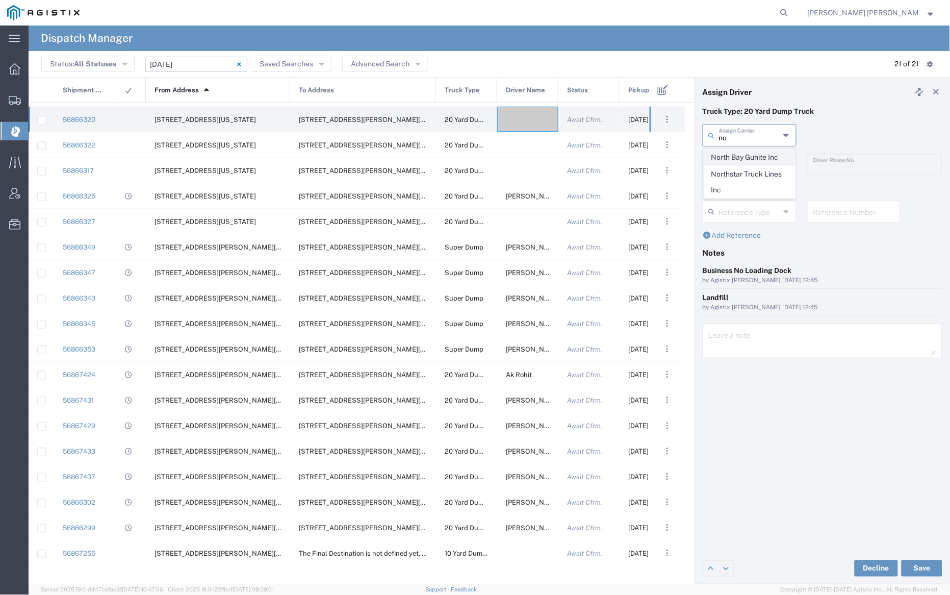
click at [742, 153] on span "North Bay Gunite Inc" at bounding box center [749, 157] width 91 height 16
type input "North Bay Gunite Inc"
click at [743, 159] on input "text" at bounding box center [751, 164] width 64 height 18
click at [751, 191] on span "[PERSON_NAME]" at bounding box center [749, 187] width 91 height 16
type input "[PERSON_NAME]"
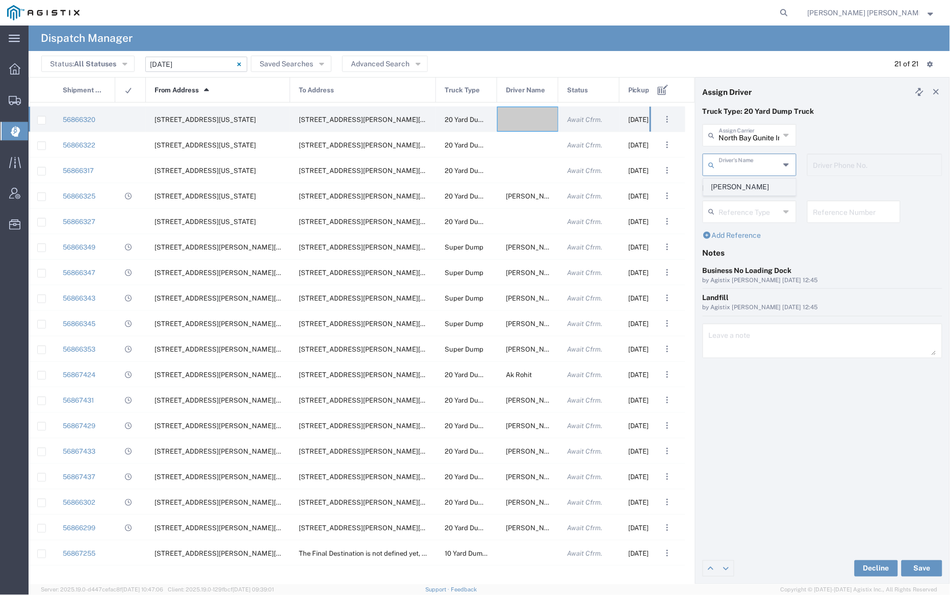
type input "7077584968"
click at [924, 568] on button "Save" at bounding box center [922, 568] width 41 height 16
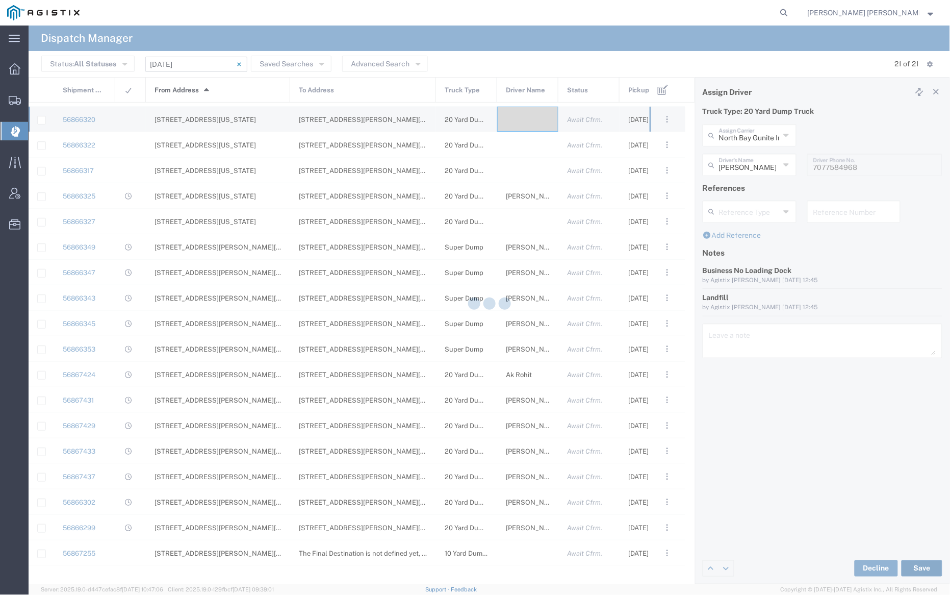
type input "[PERSON_NAME]"
type input "North Bay Gunite Inc"
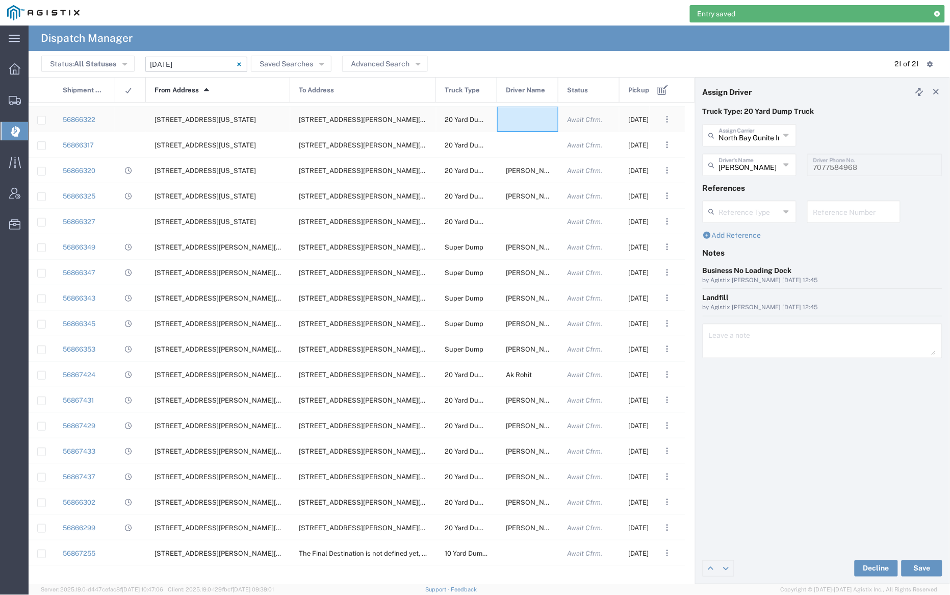
click at [525, 124] on div at bounding box center [527, 119] width 61 height 25
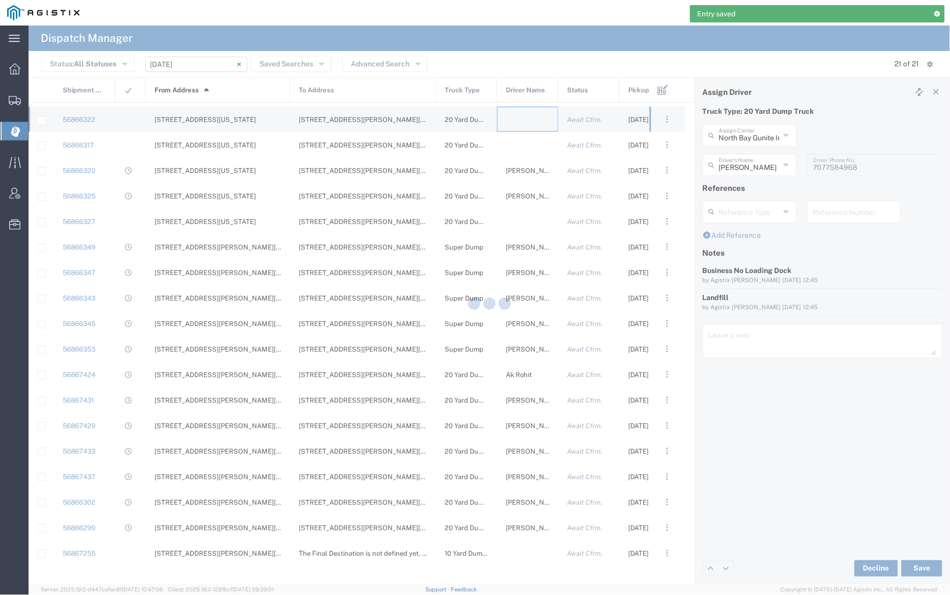
type input "[PERSON_NAME] Trucking"
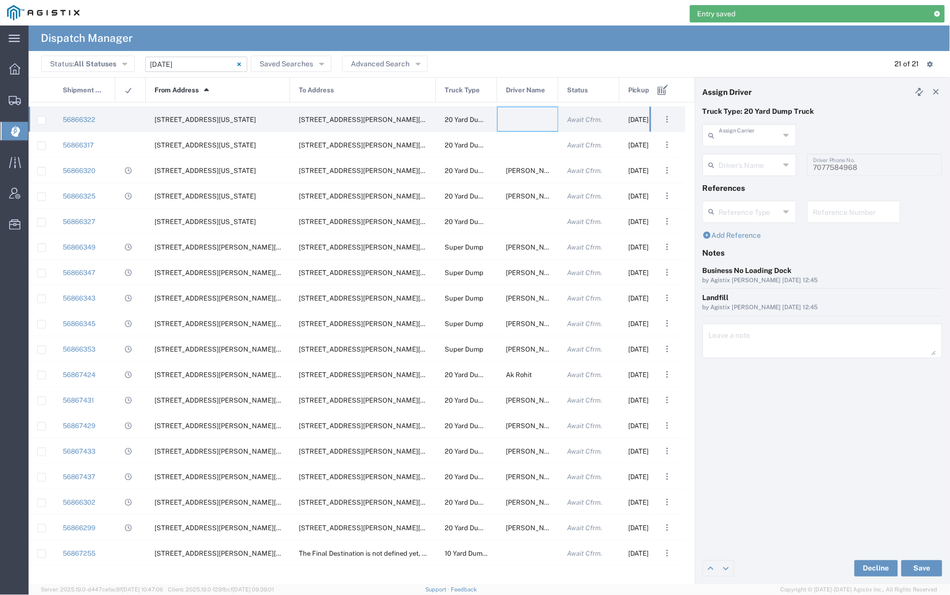
click at [740, 133] on input "text" at bounding box center [749, 134] width 61 height 18
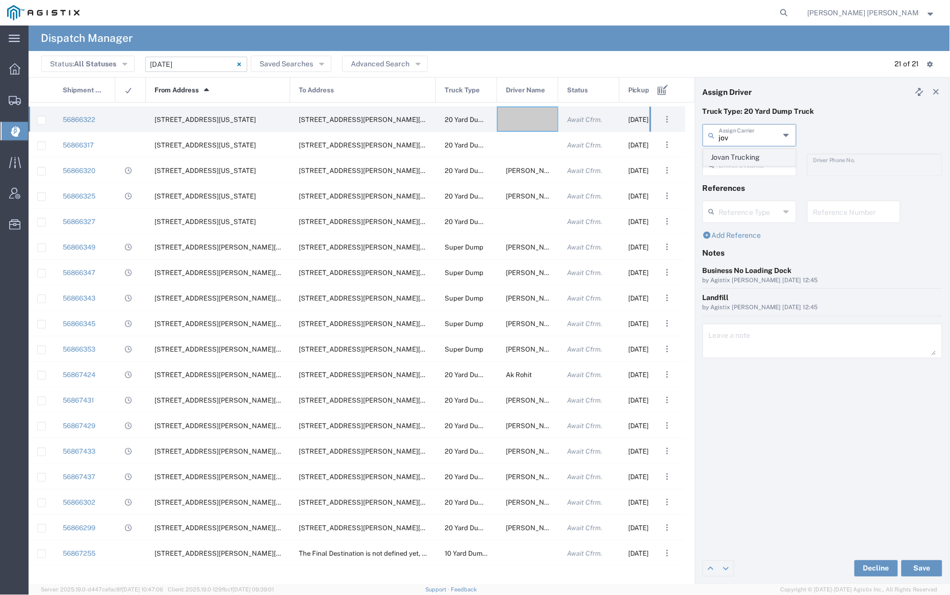
click at [742, 157] on span "Jovan Trucking" at bounding box center [749, 157] width 91 height 16
type input "Jovan Trucking"
click at [743, 161] on input "text" at bounding box center [751, 164] width 64 height 18
click at [748, 186] on span "[PERSON_NAME]" at bounding box center [749, 187] width 91 height 16
type input "[PERSON_NAME]"
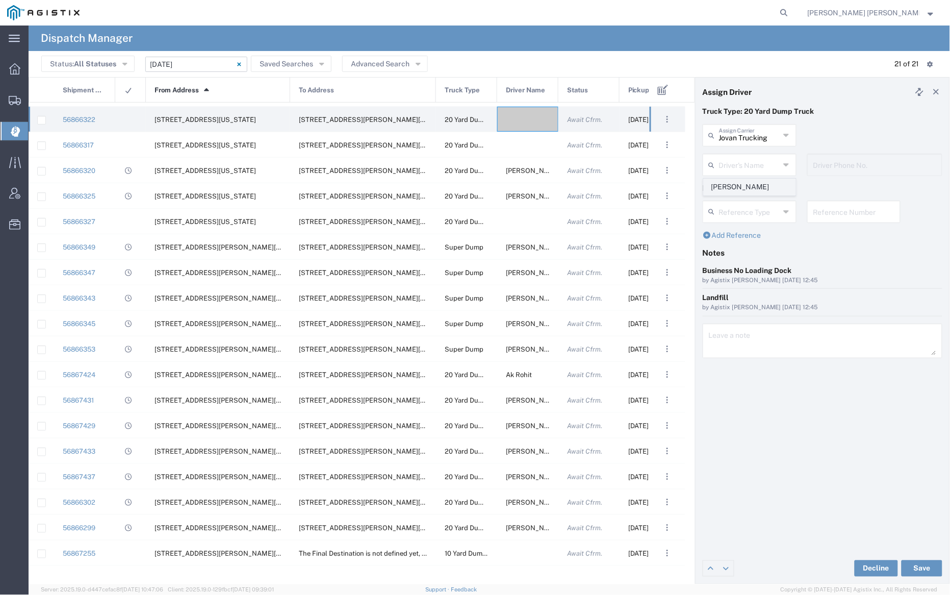
type input "[PHONE_NUMBER]"
click at [921, 567] on button "Save" at bounding box center [922, 568] width 41 height 16
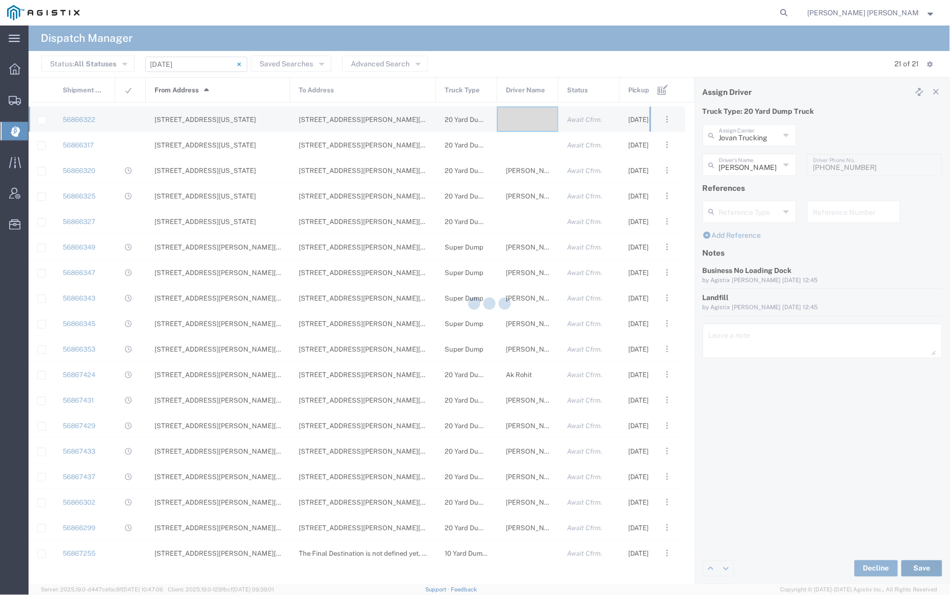
type input "[PERSON_NAME]"
type input "Jovan Trucking"
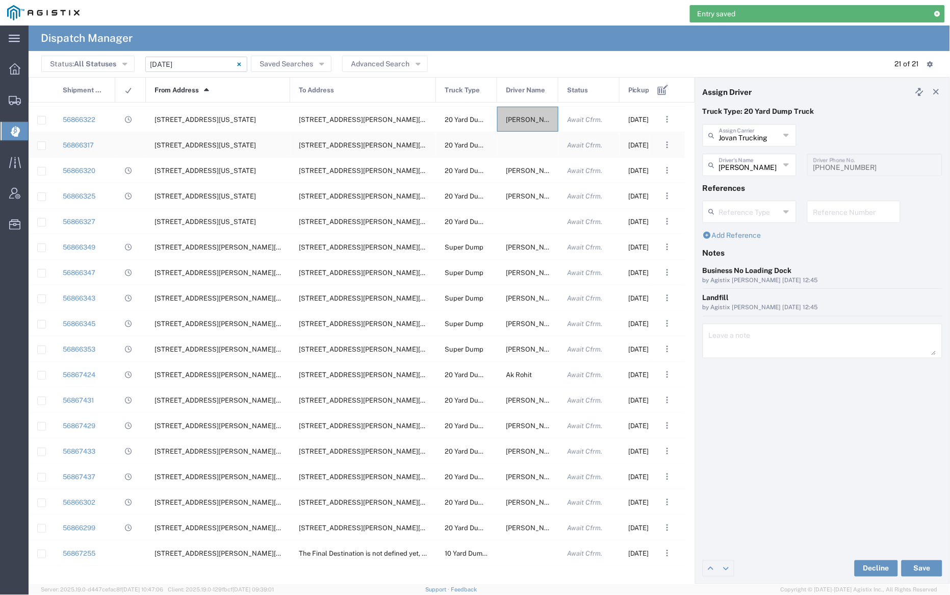
click at [523, 144] on div at bounding box center [527, 144] width 61 height 25
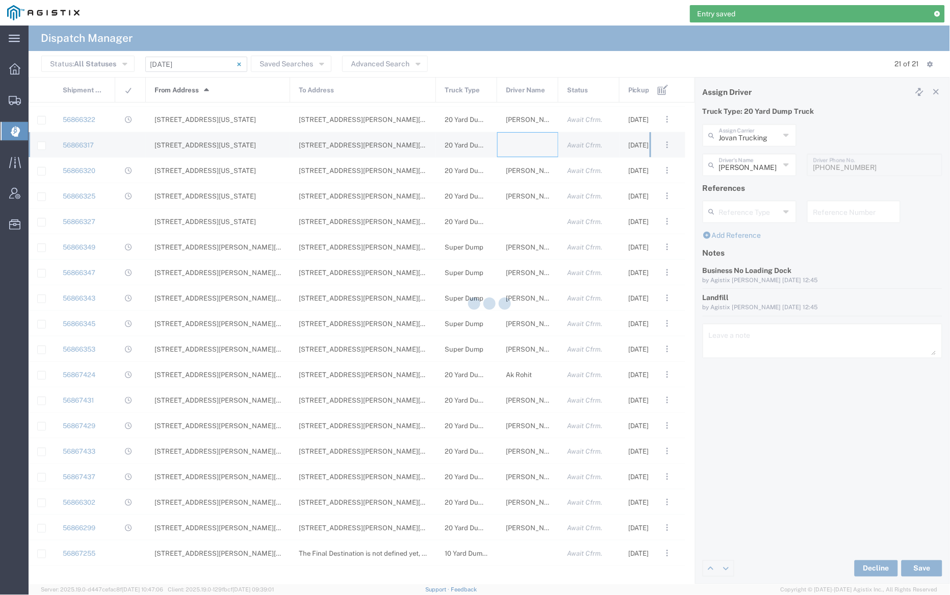
type input "[PERSON_NAME] Trucking"
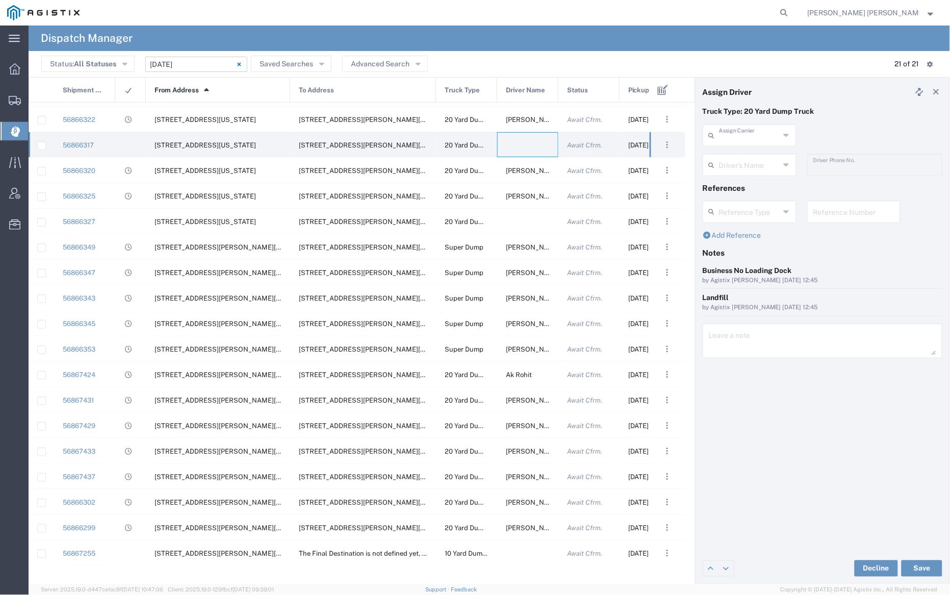
click at [760, 128] on input "text" at bounding box center [749, 134] width 61 height 18
click at [752, 154] on span "[PERSON_NAME] Trans Services" at bounding box center [749, 165] width 91 height 32
type input "[PERSON_NAME] Trans Services"
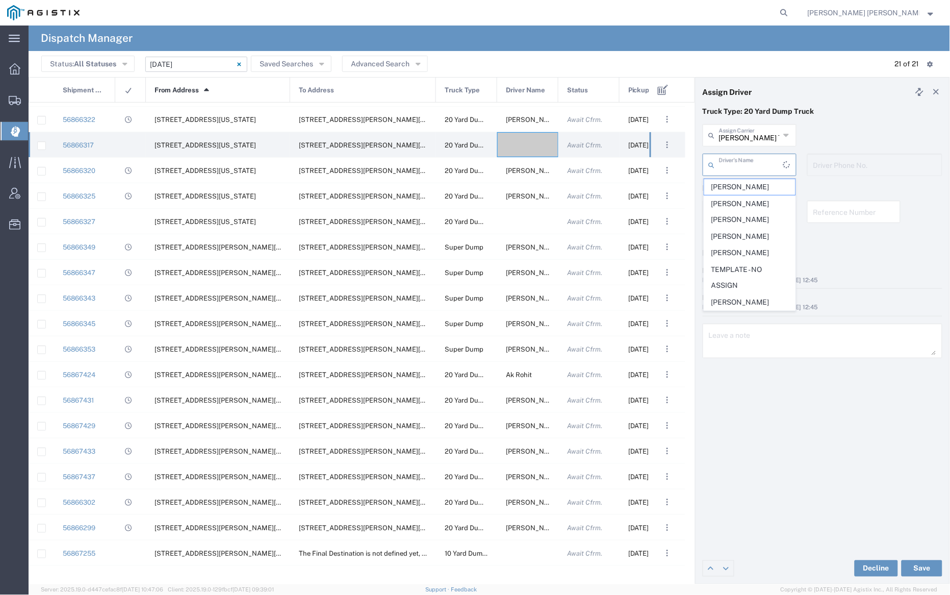
click at [752, 164] on input "text" at bounding box center [751, 164] width 64 height 18
click at [744, 210] on span "[PERSON_NAME]" at bounding box center [749, 218] width 91 height 16
type input "[PERSON_NAME]"
type input "[PHONE_NUMBER]"
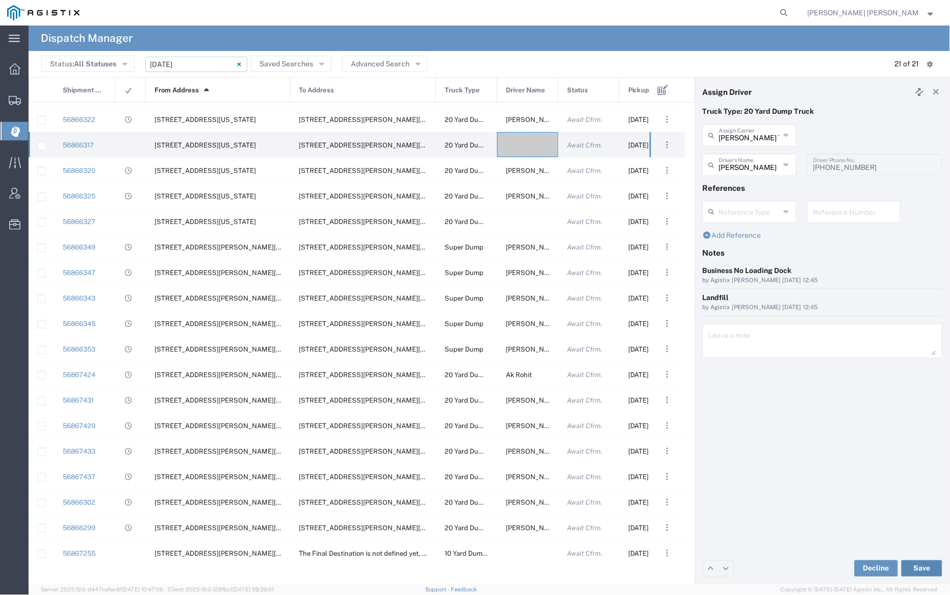
click at [928, 568] on button "Save" at bounding box center [922, 568] width 41 height 16
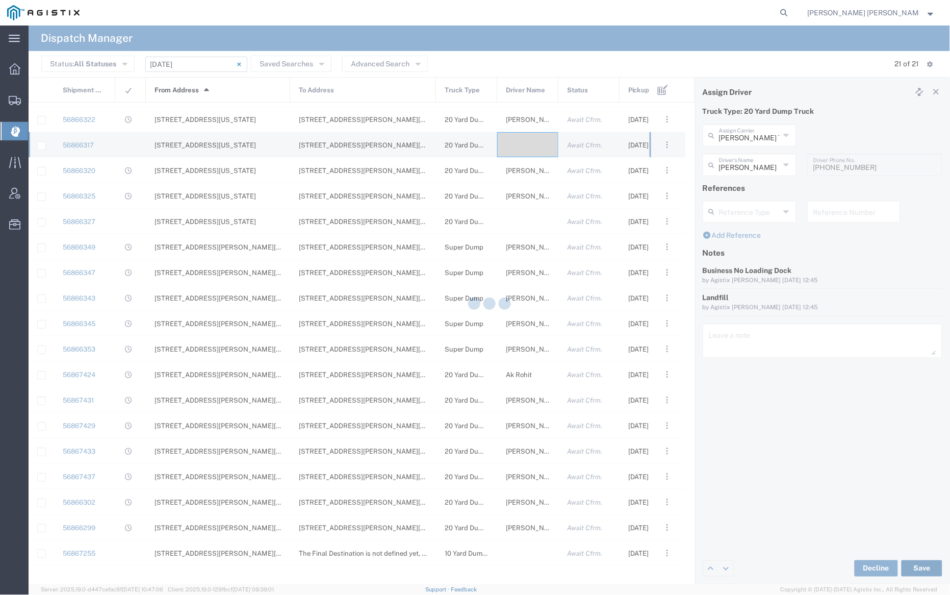
type input "[PERSON_NAME]"
type input "[PERSON_NAME] Trans Services"
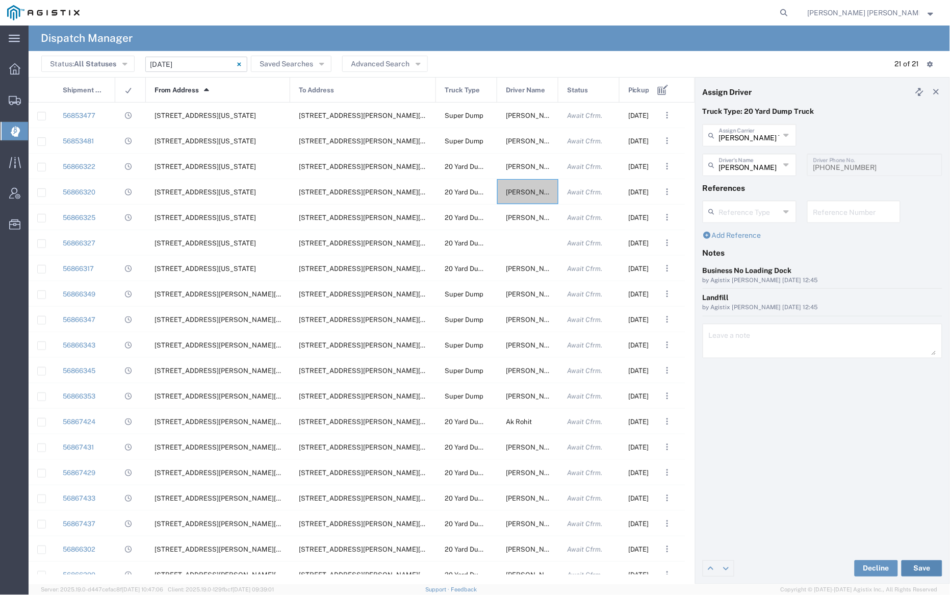
scroll to position [64, 0]
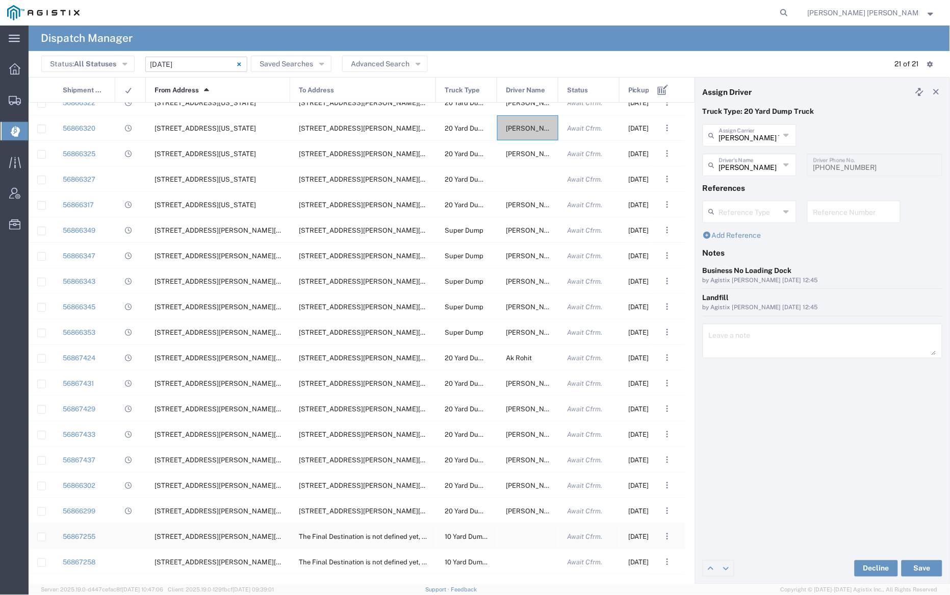
click at [524, 538] on div at bounding box center [527, 535] width 61 height 25
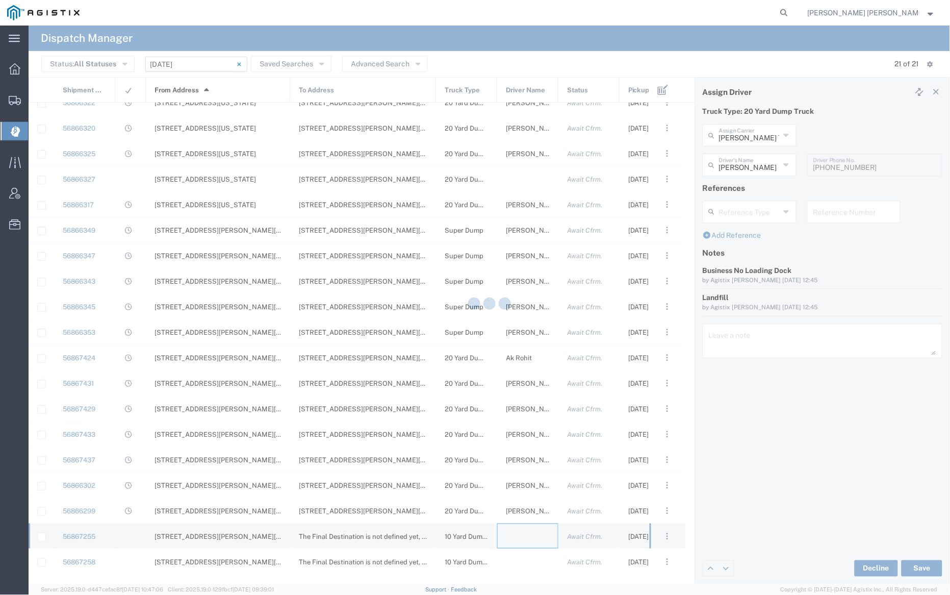
type input "[PERSON_NAME] Trucking"
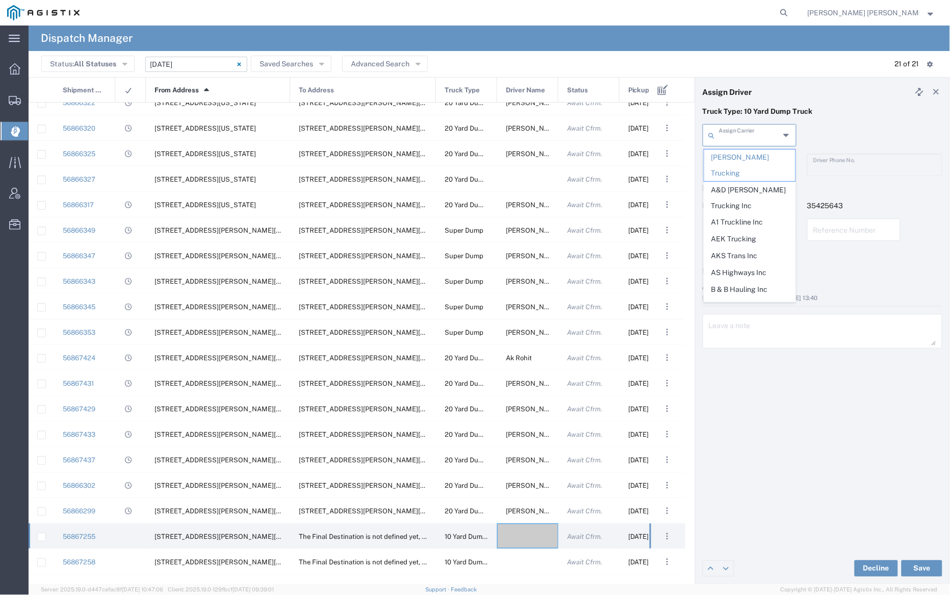
click at [744, 133] on input "text" at bounding box center [749, 134] width 61 height 18
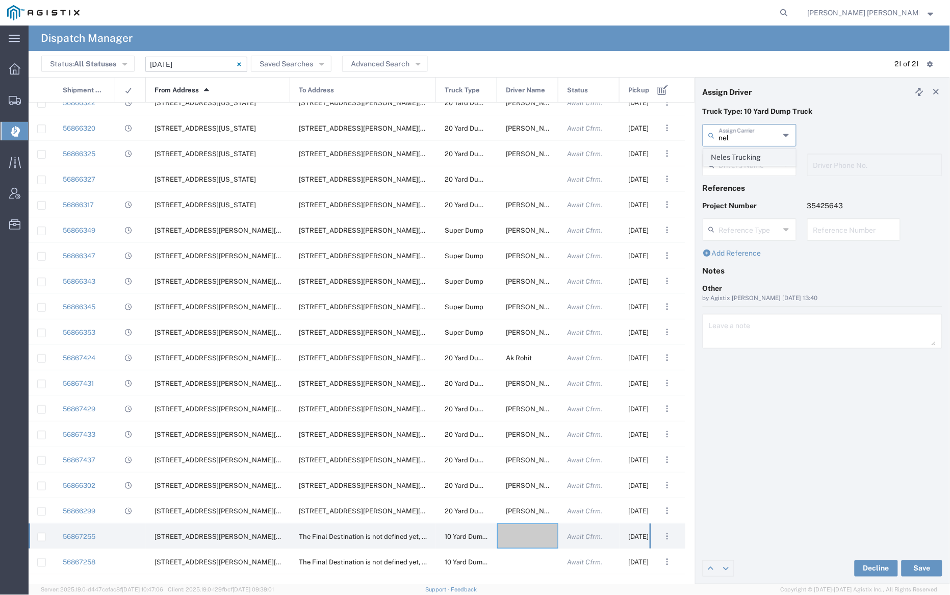
click at [748, 155] on span "Neles Trucking" at bounding box center [749, 157] width 91 height 16
type input "Neles Trucking"
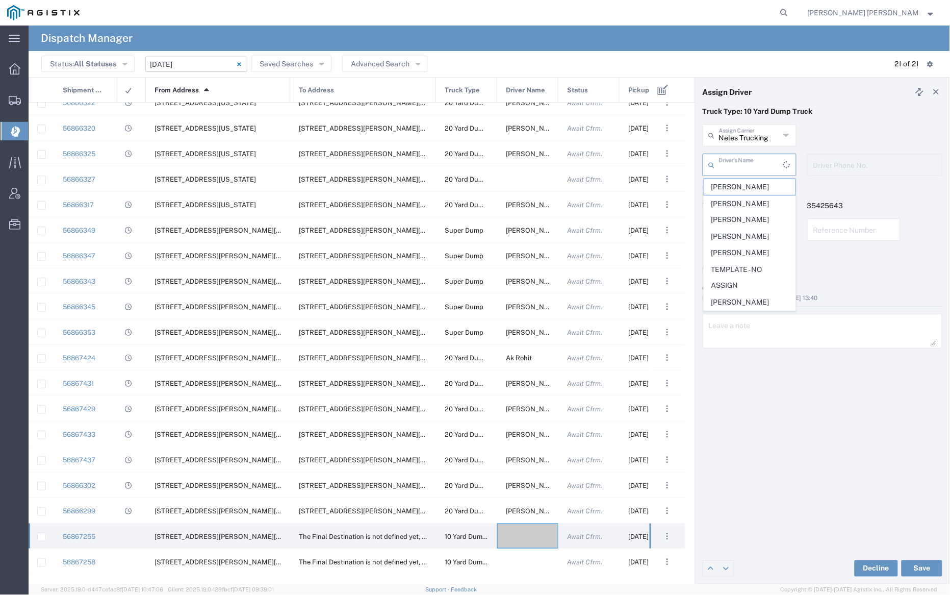
click at [747, 159] on input "text" at bounding box center [751, 164] width 64 height 18
click at [754, 320] on span "[PERSON_NAME]" at bounding box center [749, 321] width 91 height 16
type input "[PERSON_NAME]"
type input "[PHONE_NUMBER]"
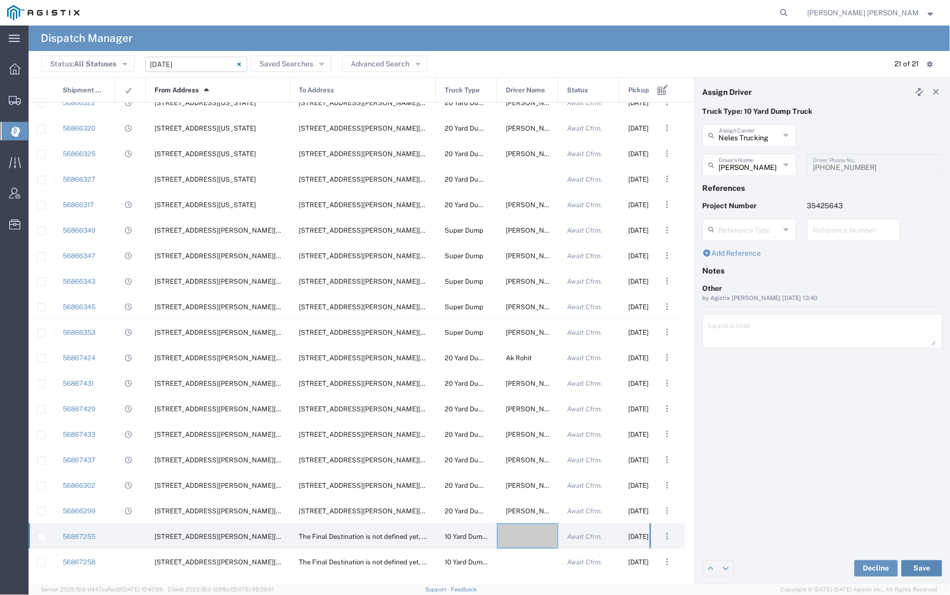
click at [920, 564] on button "Save" at bounding box center [922, 568] width 41 height 16
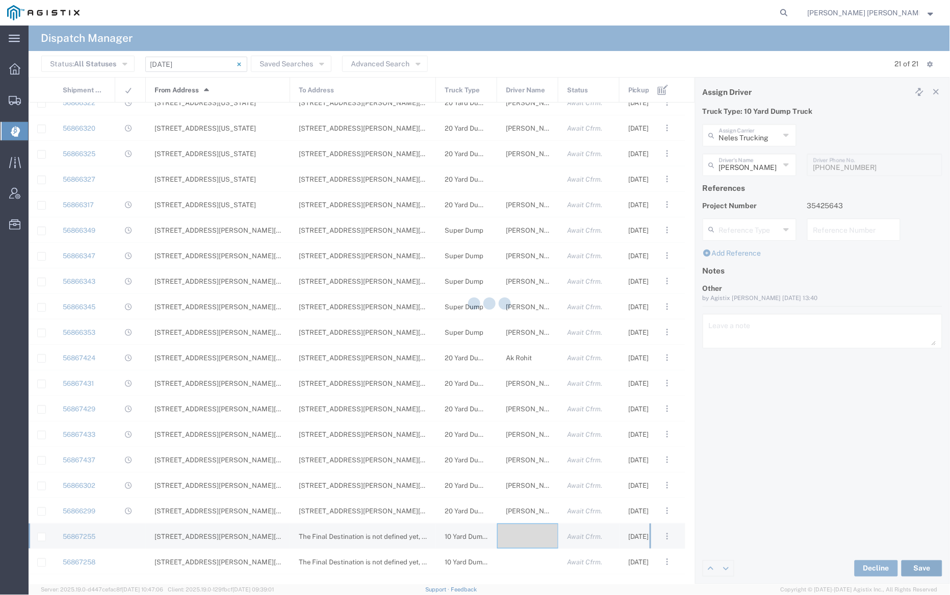
type input "[PERSON_NAME]"
type input "Neles Trucking"
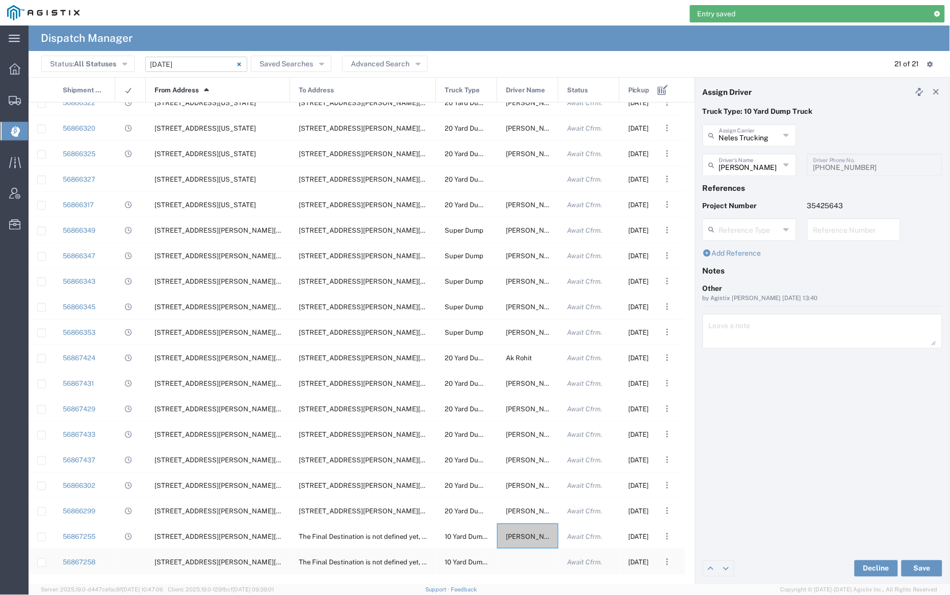
click at [526, 559] on div at bounding box center [527, 561] width 61 height 25
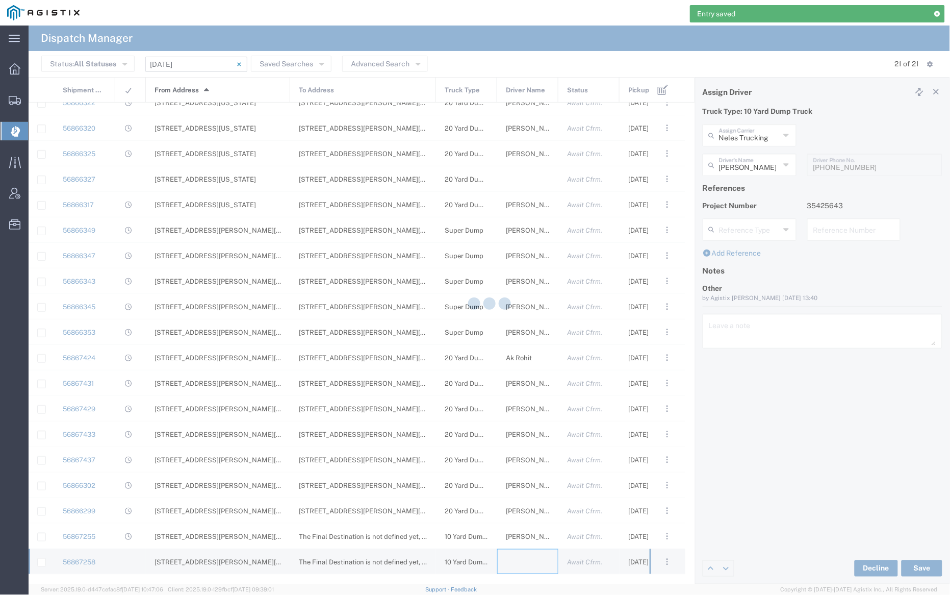
type input "[PERSON_NAME] Trucking"
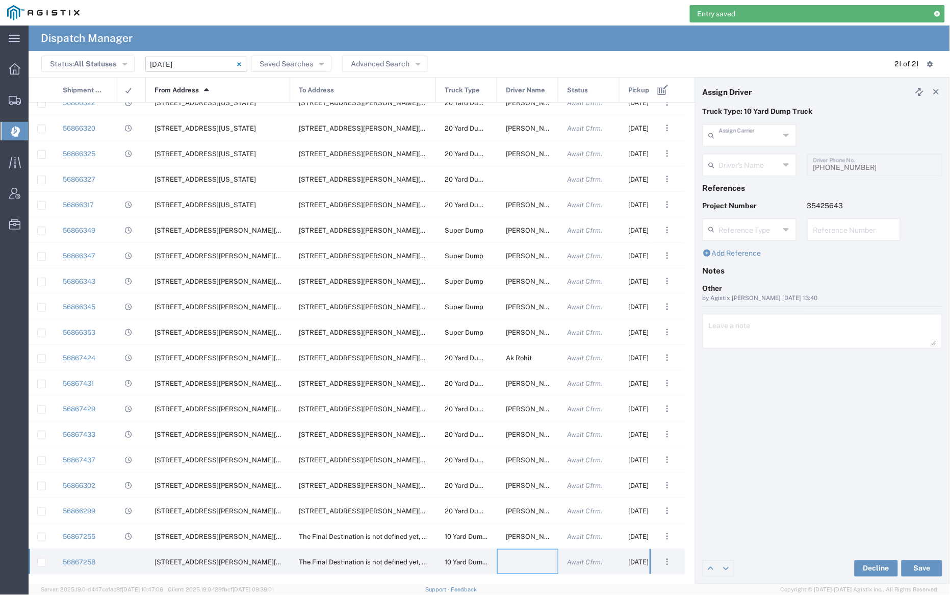
click at [754, 133] on input "text" at bounding box center [749, 134] width 61 height 18
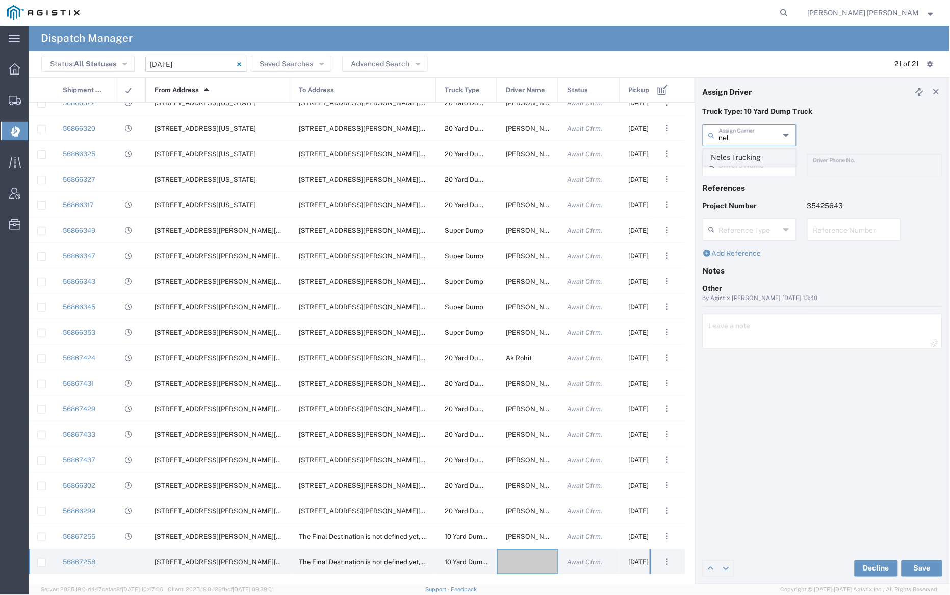
click at [753, 154] on span "Neles Trucking" at bounding box center [749, 157] width 91 height 16
type input "Neles Trucking"
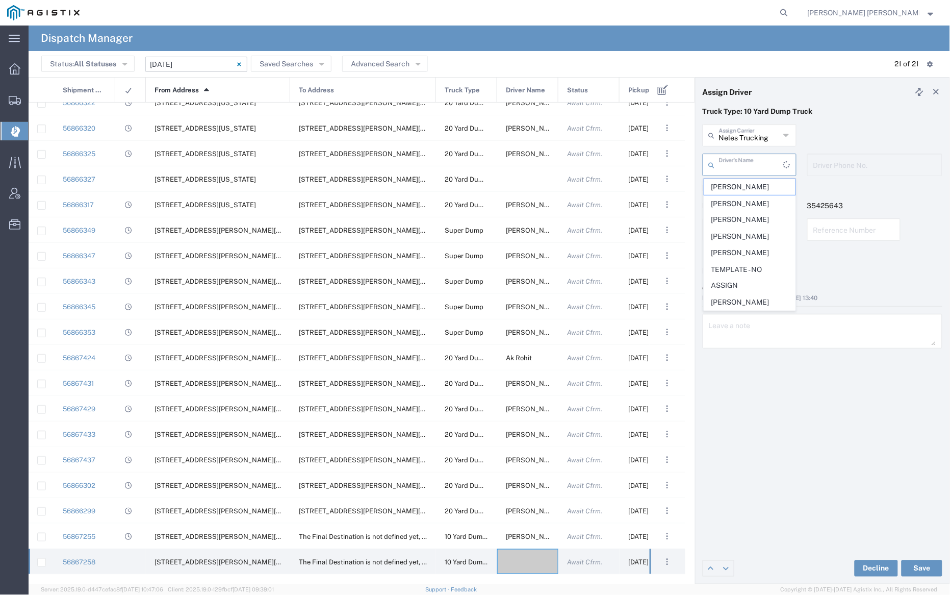
click at [754, 169] on input "text" at bounding box center [751, 164] width 64 height 18
click at [739, 201] on span "[PERSON_NAME]" at bounding box center [749, 194] width 91 height 16
type input "[PERSON_NAME]"
type input "[PHONE_NUMBER]"
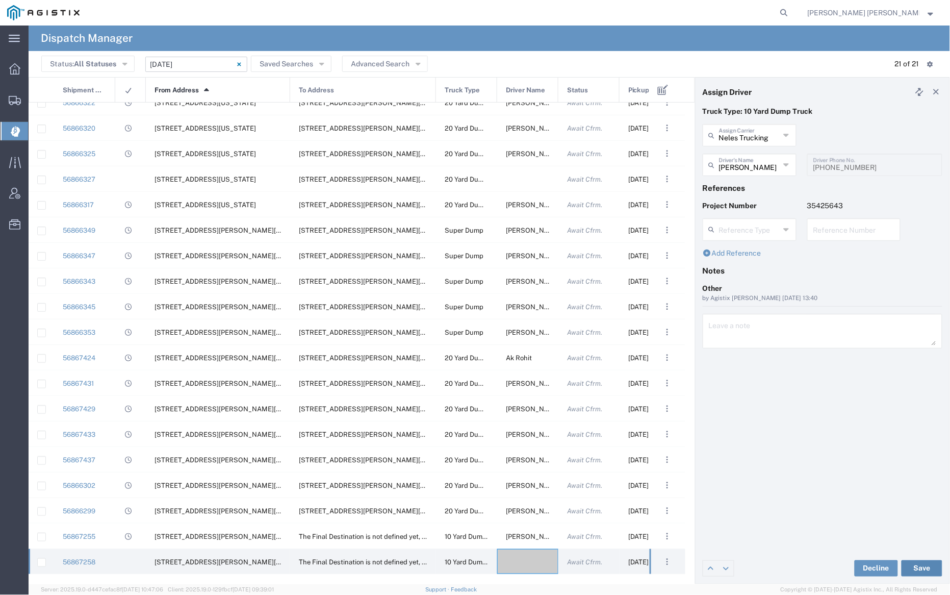
click at [928, 568] on button "Save" at bounding box center [922, 568] width 41 height 16
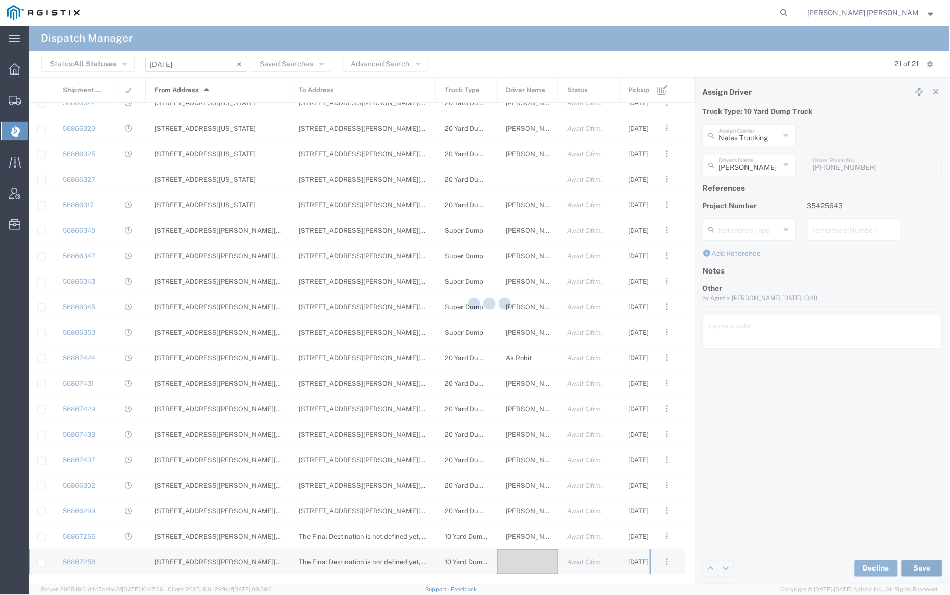
type input "[PERSON_NAME]"
type input "Neles Trucking"
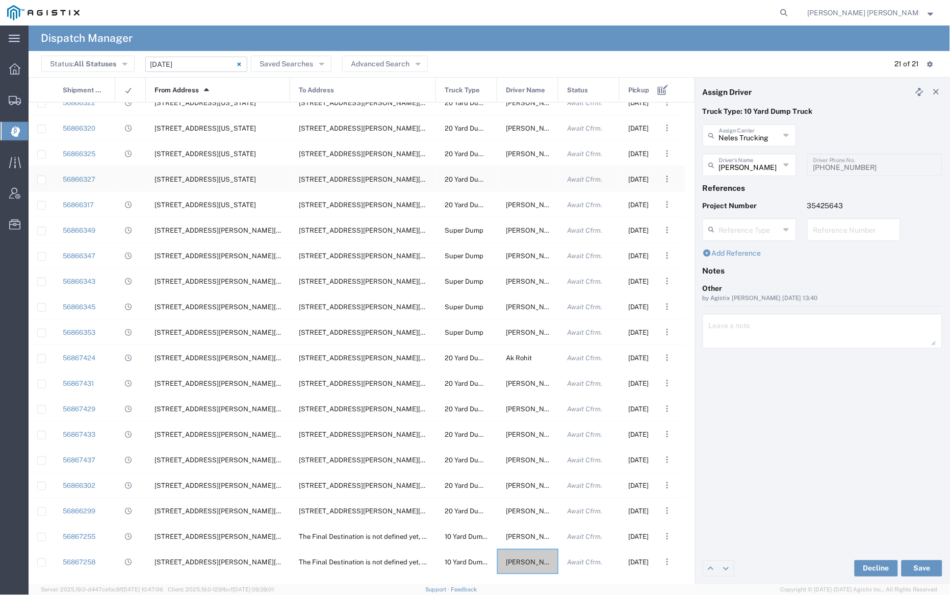
click at [526, 173] on div at bounding box center [527, 178] width 61 height 25
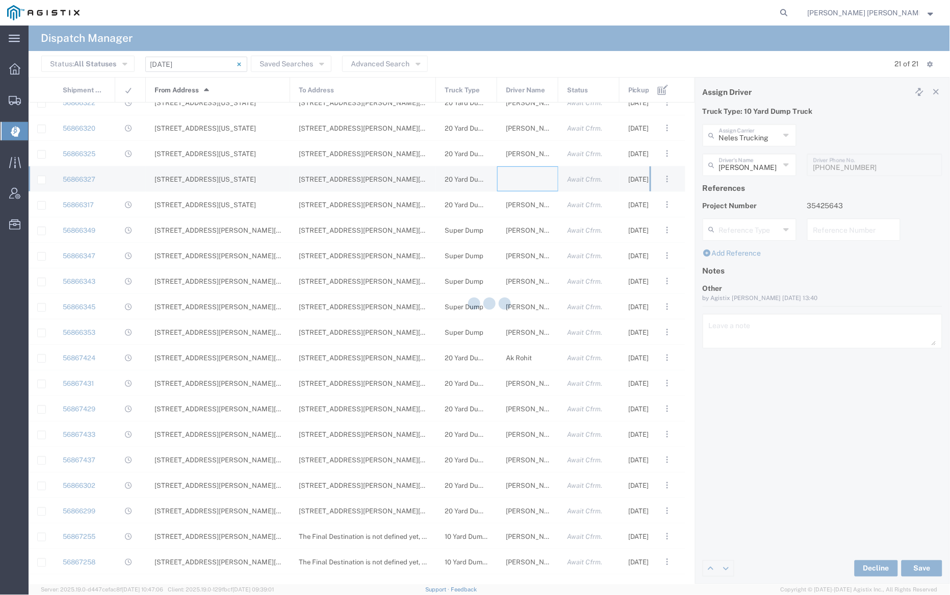
type input "[PERSON_NAME] Trucking"
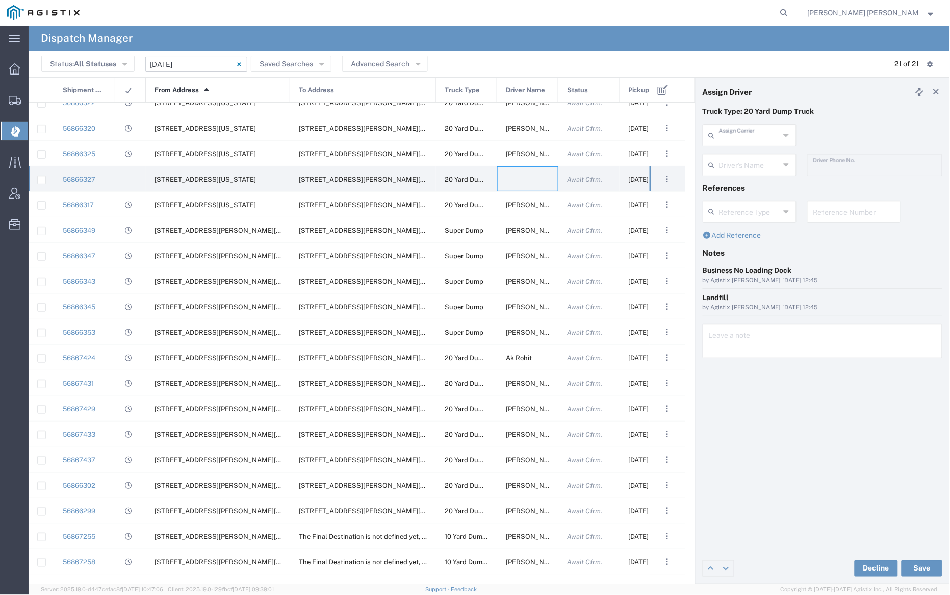
click at [749, 136] on input "text" at bounding box center [749, 134] width 61 height 18
click at [738, 155] on span "[PERSON_NAME] Trans Services" at bounding box center [749, 165] width 91 height 32
click at [742, 158] on input "text" at bounding box center [751, 164] width 64 height 18
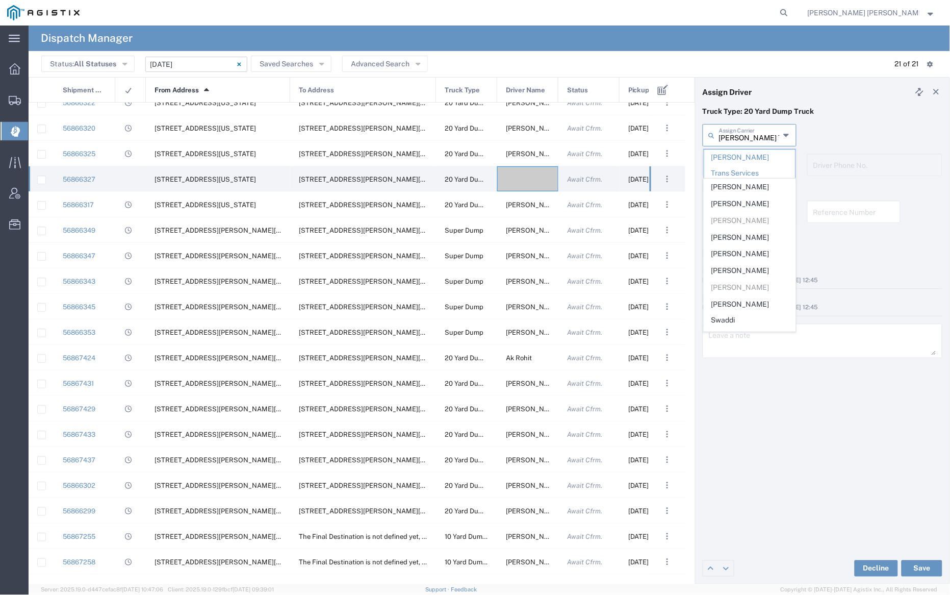
click at [752, 134] on input "[PERSON_NAME] Trans Services" at bounding box center [749, 134] width 61 height 18
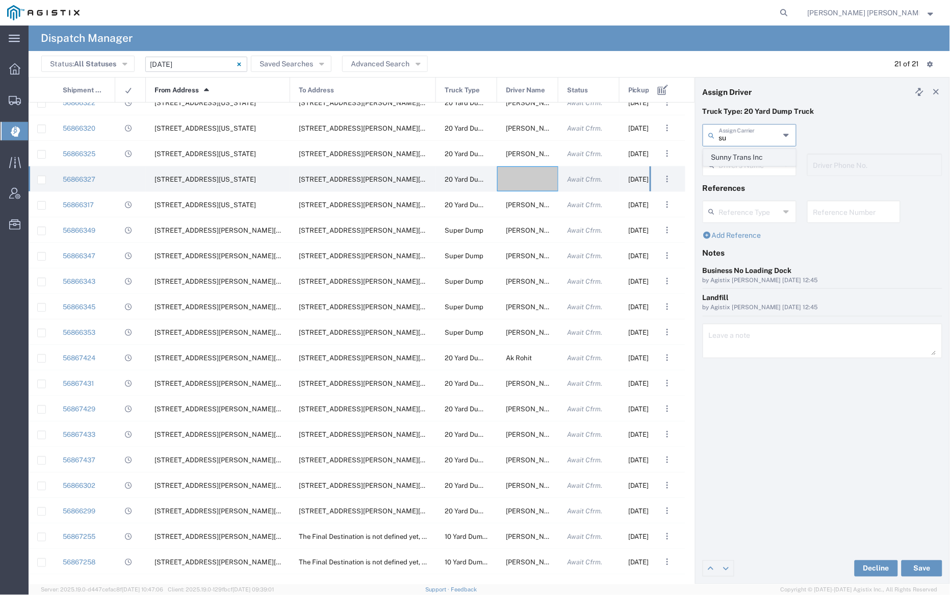
click at [750, 160] on span "Sunny Trans Inc" at bounding box center [749, 157] width 91 height 16
click at [750, 168] on input "text" at bounding box center [749, 164] width 61 height 18
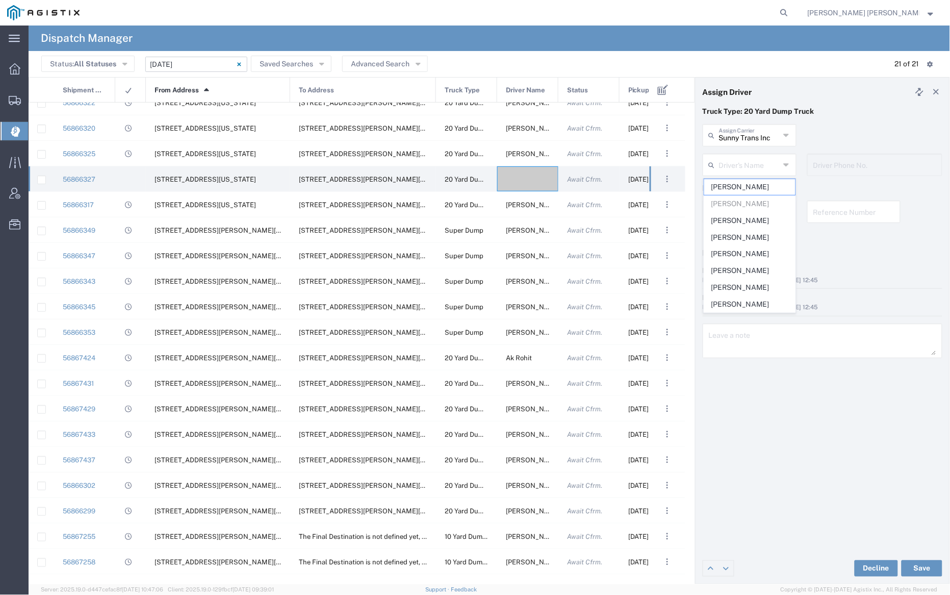
click at [864, 142] on div "Sunny Trans Inc Assign Carrier Sunny Trans Inc" at bounding box center [823, 139] width 250 height 30
click at [746, 134] on input "Sunny Trans Inc" at bounding box center [749, 134] width 61 height 18
click at [741, 133] on input "Sunny Trans Inc" at bounding box center [749, 134] width 61 height 18
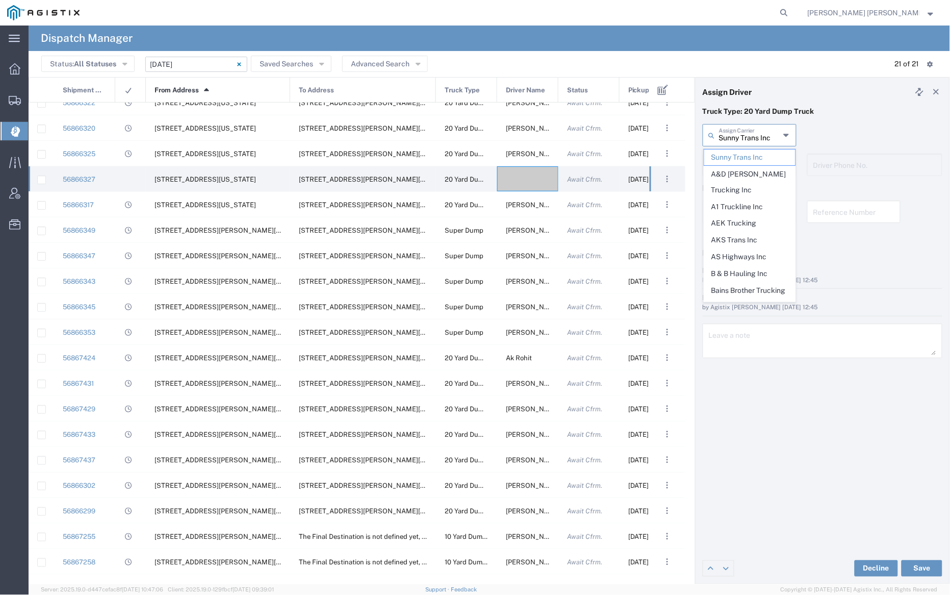
click at [741, 133] on input "Sunny Trans Inc" at bounding box center [749, 134] width 61 height 18
click at [744, 134] on input "Sunny Trans Inc" at bounding box center [749, 134] width 61 height 18
click at [746, 135] on input "Sunny Trans Inc" at bounding box center [749, 134] width 61 height 18
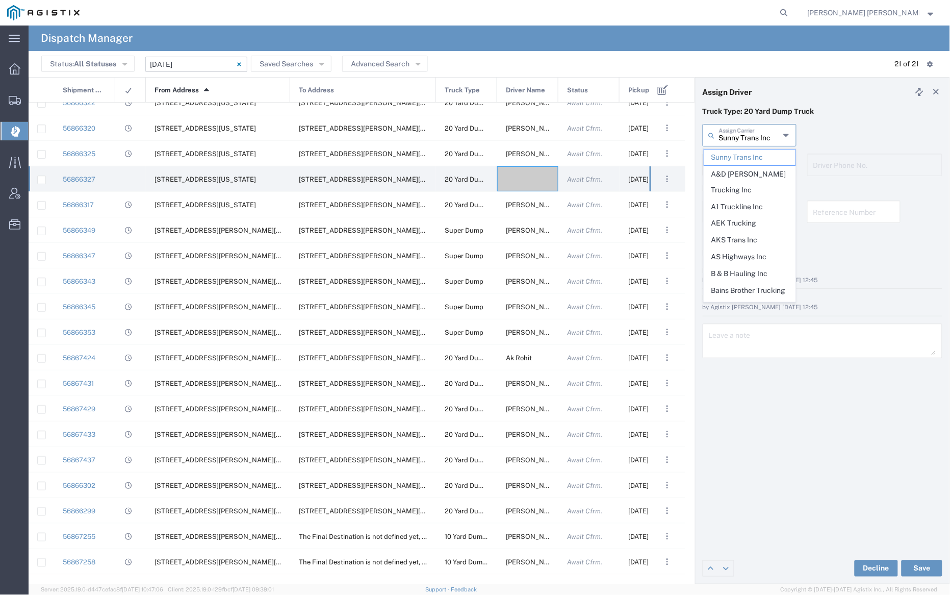
click at [746, 135] on input "Sunny Trans Inc" at bounding box center [749, 134] width 61 height 18
click at [743, 136] on input "Sunny Trans Inc" at bounding box center [749, 134] width 61 height 18
click at [742, 136] on input "Sunny Trans Inc" at bounding box center [749, 134] width 61 height 18
click at [740, 137] on input "Sunny Trans Inc" at bounding box center [749, 134] width 61 height 18
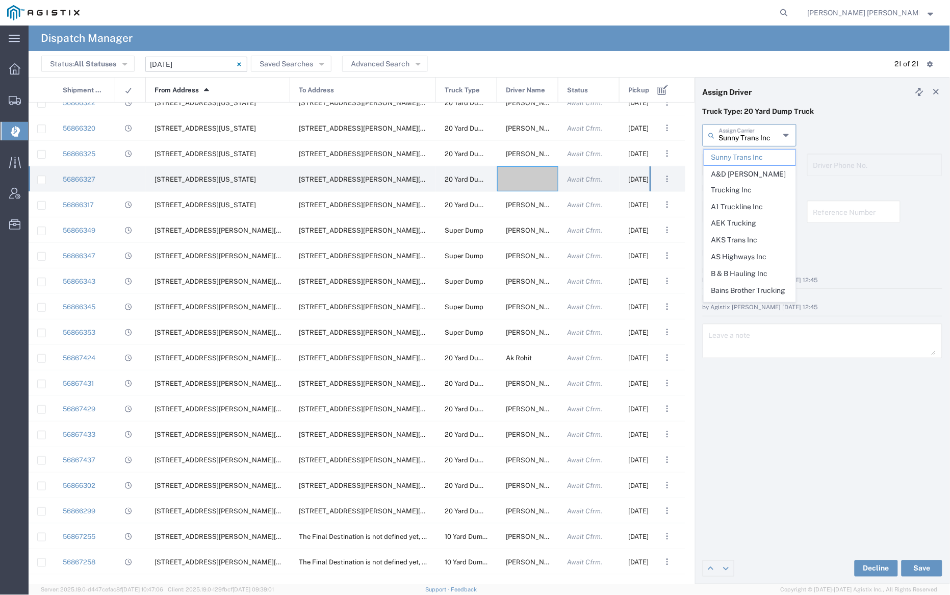
click at [739, 136] on input "Sunny Trans Inc" at bounding box center [749, 134] width 61 height 18
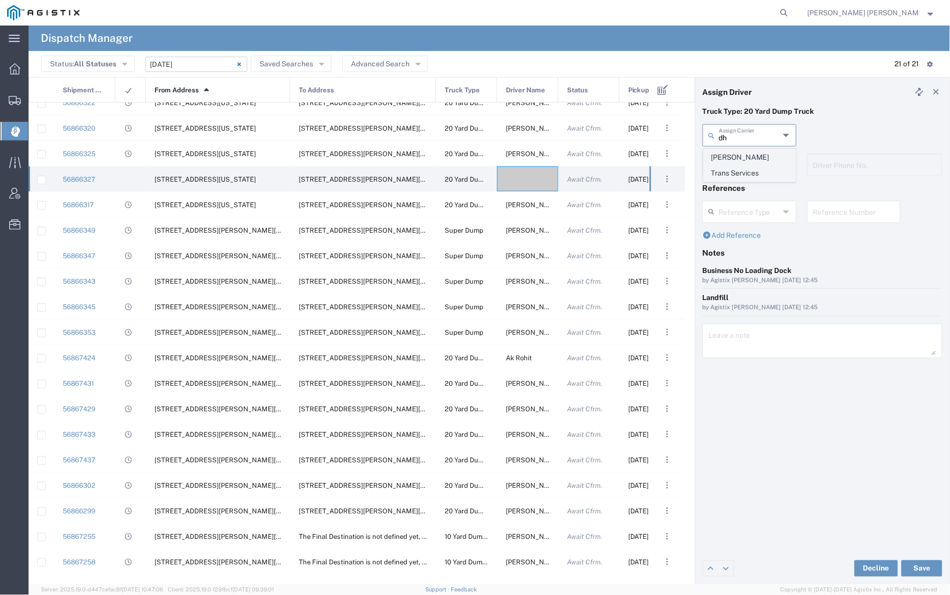
click at [744, 159] on span "[PERSON_NAME] Trans Services" at bounding box center [749, 165] width 91 height 32
type input "[PERSON_NAME] Trans Services"
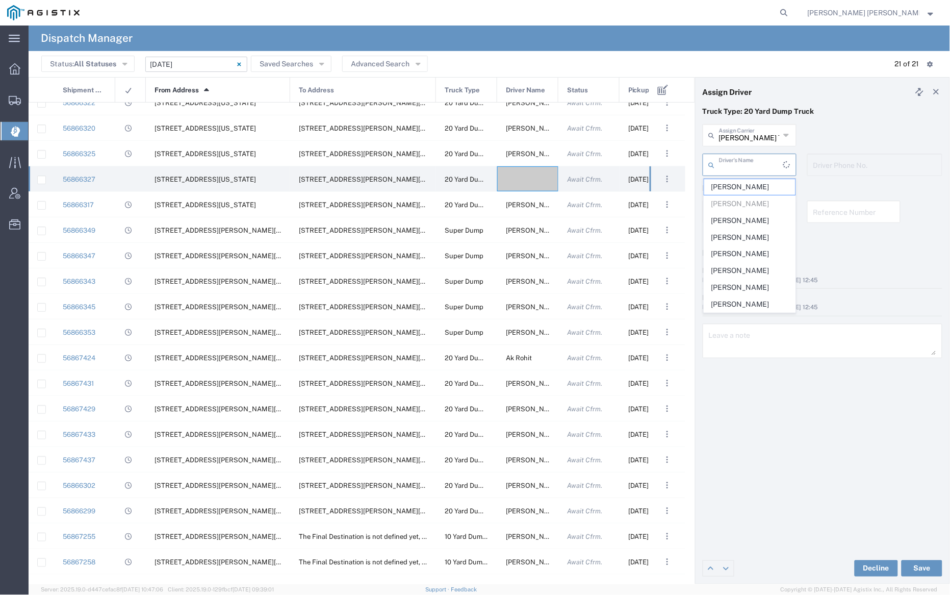
click at [744, 162] on input "text" at bounding box center [751, 164] width 64 height 18
click at [746, 260] on span "[PERSON_NAME]" at bounding box center [749, 268] width 91 height 16
type input "[PERSON_NAME]"
type input "9255655299"
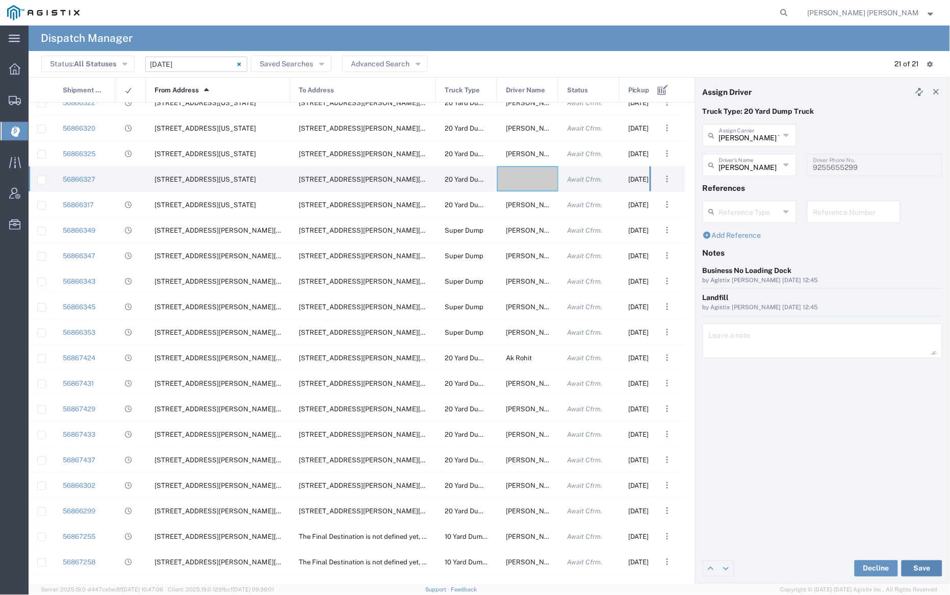
click at [923, 566] on button "Save" at bounding box center [922, 568] width 41 height 16
type input "[PERSON_NAME]"
type input "[PERSON_NAME] Trans Services"
